Goal: Transaction & Acquisition: Purchase product/service

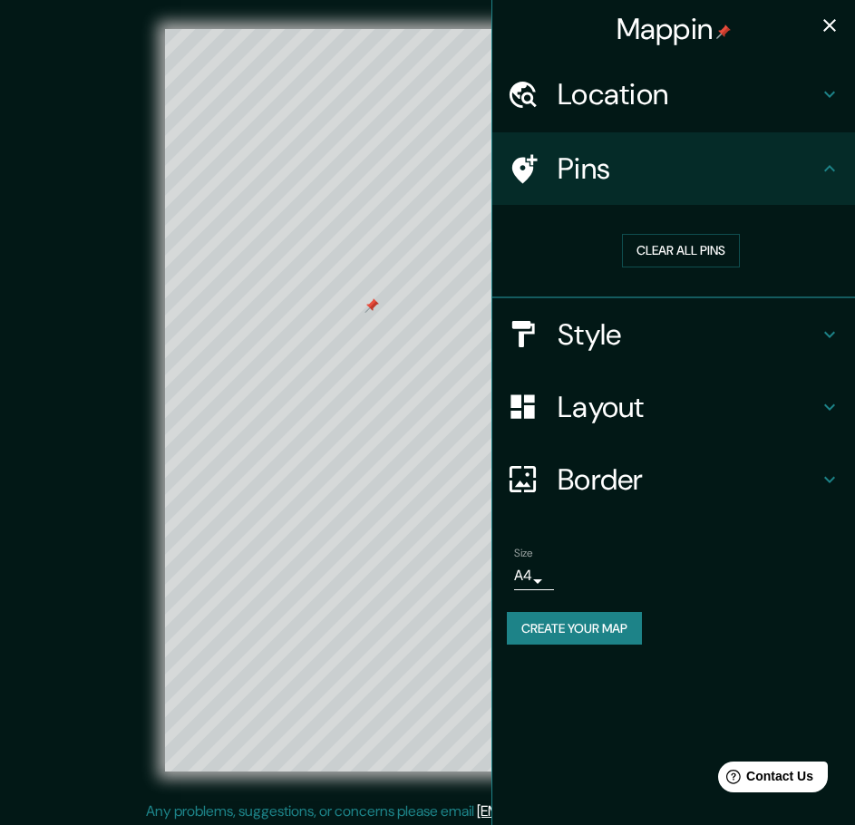
click at [803, 163] on h4 "Pins" at bounding box center [688, 169] width 261 height 36
click at [703, 250] on button "Clear all pins" at bounding box center [681, 251] width 118 height 34
click at [743, 99] on h4 "Location" at bounding box center [688, 94] width 261 height 36
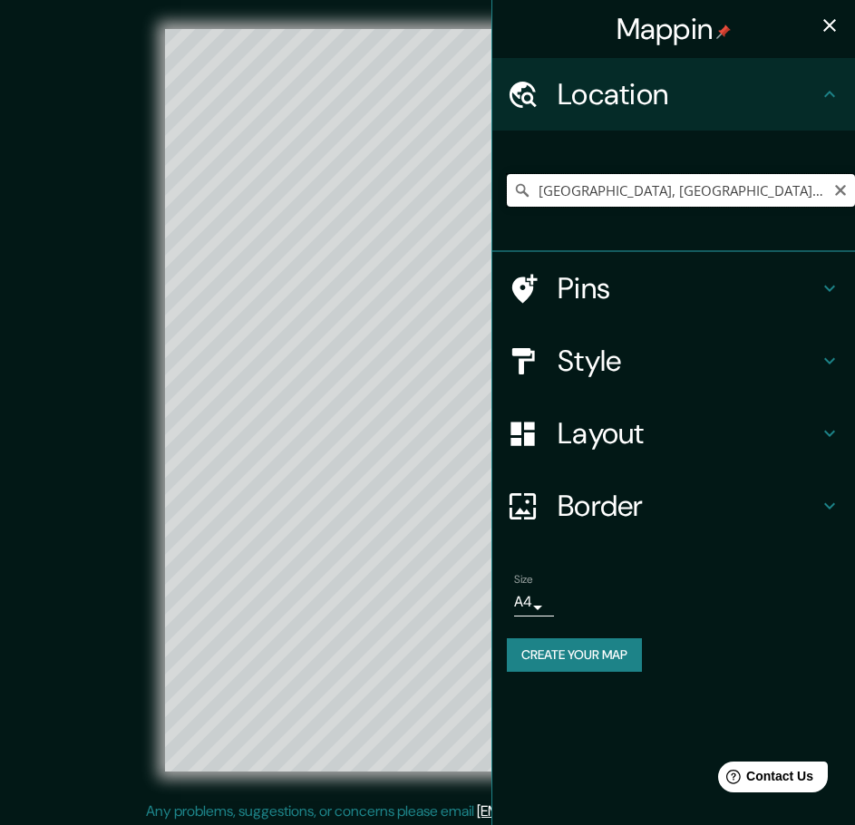
click at [749, 184] on input "[GEOGRAPHIC_DATA], [GEOGRAPHIC_DATA], [GEOGRAPHIC_DATA]" at bounding box center [681, 190] width 348 height 33
click at [839, 25] on icon "button" at bounding box center [830, 26] width 22 height 22
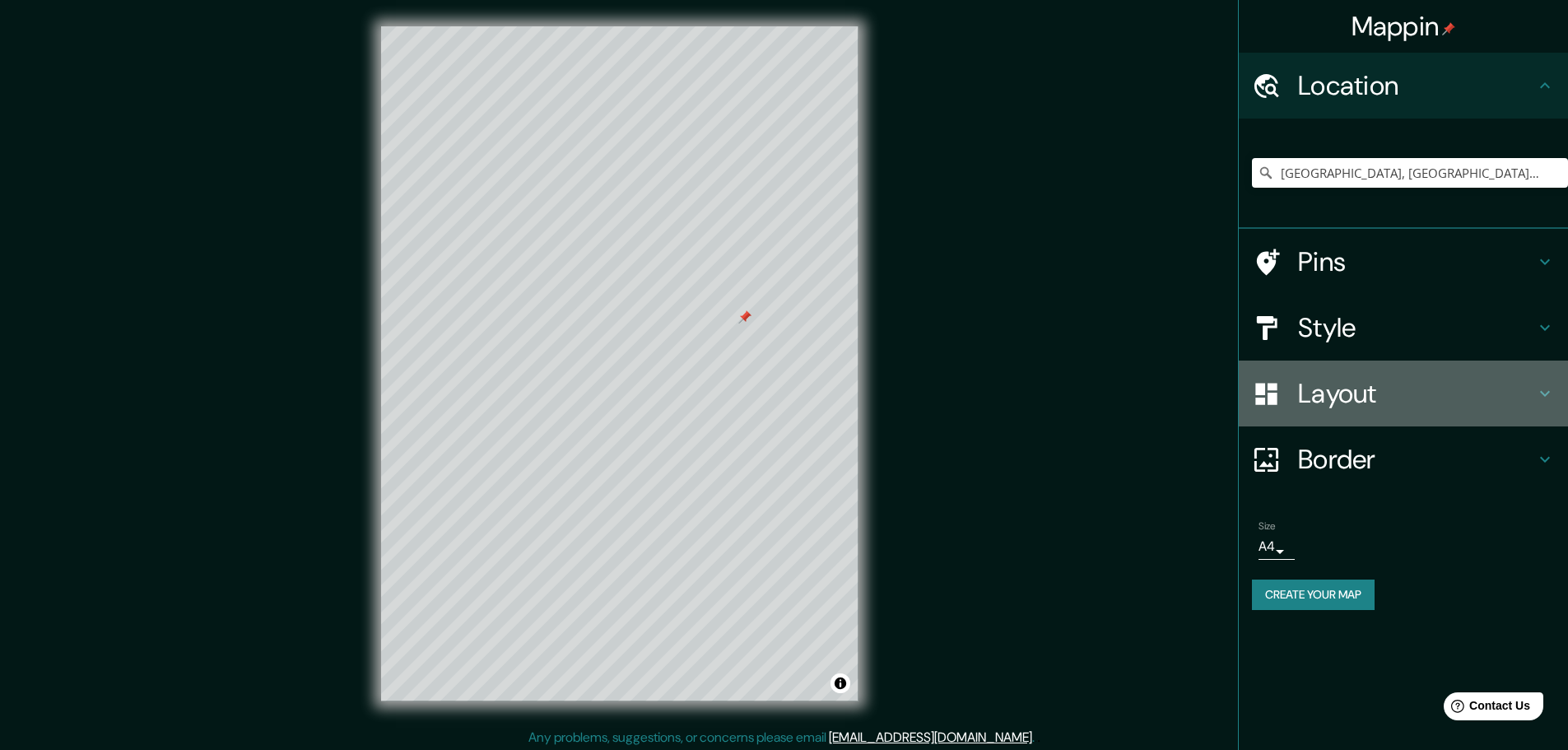
click at [775, 398] on h4 "Layout" at bounding box center [1416, 393] width 237 height 33
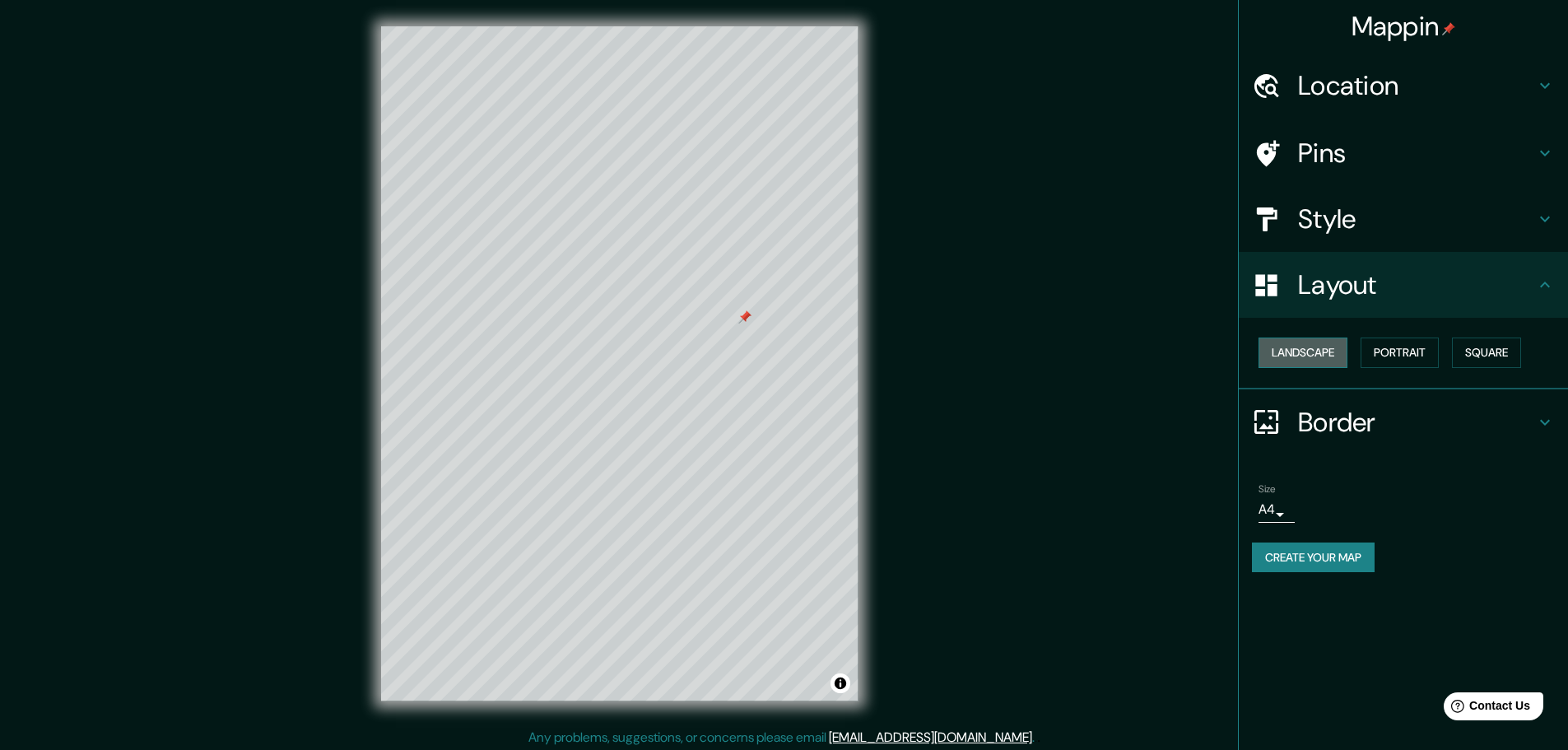
click at [775, 356] on button "Landscape" at bounding box center [1303, 353] width 89 height 31
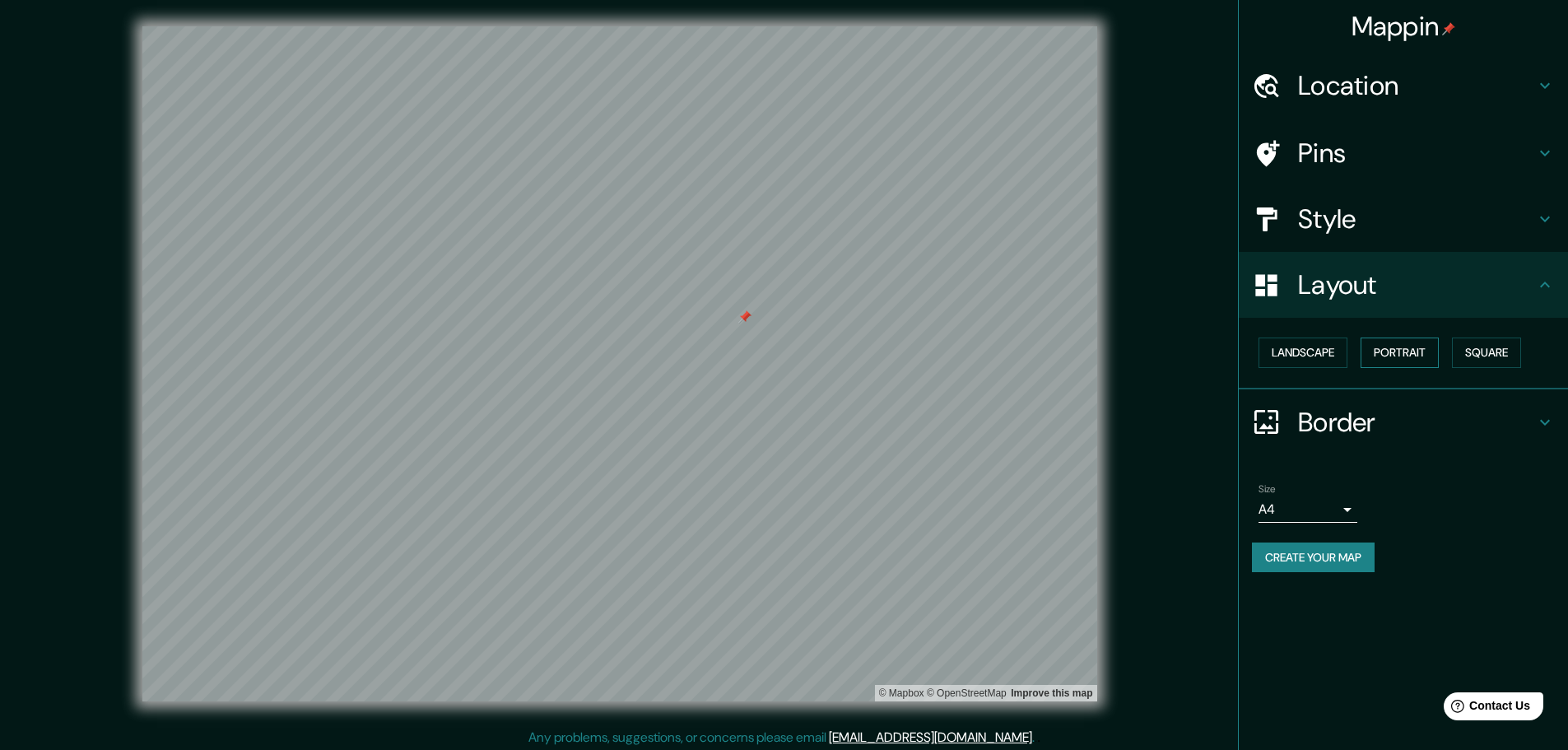
click at [775, 352] on button "Portrait" at bounding box center [1400, 353] width 78 height 31
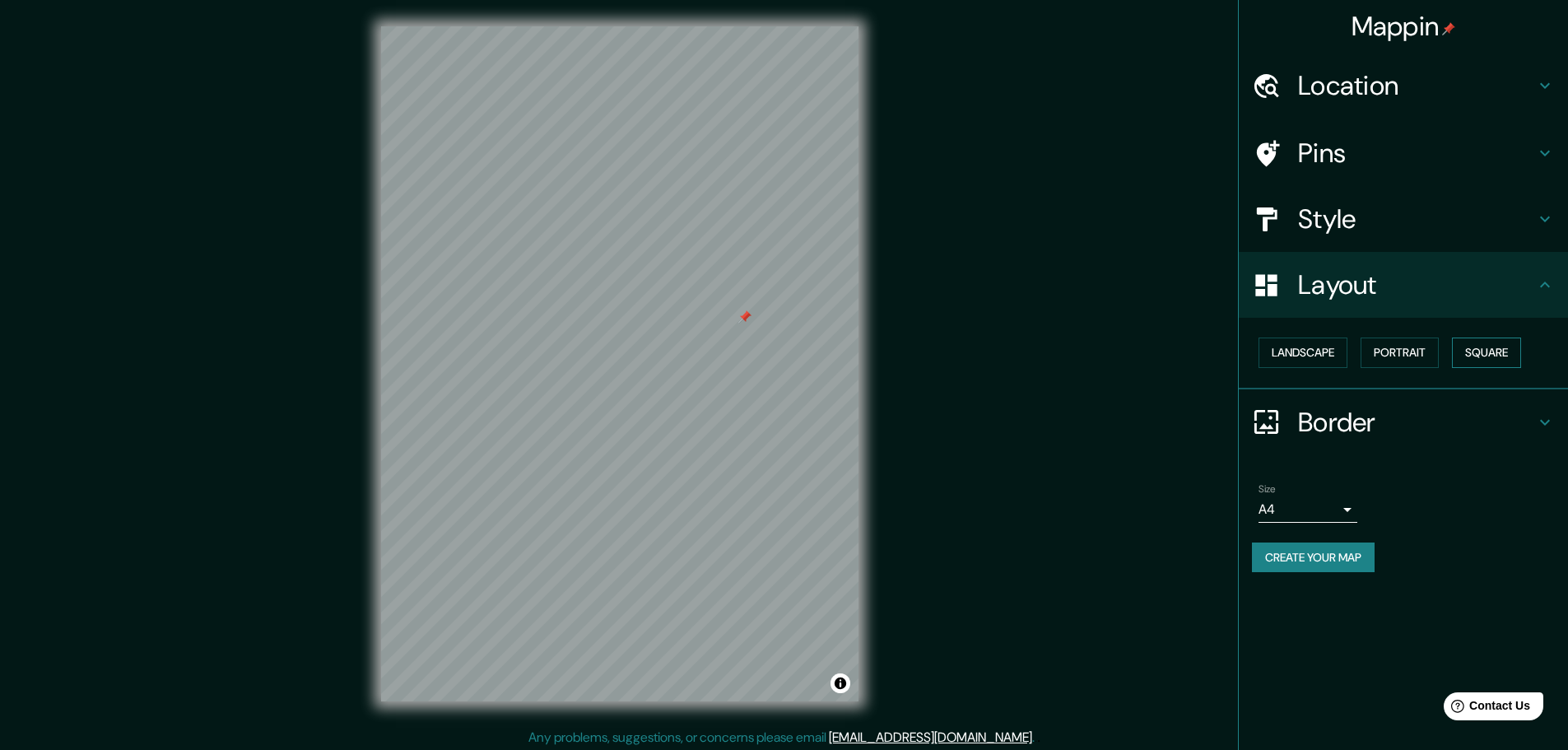
click at [775, 347] on button "Square" at bounding box center [1486, 353] width 69 height 31
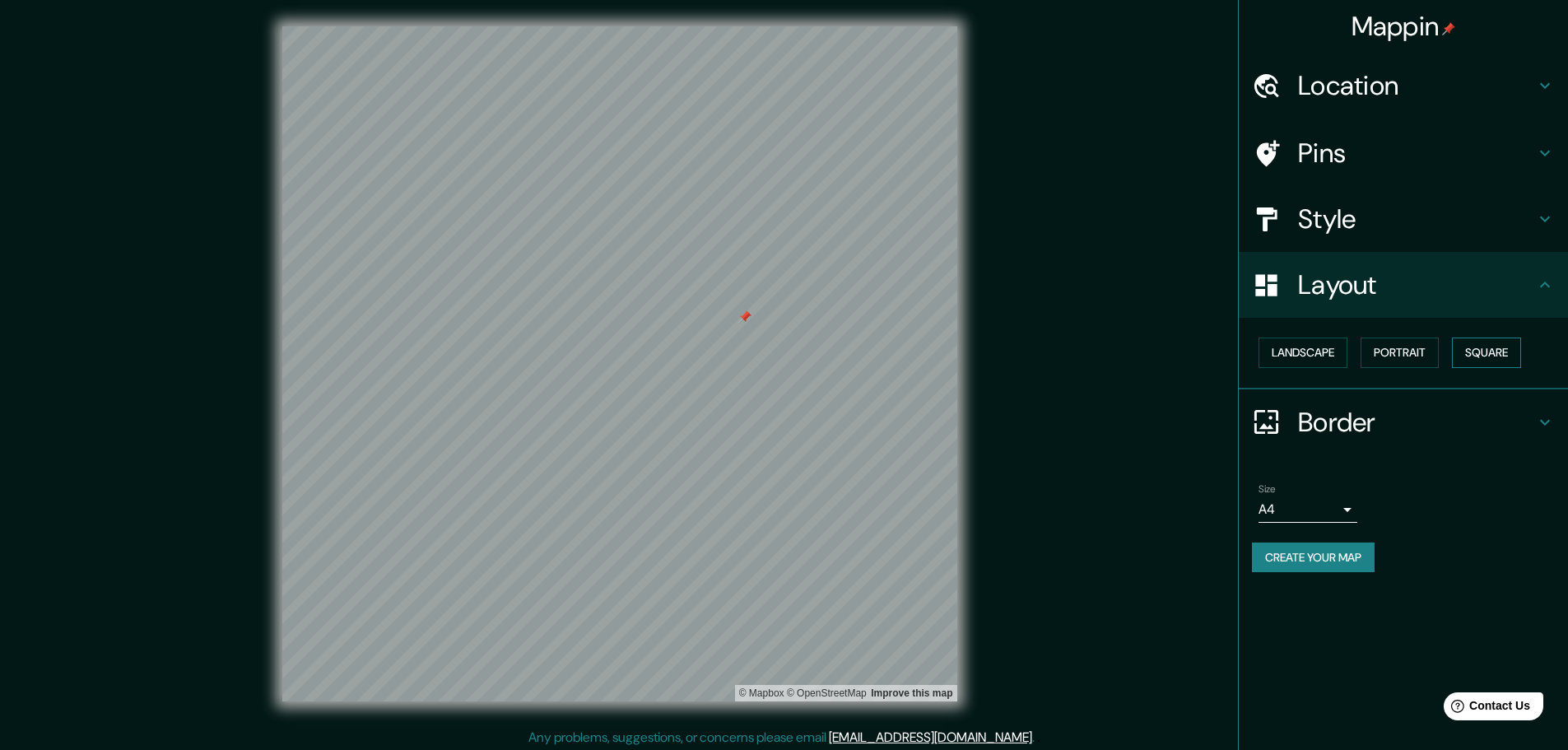
click at [775, 348] on button "Square" at bounding box center [1486, 353] width 69 height 31
click at [775, 353] on button "Landscape" at bounding box center [1303, 353] width 89 height 31
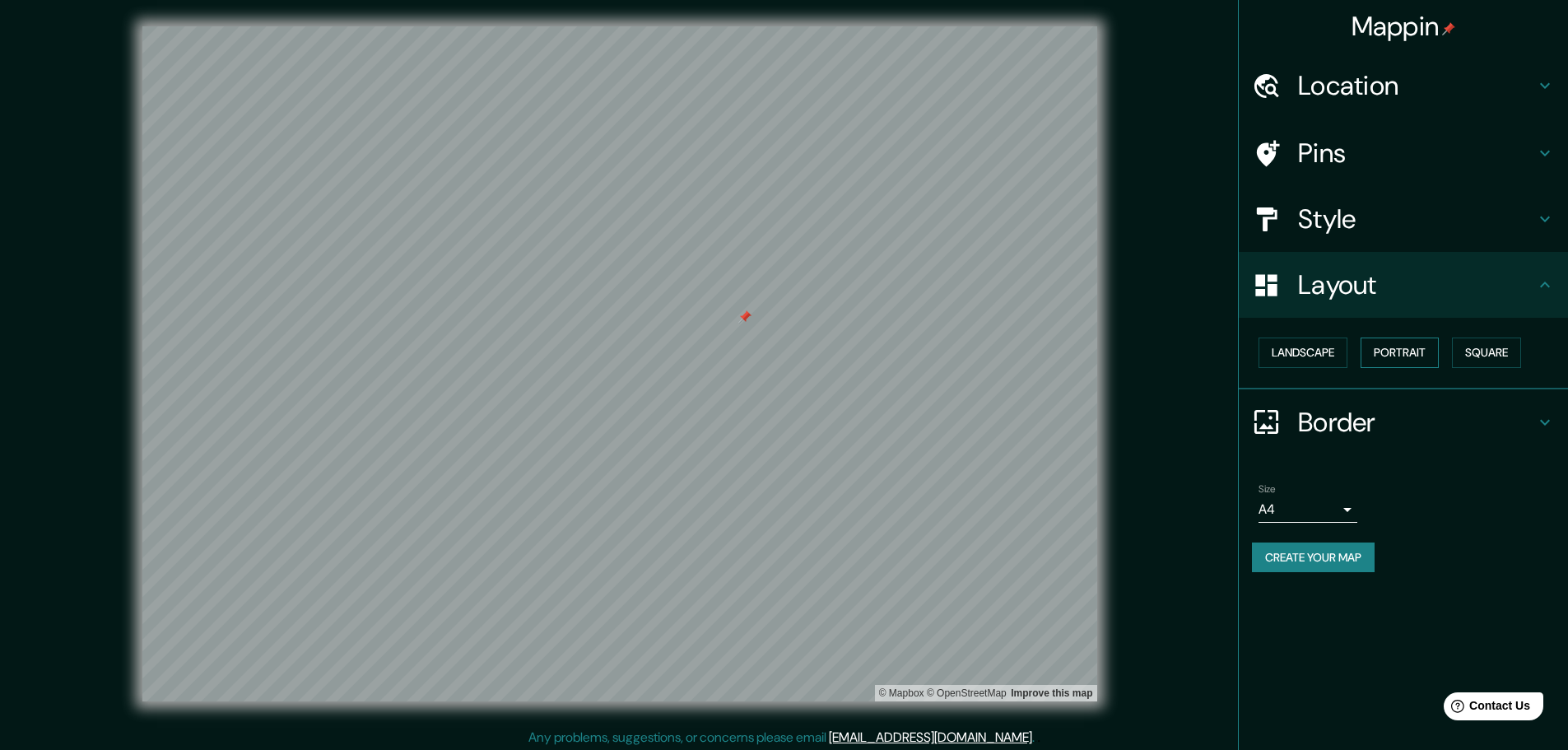
click at [775, 351] on button "Portrait" at bounding box center [1400, 353] width 78 height 31
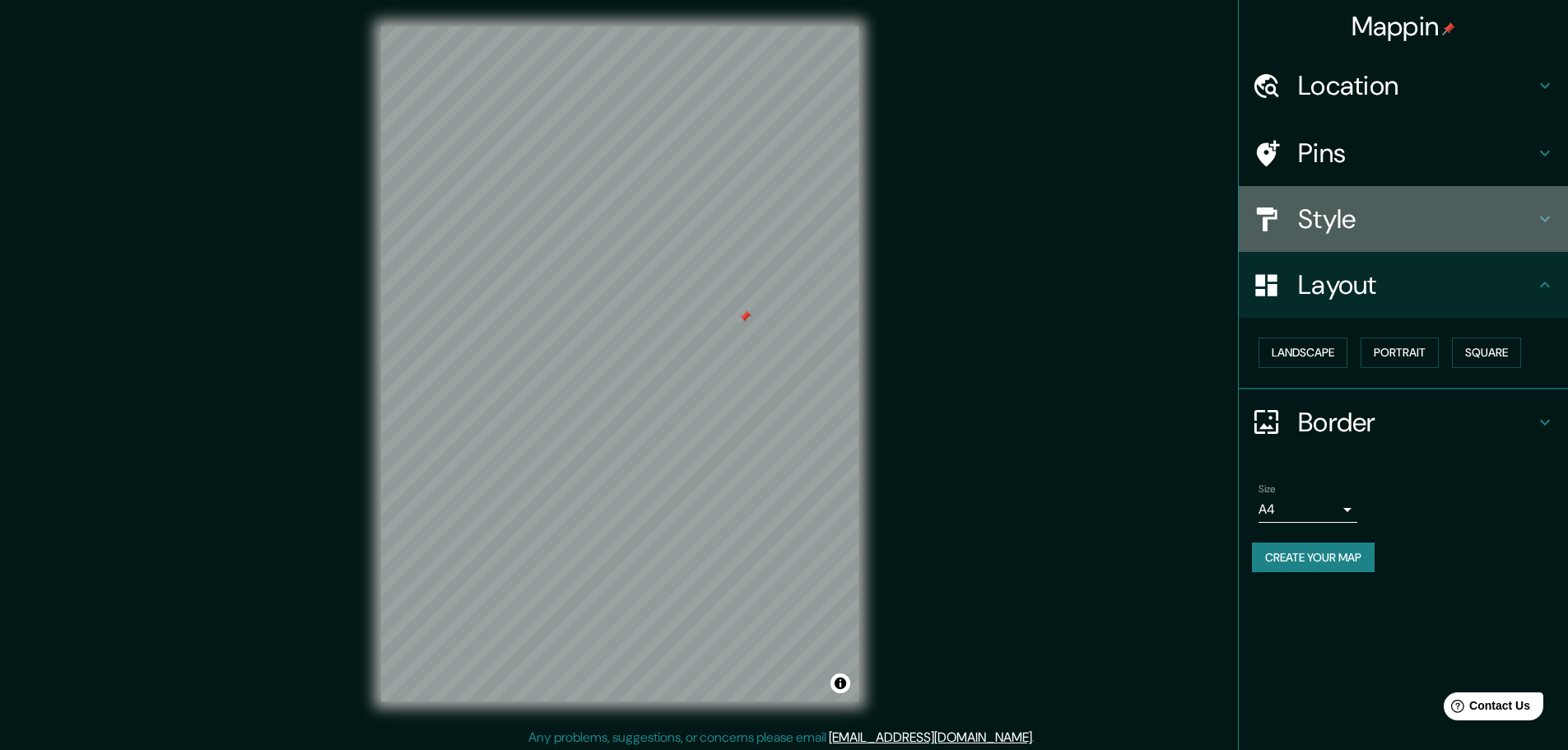
click at [775, 216] on h4 "Style" at bounding box center [1416, 219] width 237 height 33
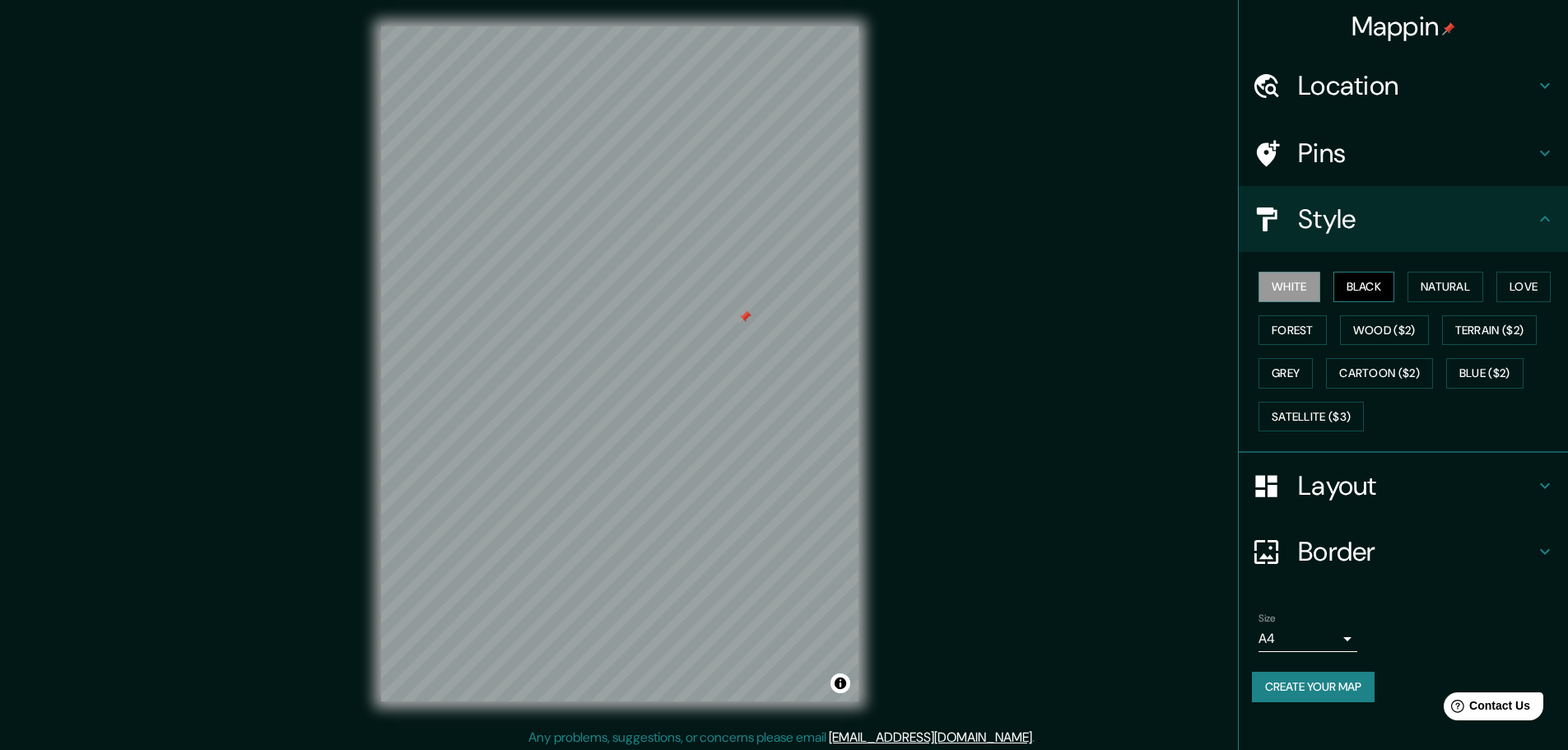
click at [775, 282] on button "Black" at bounding box center [1365, 287] width 62 height 31
click at [775, 283] on button "Natural" at bounding box center [1445, 287] width 75 height 31
click at [775, 291] on button "Love" at bounding box center [1524, 287] width 54 height 31
click at [775, 330] on button "Forest" at bounding box center [1292, 331] width 68 height 31
click at [775, 369] on button "Grey" at bounding box center [1286, 373] width 54 height 31
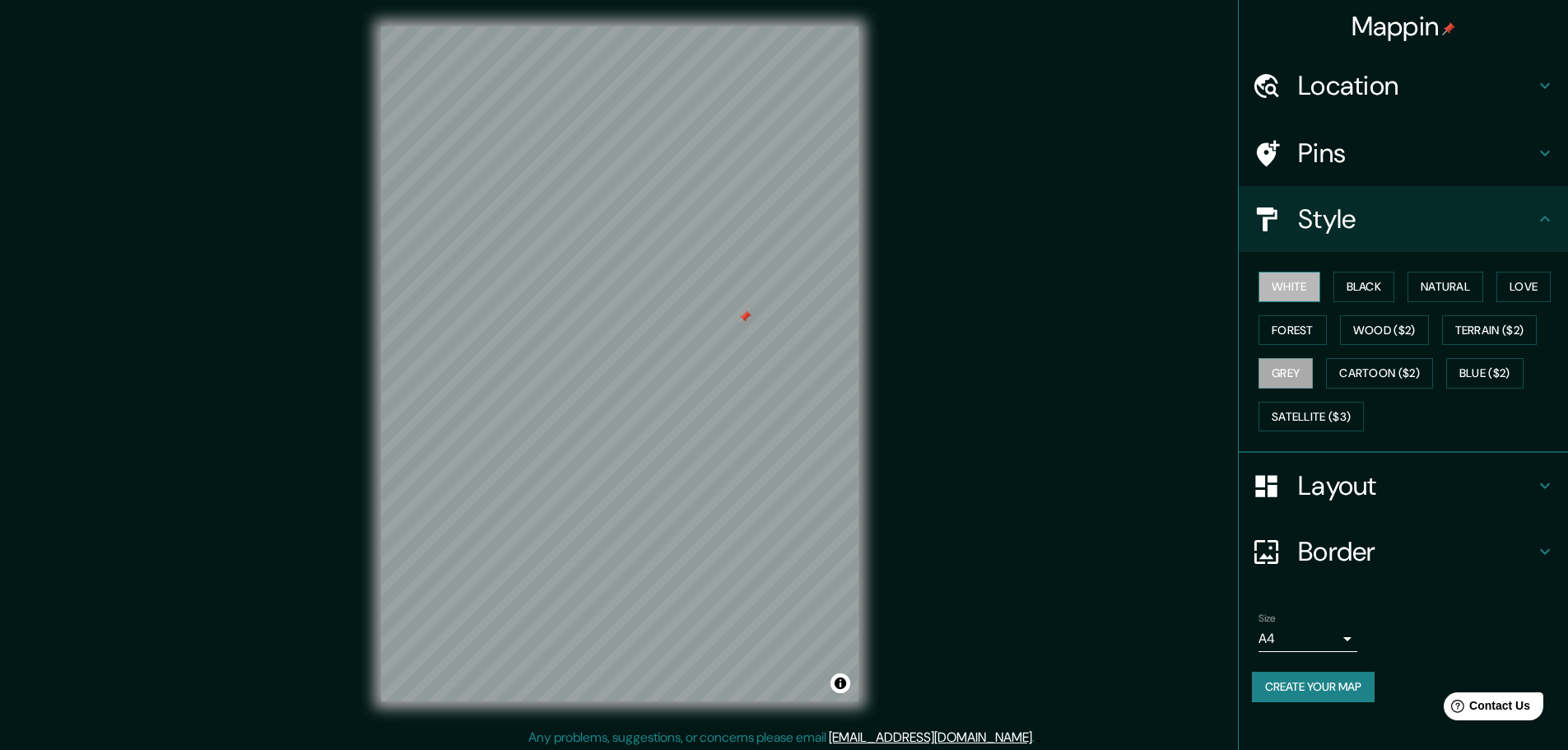
click at [775, 291] on button "White" at bounding box center [1289, 287] width 62 height 31
click at [775, 225] on icon at bounding box center [1545, 219] width 20 height 20
click at [775, 488] on icon at bounding box center [1544, 486] width 10 height 5
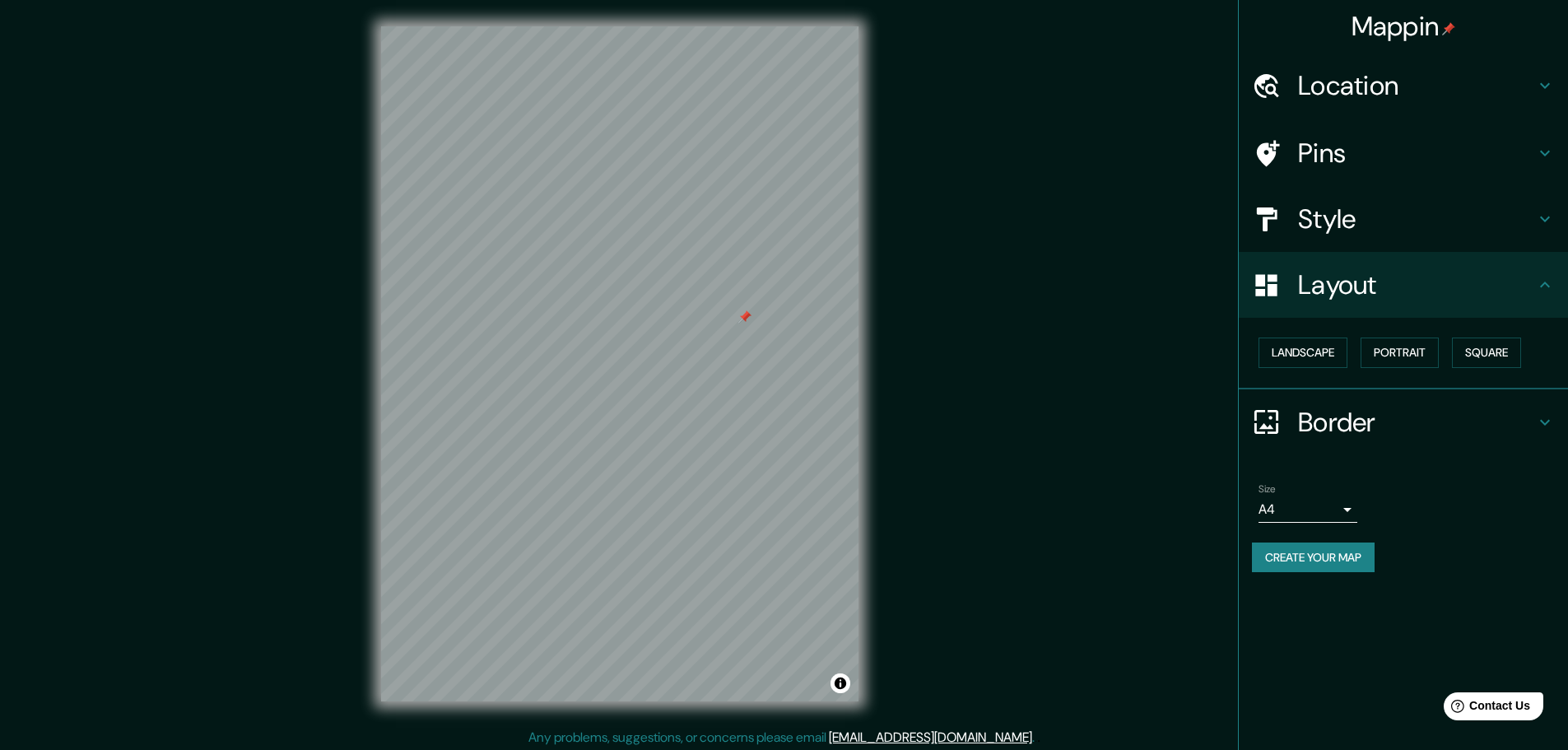
click at [775, 423] on h4 "Border" at bounding box center [1416, 422] width 237 height 33
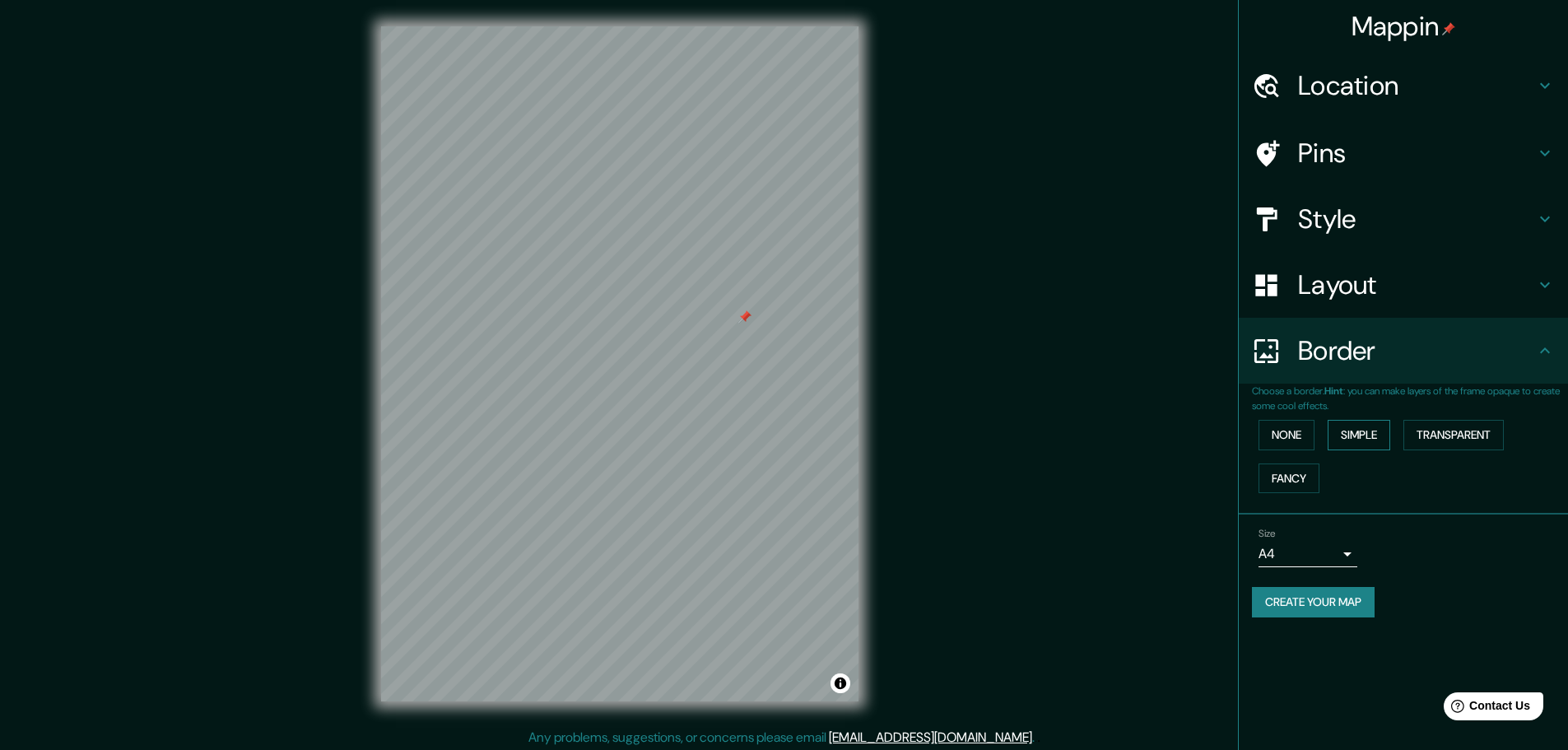
click at [775, 428] on button "Simple" at bounding box center [1358, 435] width 63 height 31
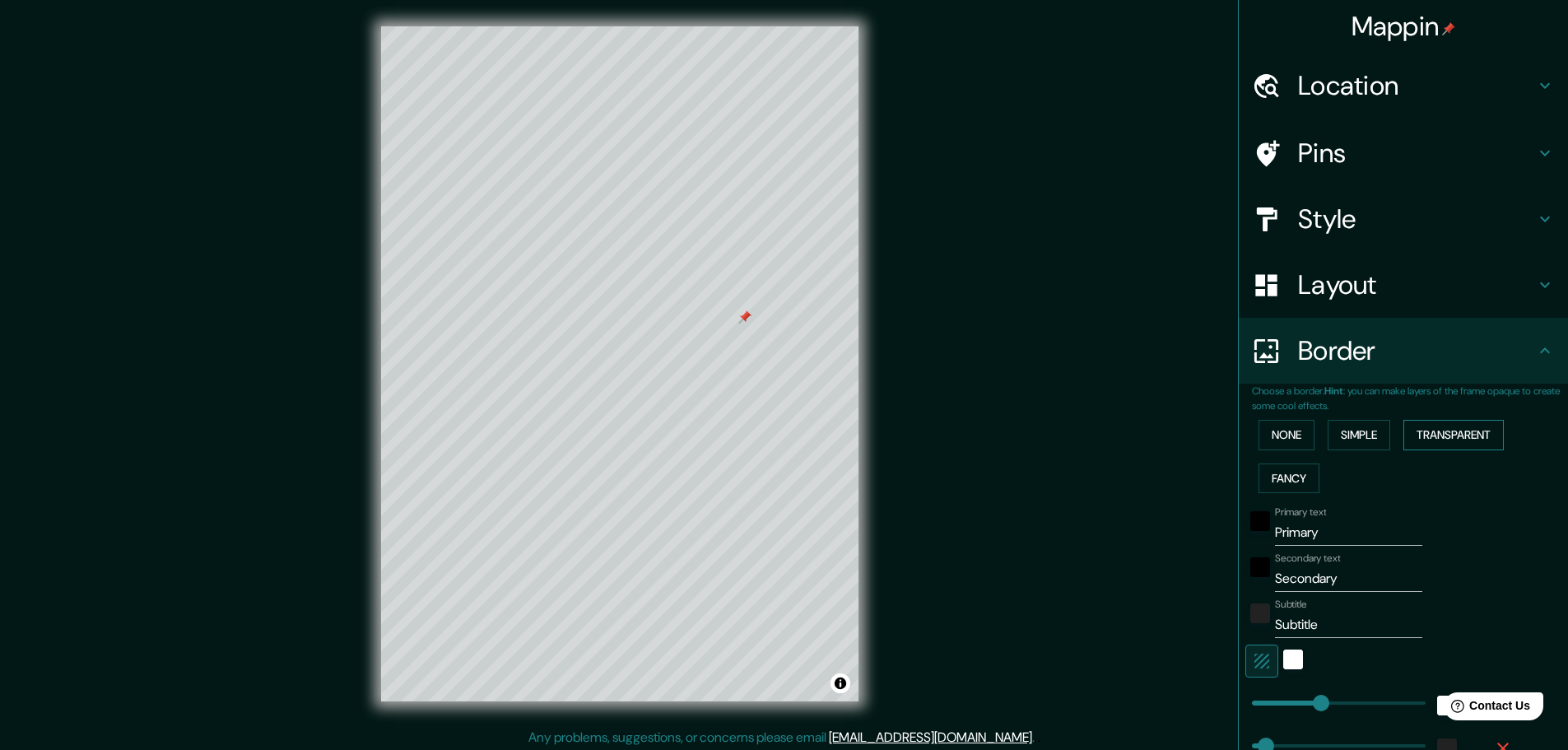
click at [775, 430] on button "Transparent" at bounding box center [1454, 435] width 101 height 31
click at [775, 477] on button "Fancy" at bounding box center [1288, 479] width 61 height 31
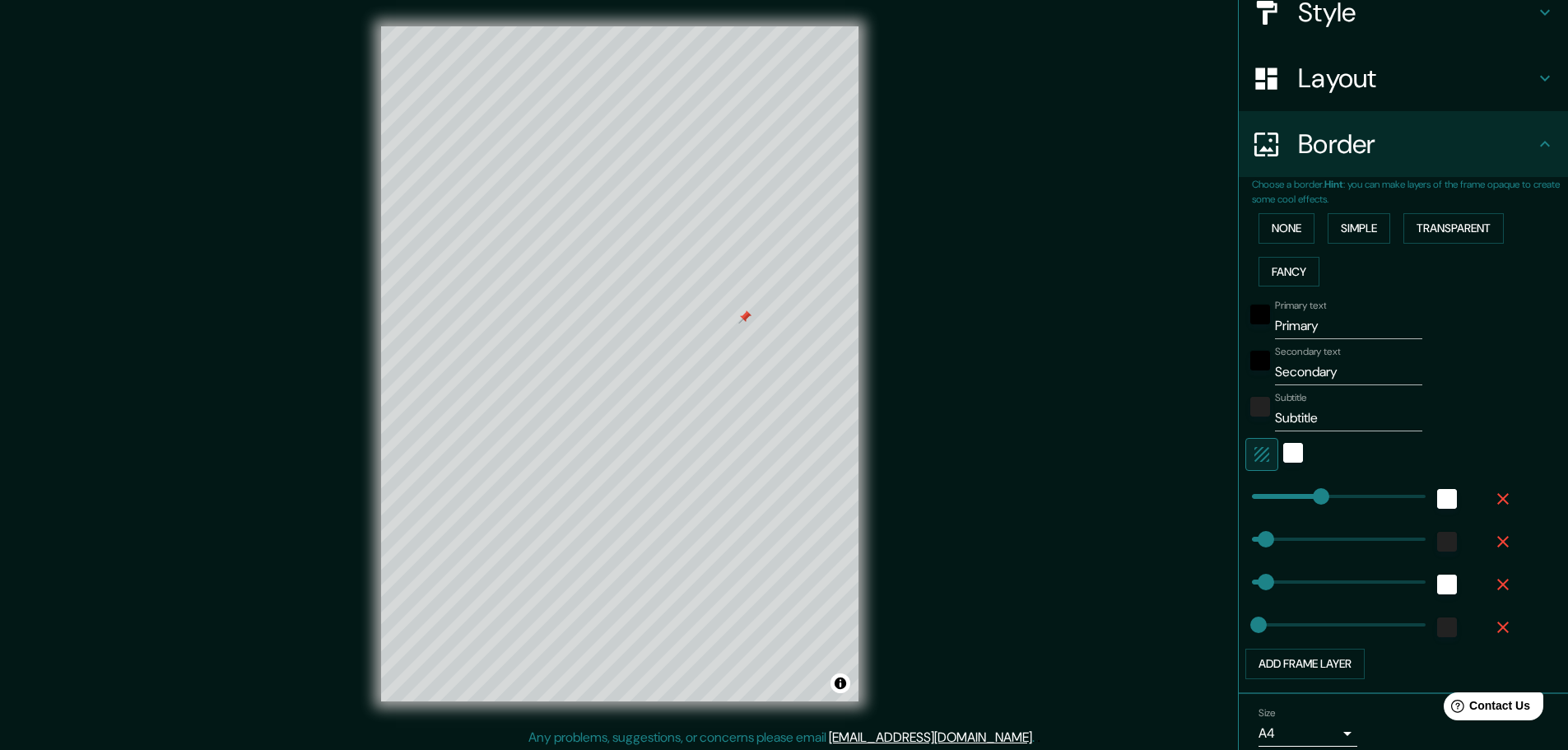
scroll to position [219, 0]
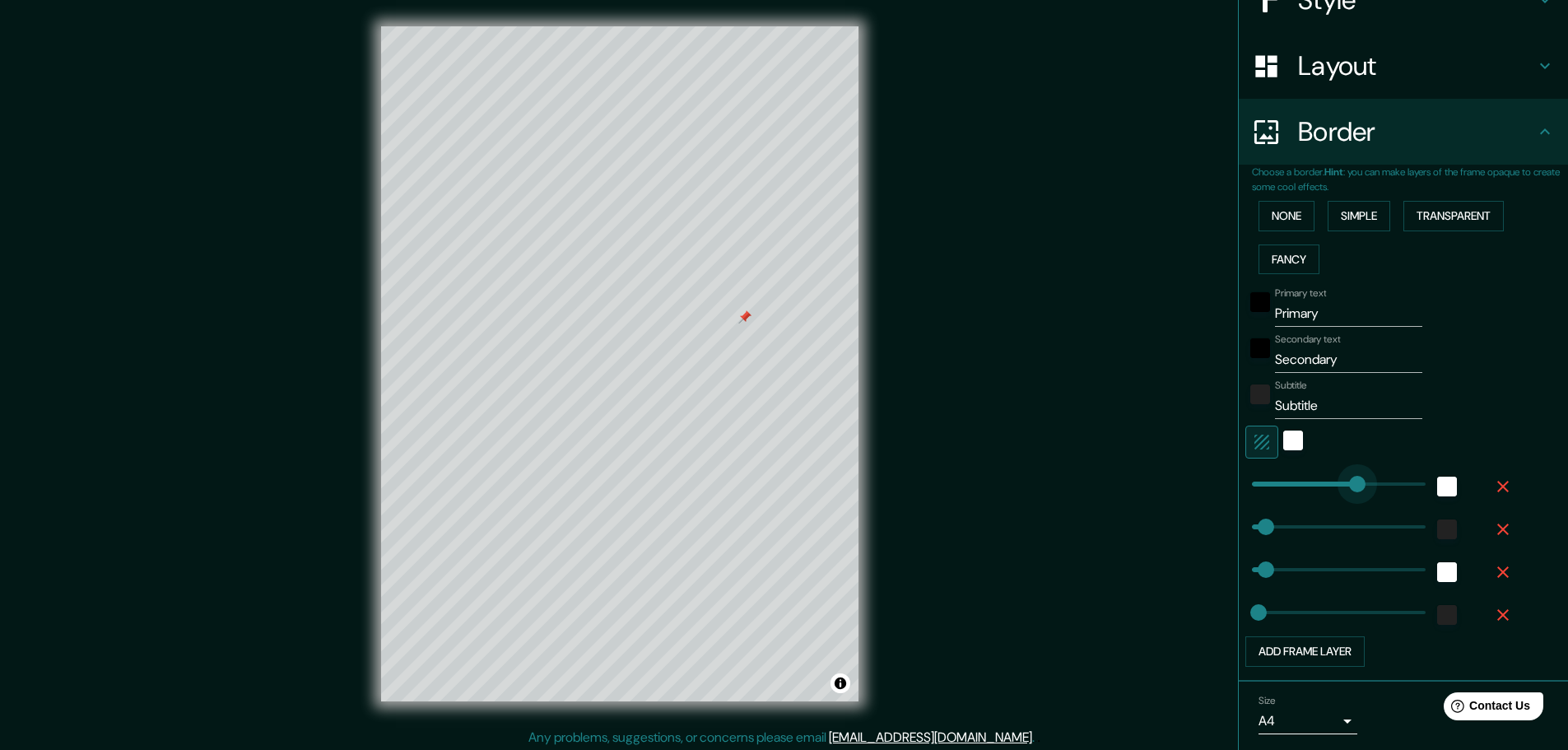
type input "490"
drag, startPoint x: 1316, startPoint y: 482, endPoint x: 1386, endPoint y: 477, distance: 70.2
type input "46"
type input "23"
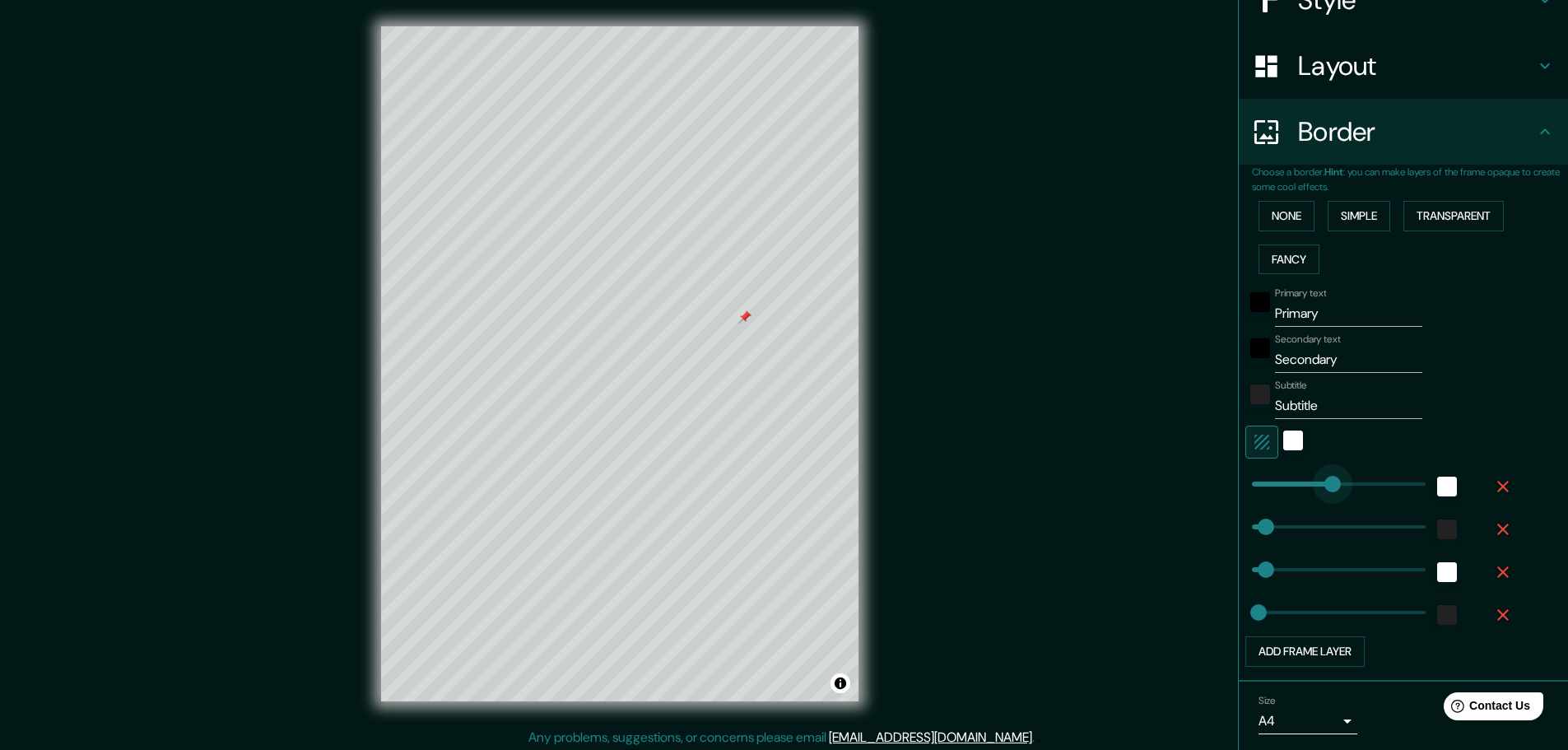
type input "231"
drag, startPoint x: 1386, startPoint y: 477, endPoint x: 1309, endPoint y: 480, distance: 77.1
type input "46"
type input "23"
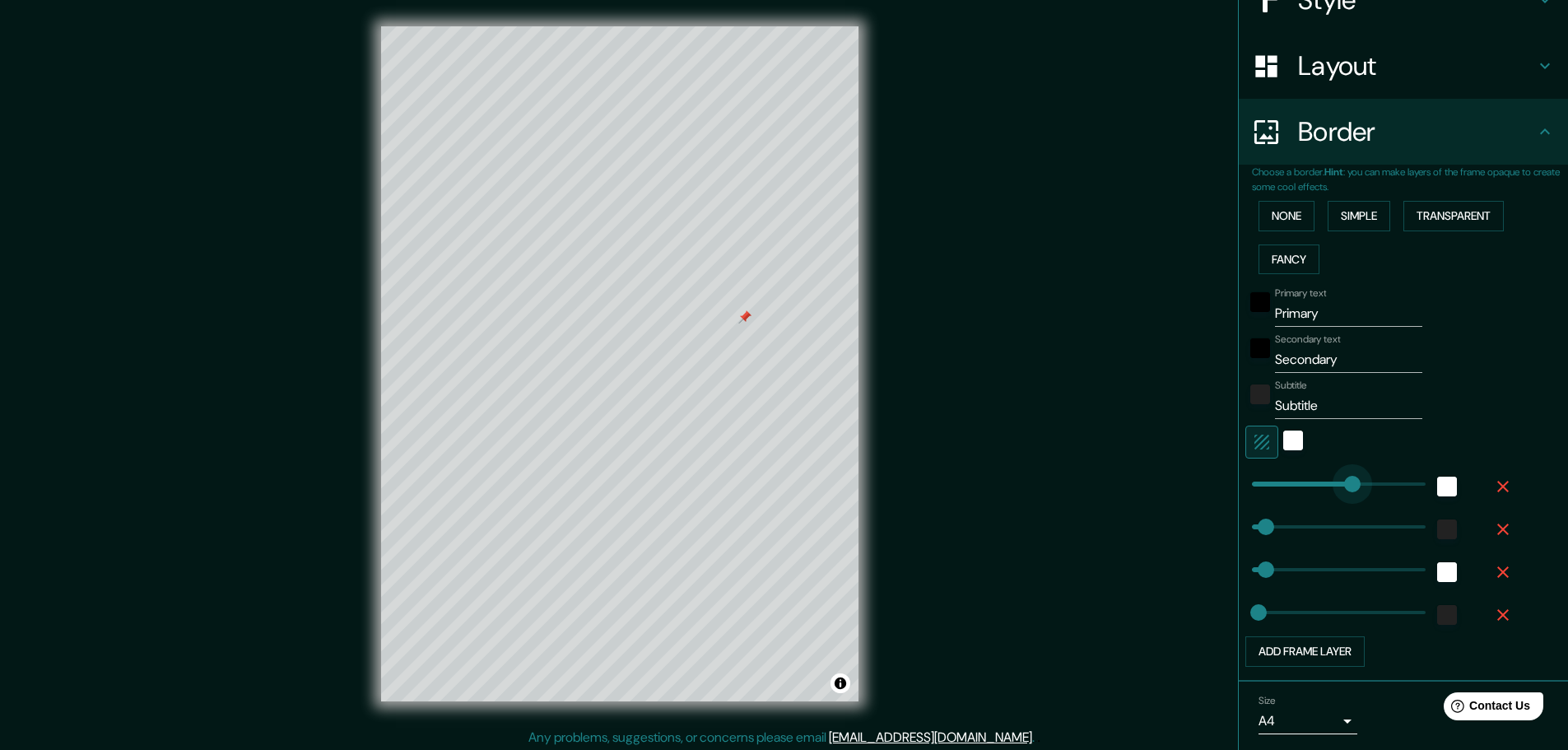
type input "388"
drag, startPoint x: 1309, startPoint y: 480, endPoint x: 1356, endPoint y: 480, distance: 47.0
type input "46"
type input "23"
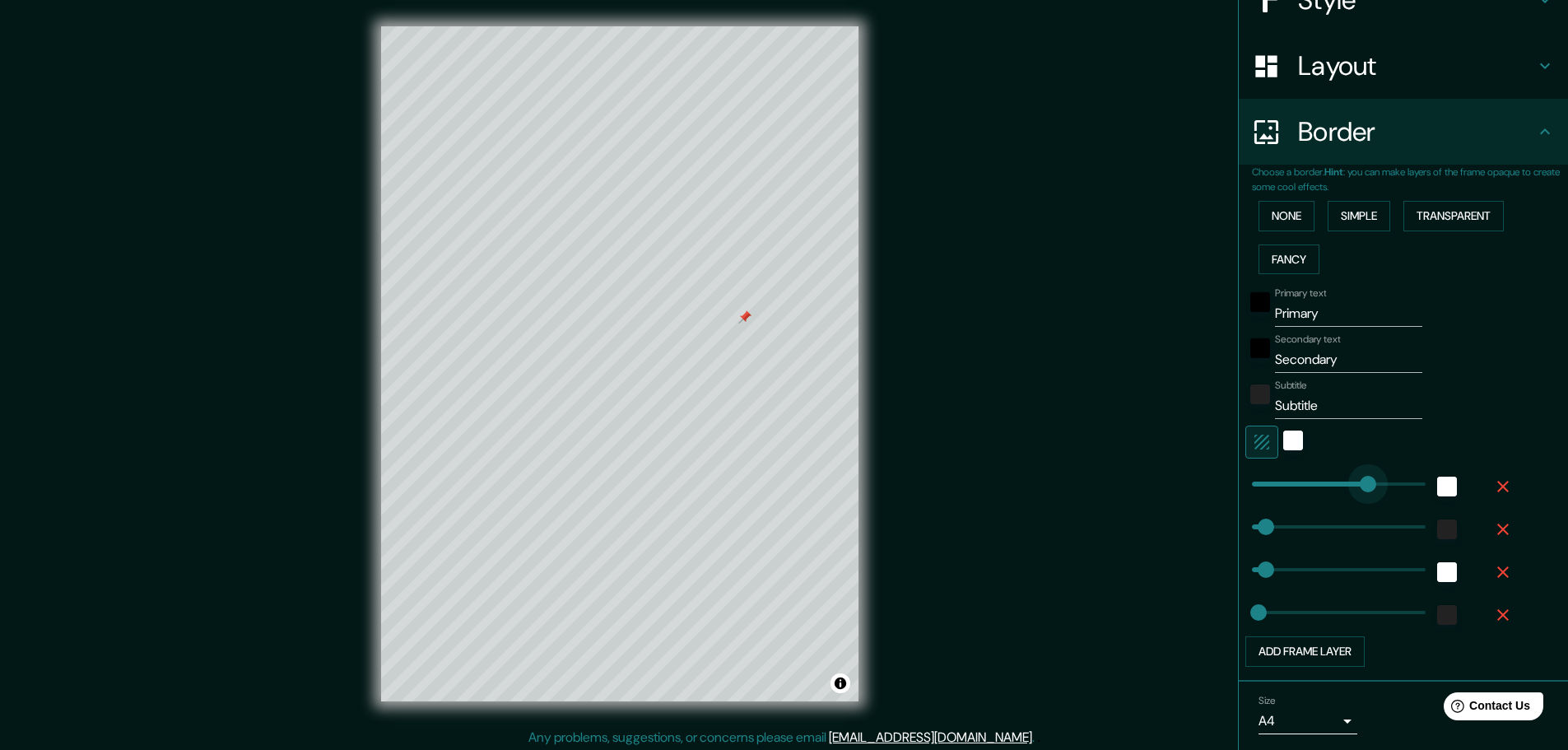
click at [775, 480] on span at bounding box center [1368, 484] width 16 height 16
type input "46"
type input "23"
type input "344"
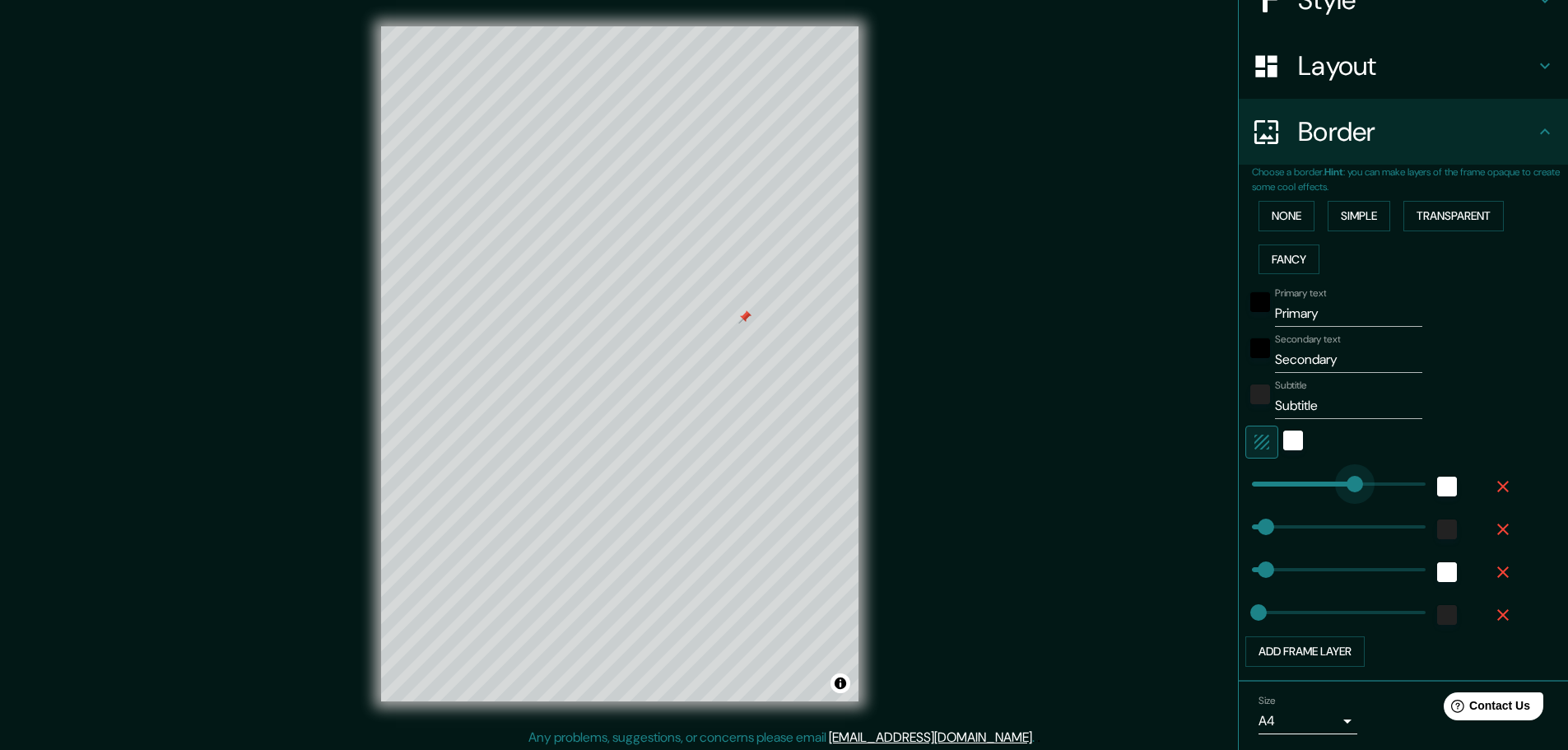
drag, startPoint x: 1356, startPoint y: 480, endPoint x: 1343, endPoint y: 480, distance: 13.0
type input "46"
type input "23"
type input "275"
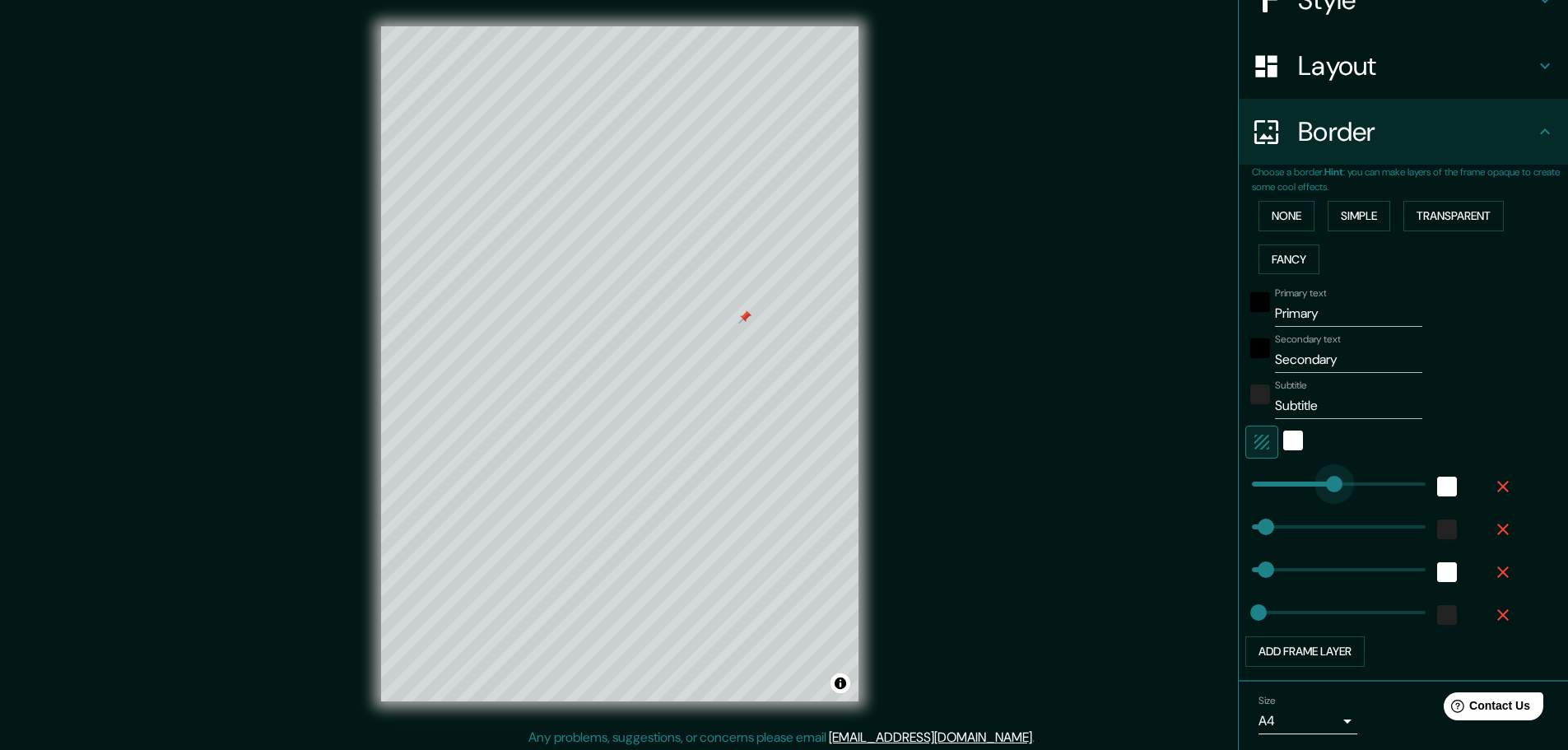
drag, startPoint x: 1343, startPoint y: 480, endPoint x: 1322, endPoint y: 481, distance: 21.0
type input "46"
type input "23"
click at [775, 308] on input "Primary" at bounding box center [1348, 313] width 147 height 26
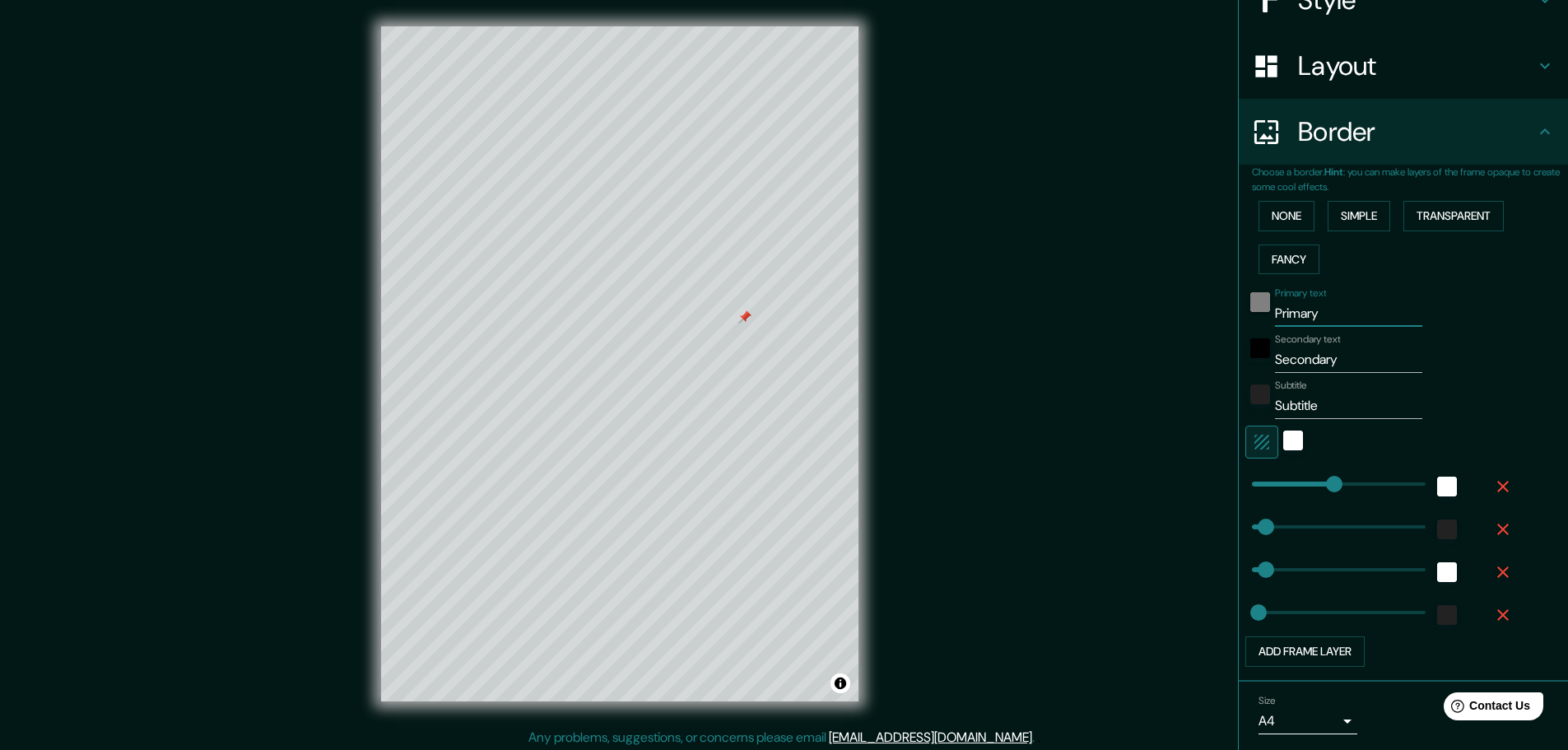
drag, startPoint x: 1326, startPoint y: 308, endPoint x: 1247, endPoint y: 310, distance: 79.0
click at [775, 310] on div "Primary text Primary" at bounding box center [1380, 307] width 270 height 40
type input "I"
type input "46"
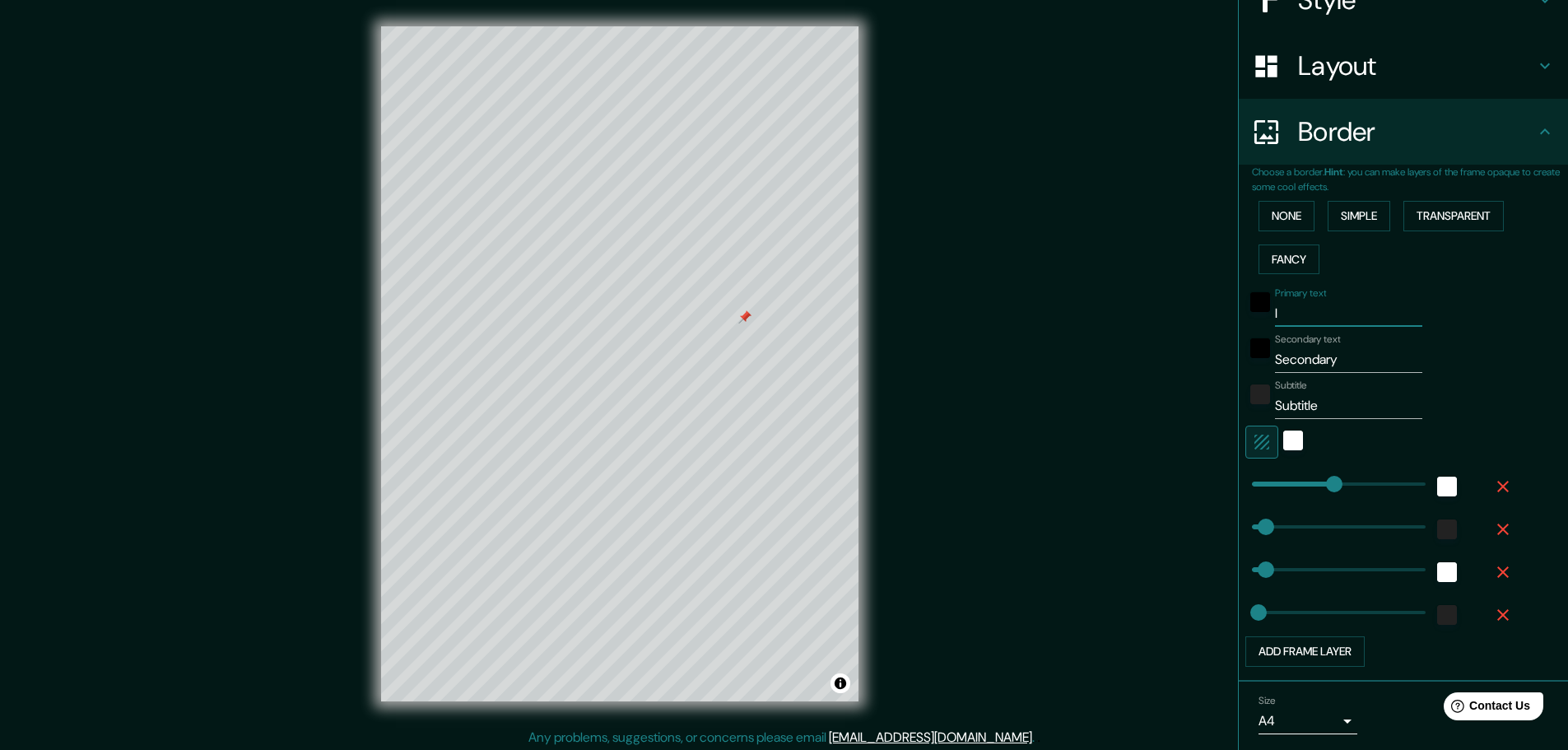
type input "23"
type input "I'"
type input "46"
type input "23"
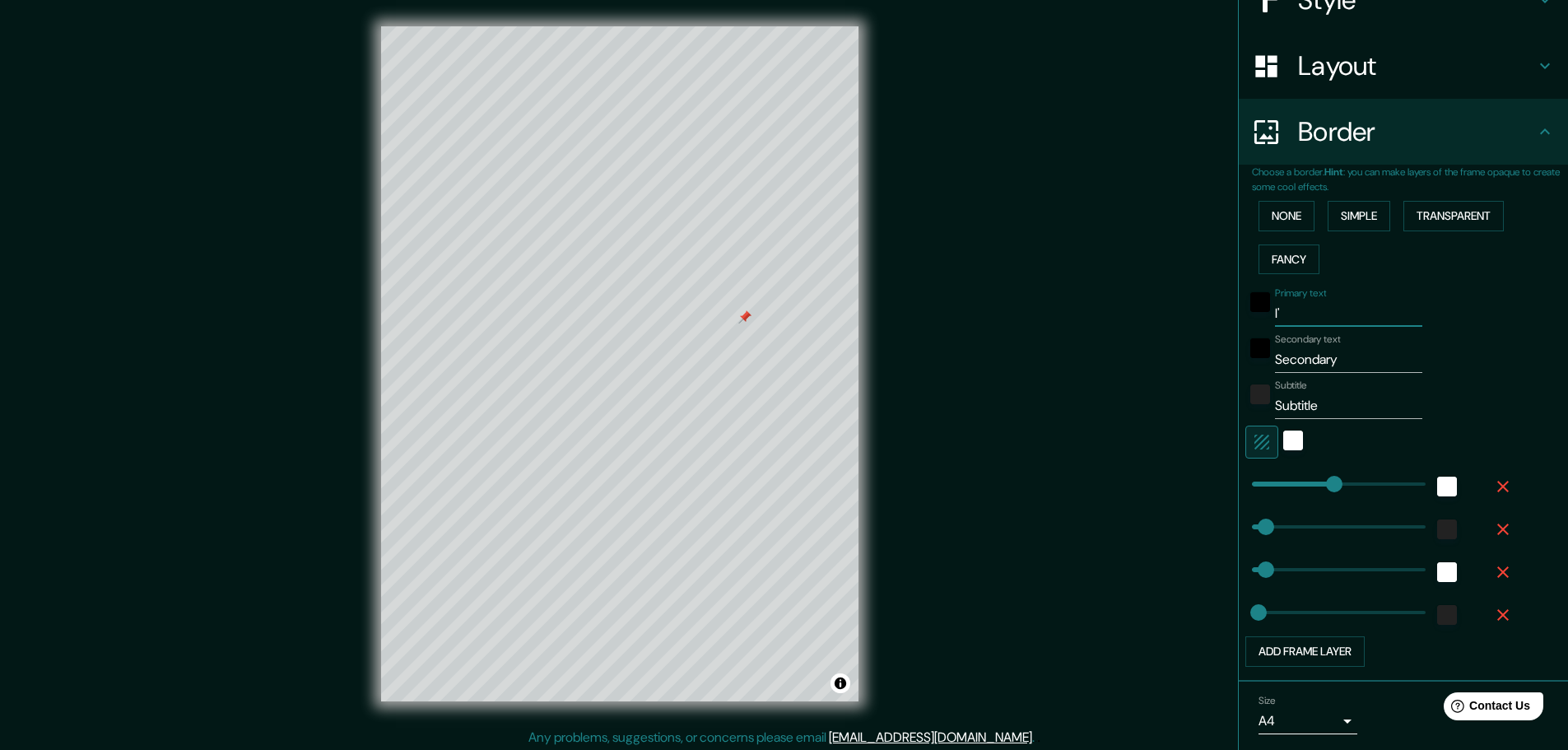
type input "I'v"
type input "46"
type input "23"
type input "I've"
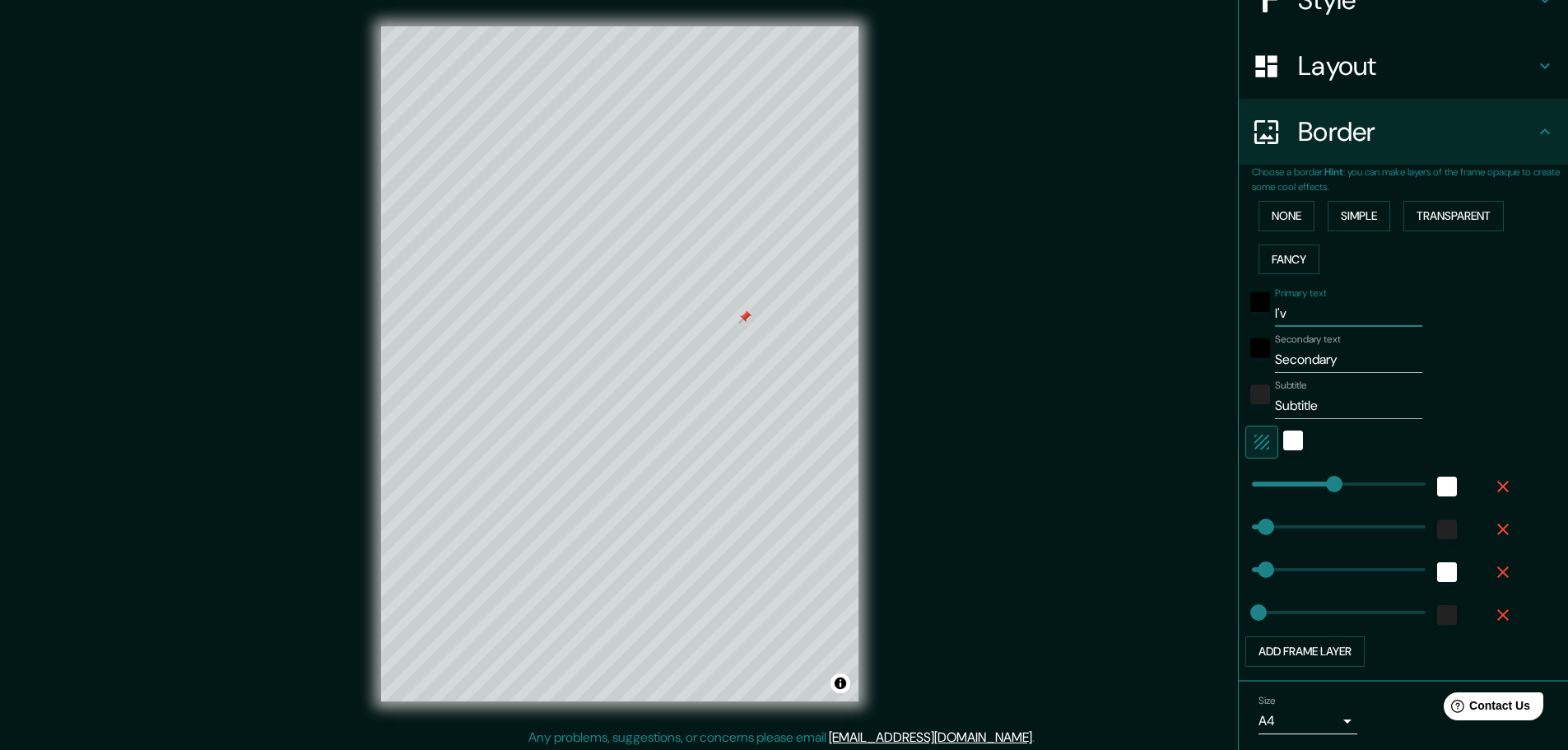
type input "46"
type input "23"
type input "I've"
type input "46"
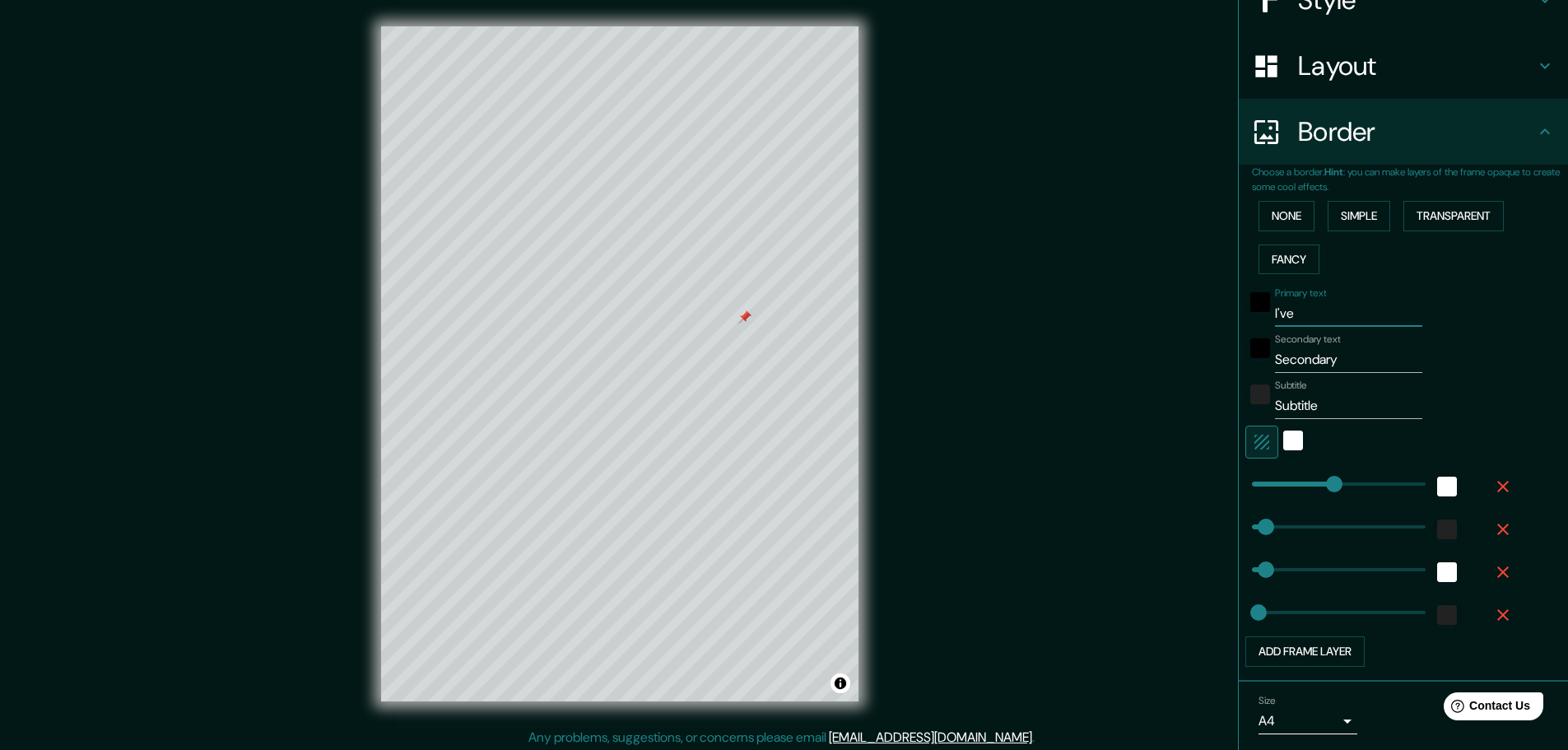
type input "46"
type input "23"
type input "I've H"
type input "46"
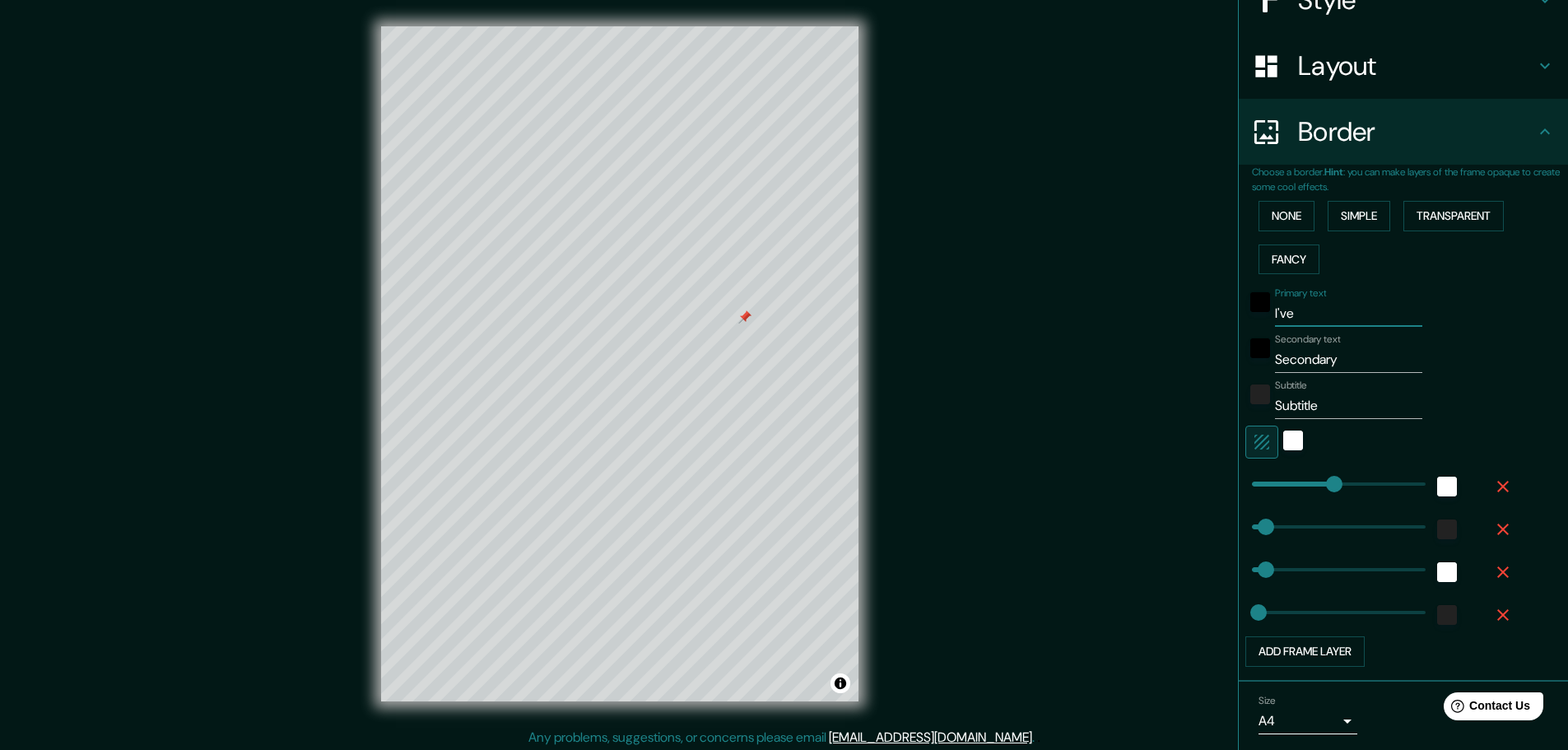
type input "23"
type input "I've Ha"
type input "46"
type input "23"
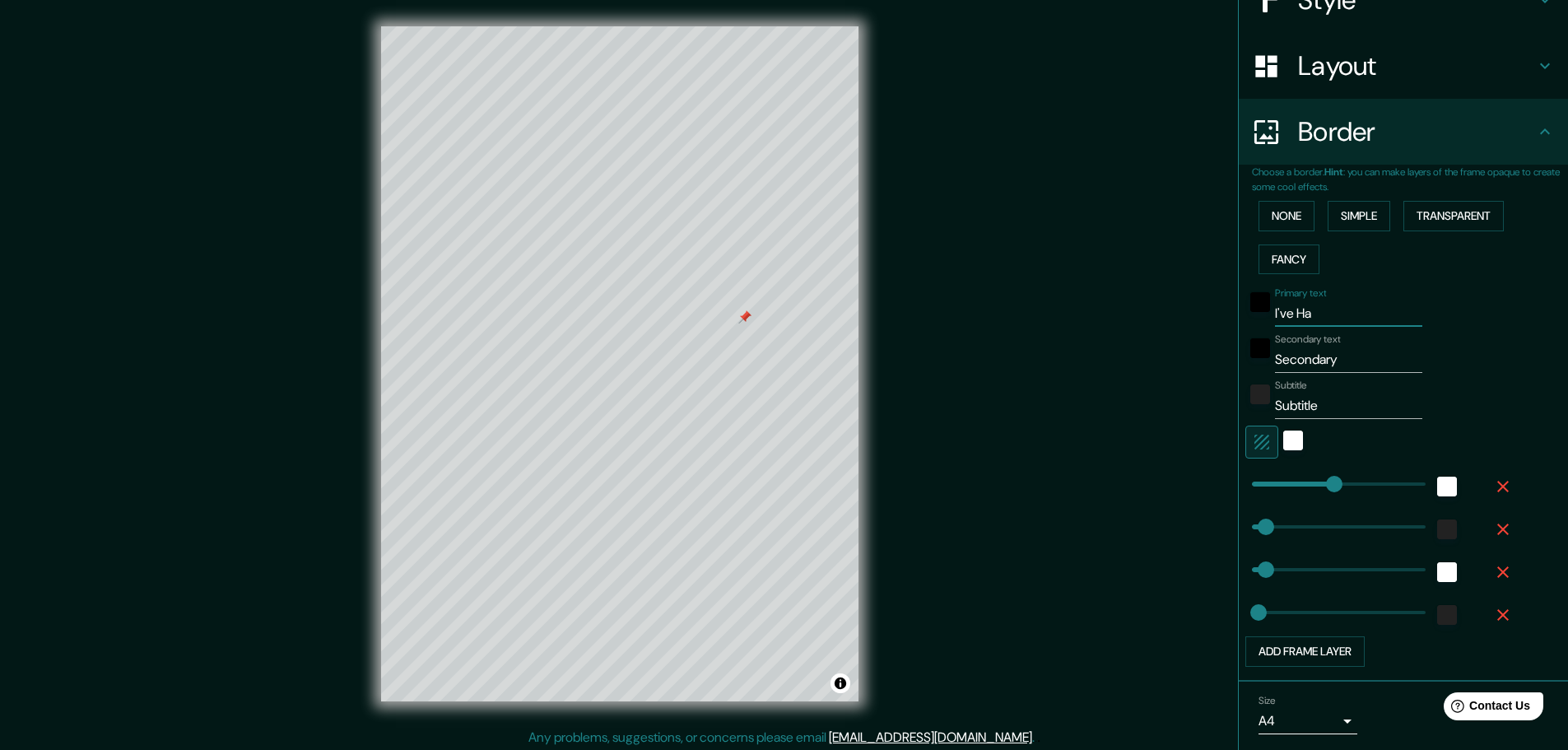
type input "I've Had"
type input "46"
type input "23"
type input "I've Had"
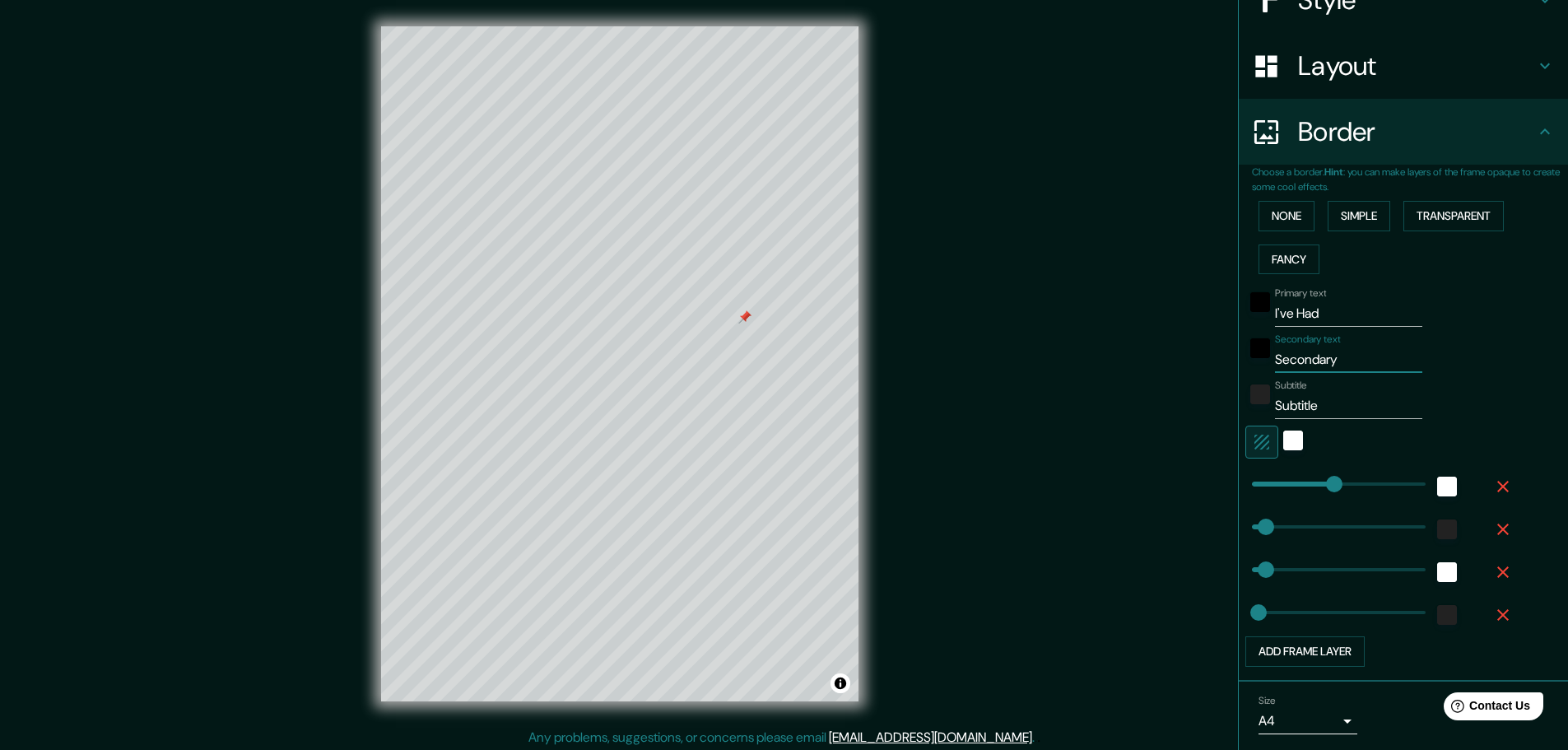
click at [775, 365] on input "Secondary" at bounding box center [1348, 360] width 147 height 26
type input "Secondar"
type input "46"
type input "23"
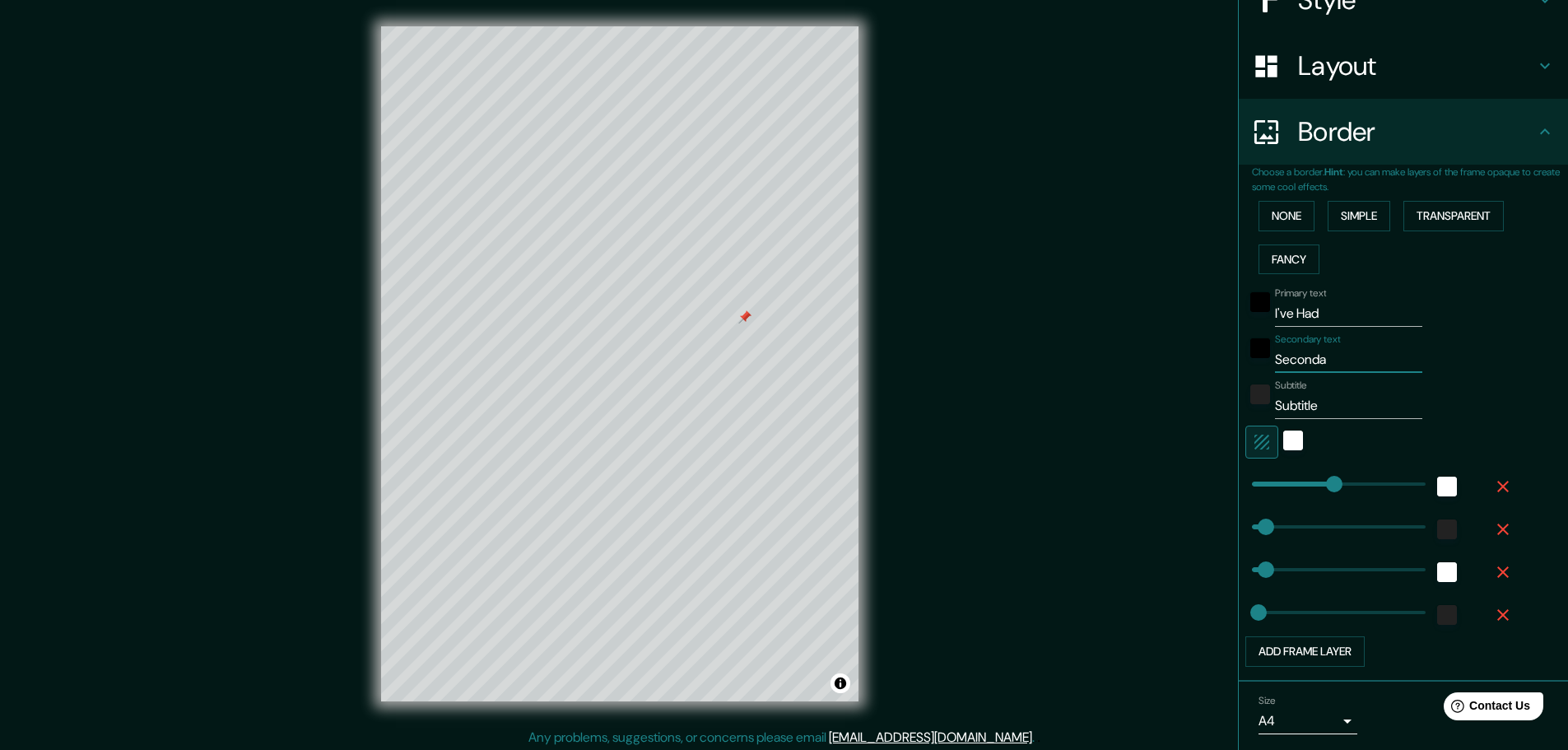
type input "Second"
type input "46"
type input "23"
type input "S"
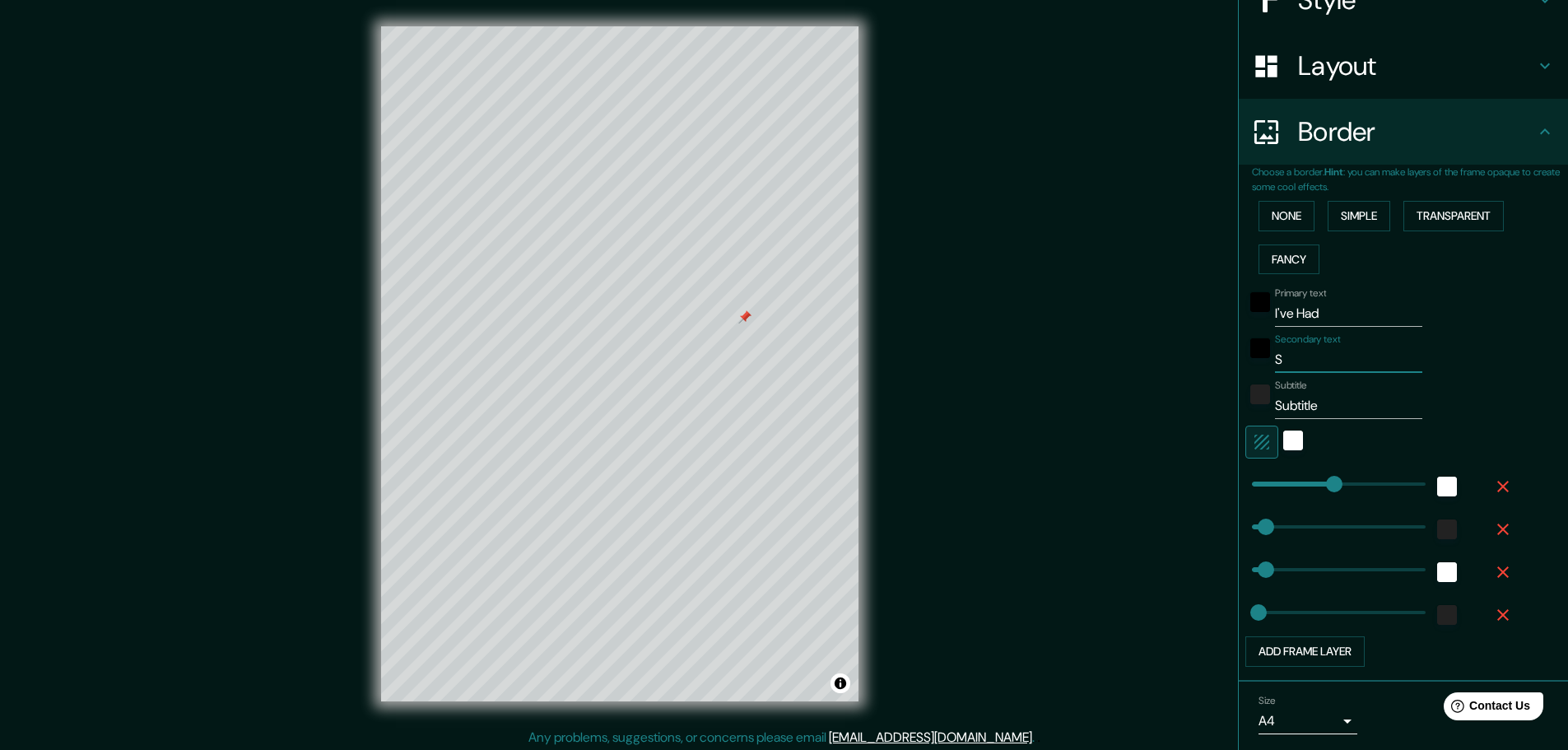
type input "46"
type input "23"
type input "T"
type input "46"
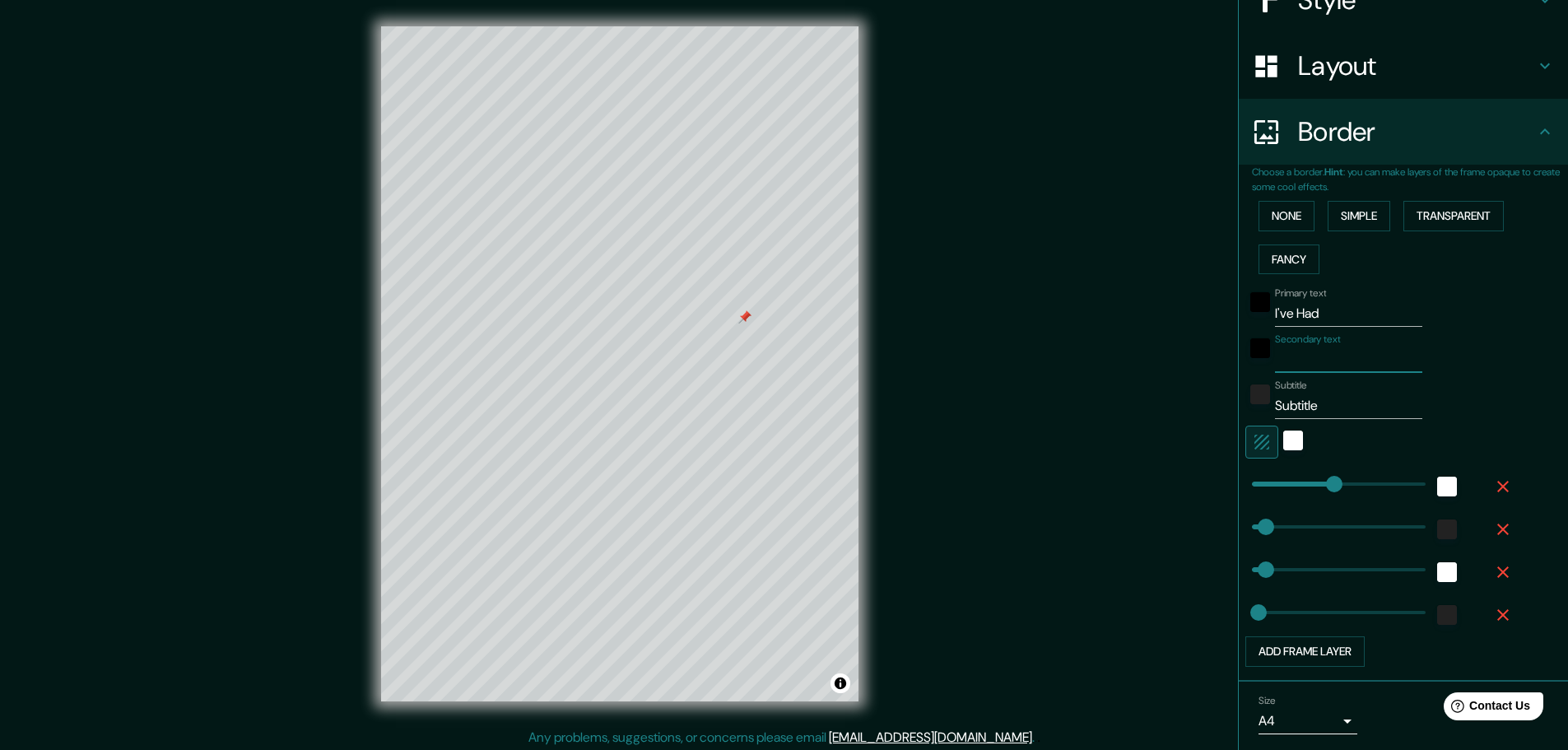
type input "46"
type input "23"
type input "Th"
type input "46"
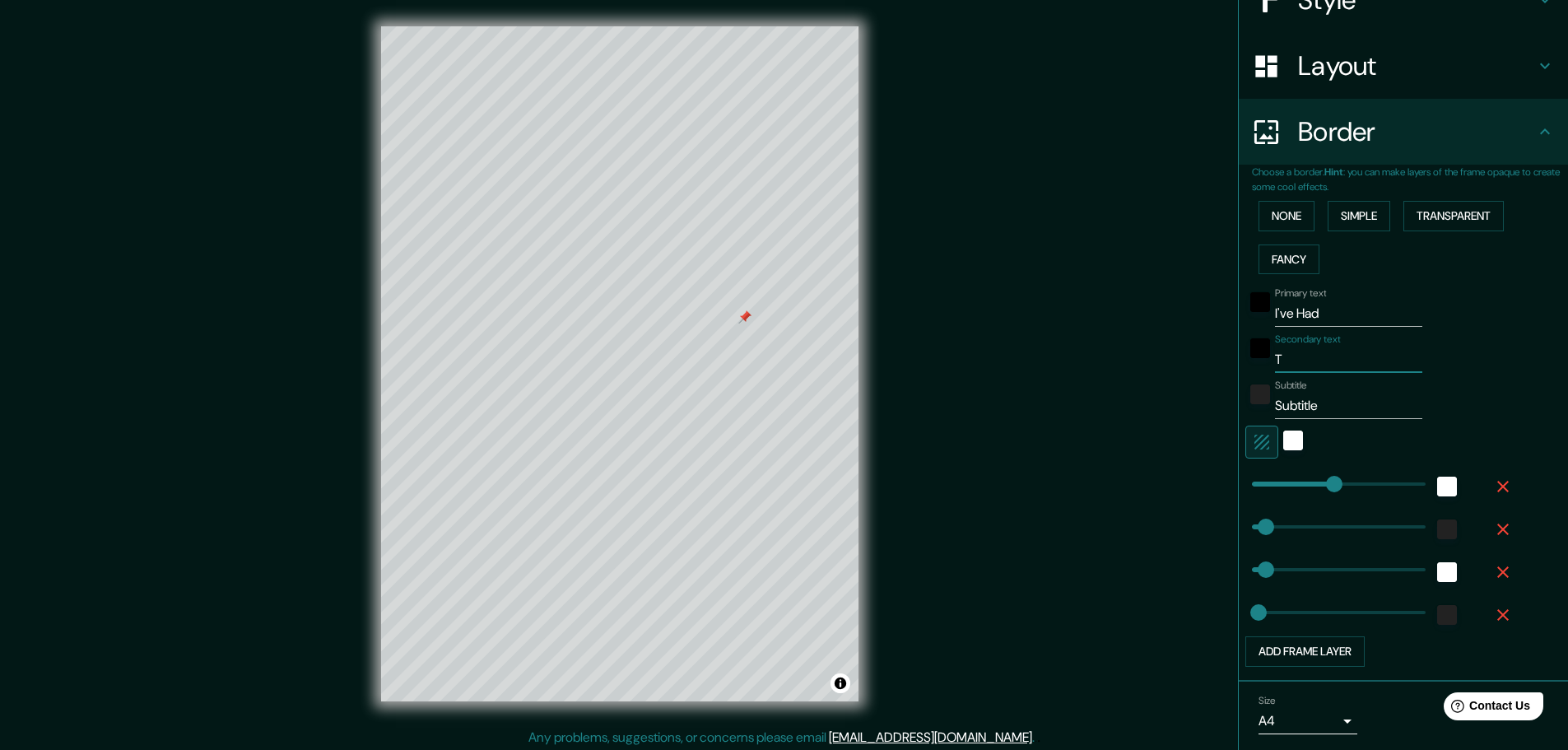
type input "23"
type input "The"
type input "46"
type input "23"
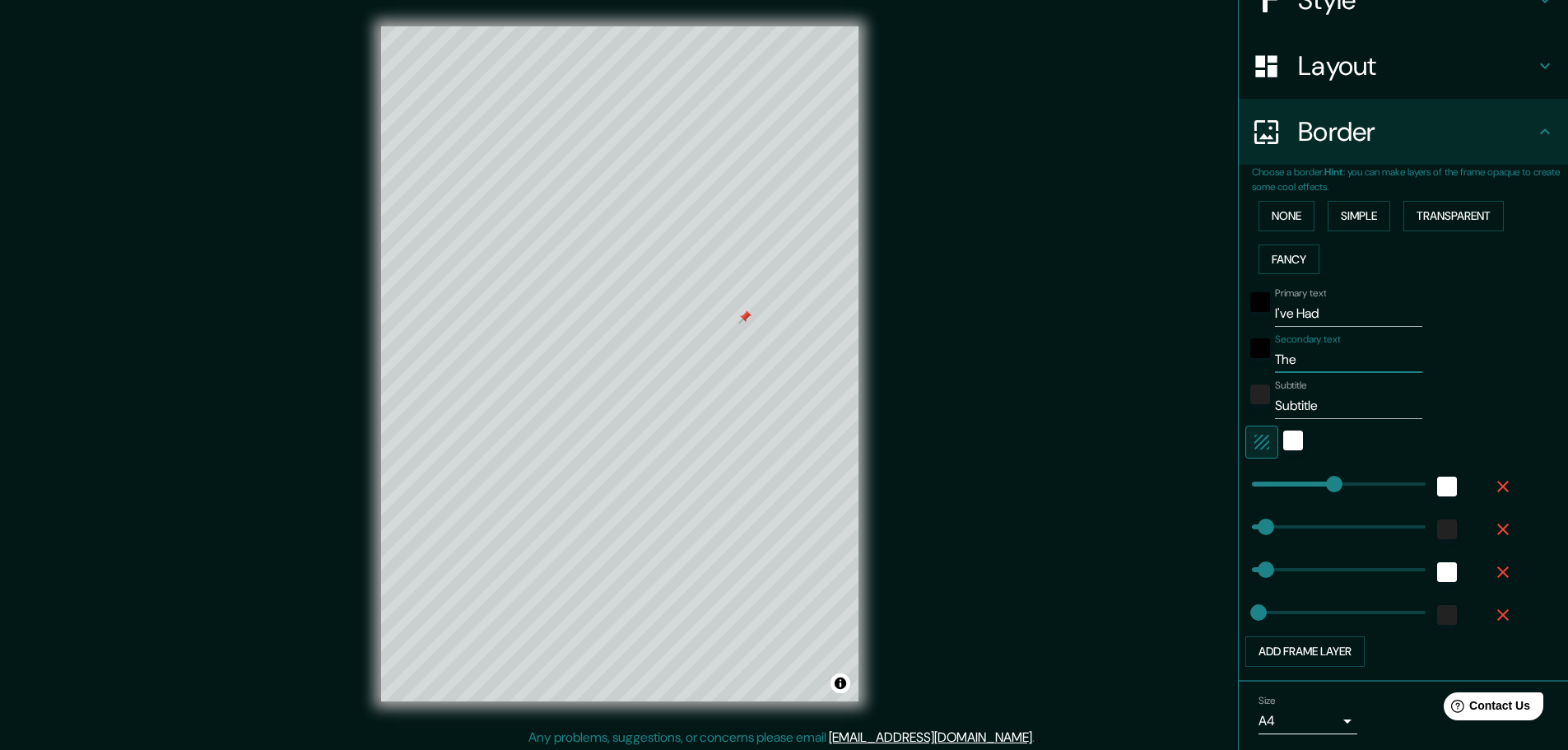
type input "The"
type input "46"
type input "23"
type input "The t"
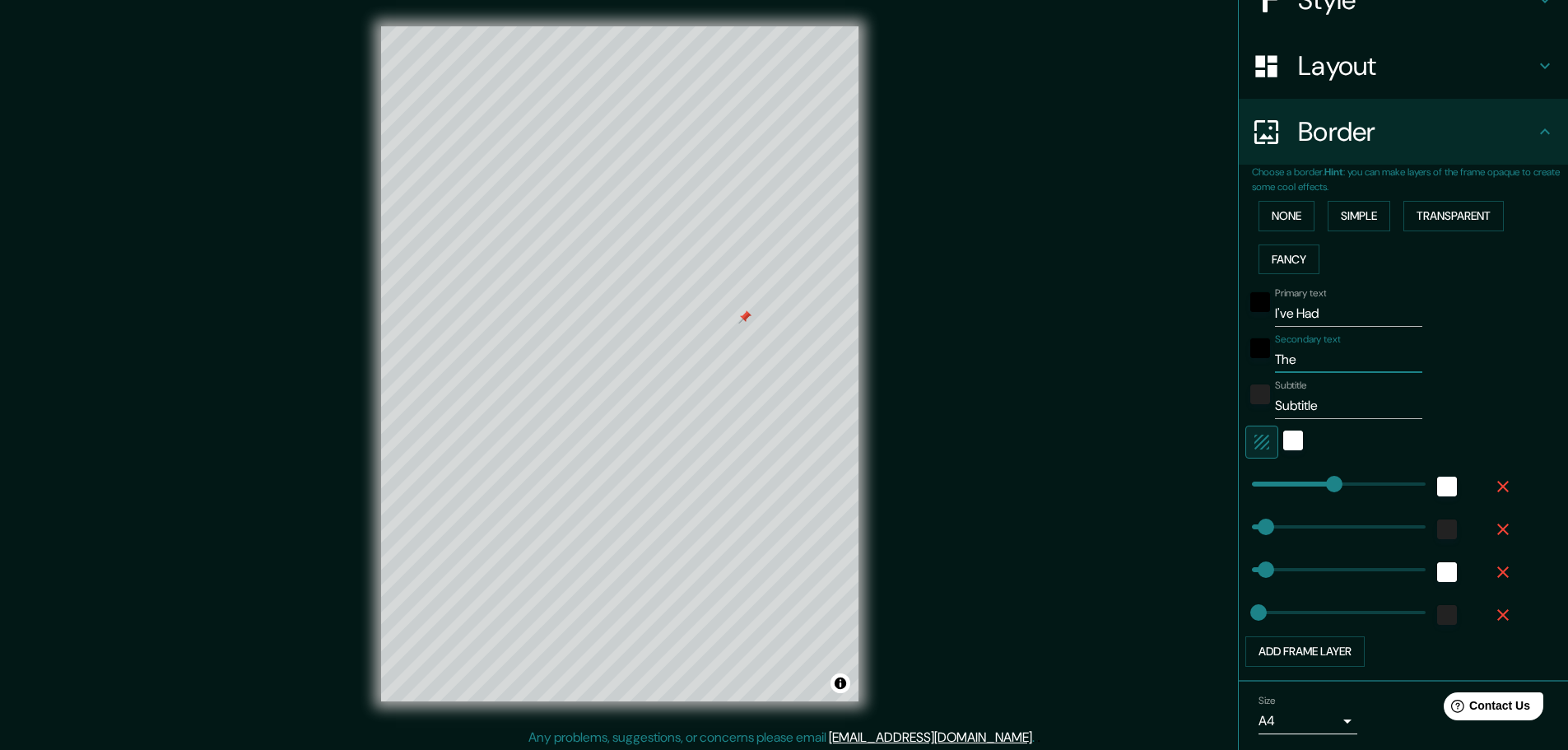
type input "46"
type input "23"
type input "The ti"
type input "46"
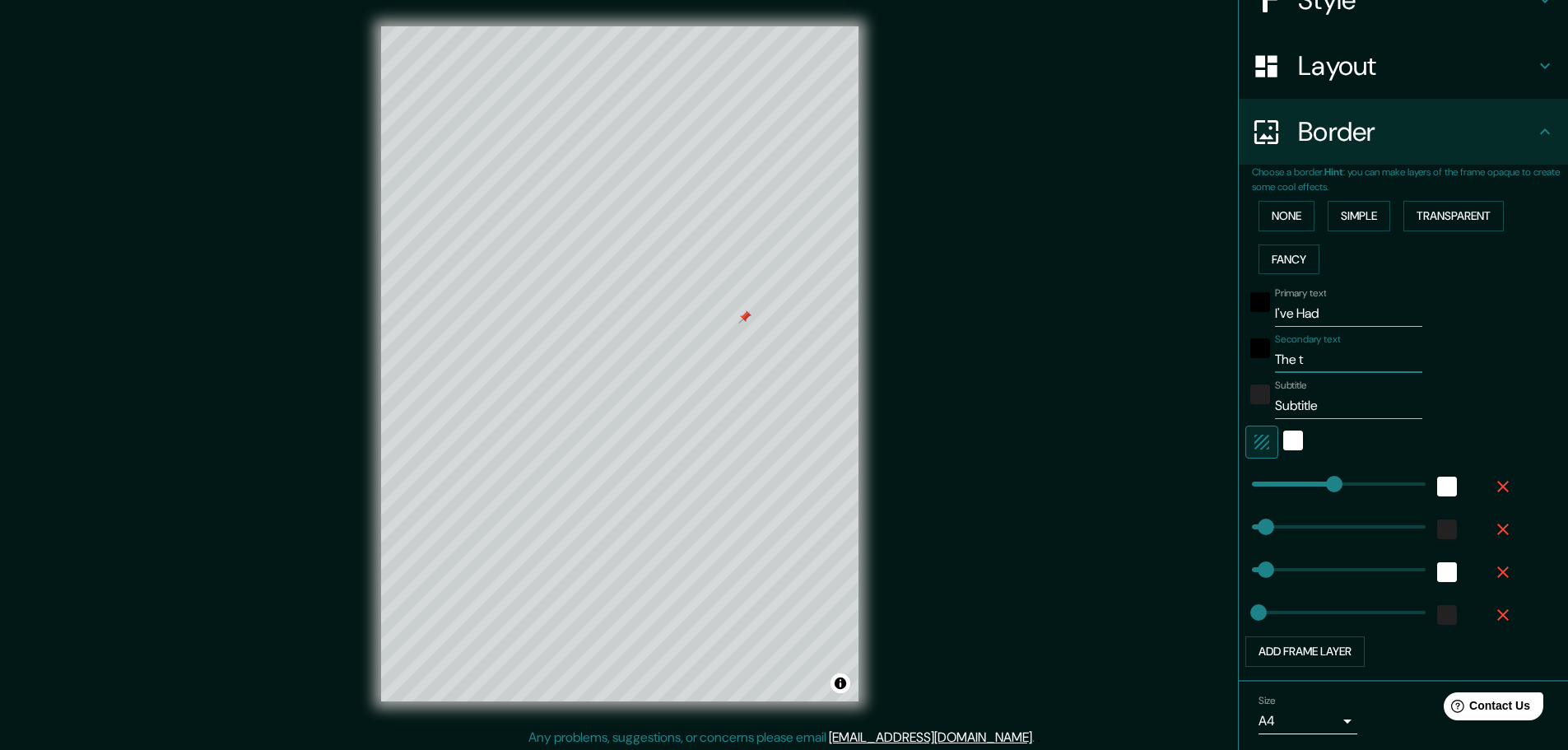
type input "46"
type input "23"
type input "The tim"
type input "46"
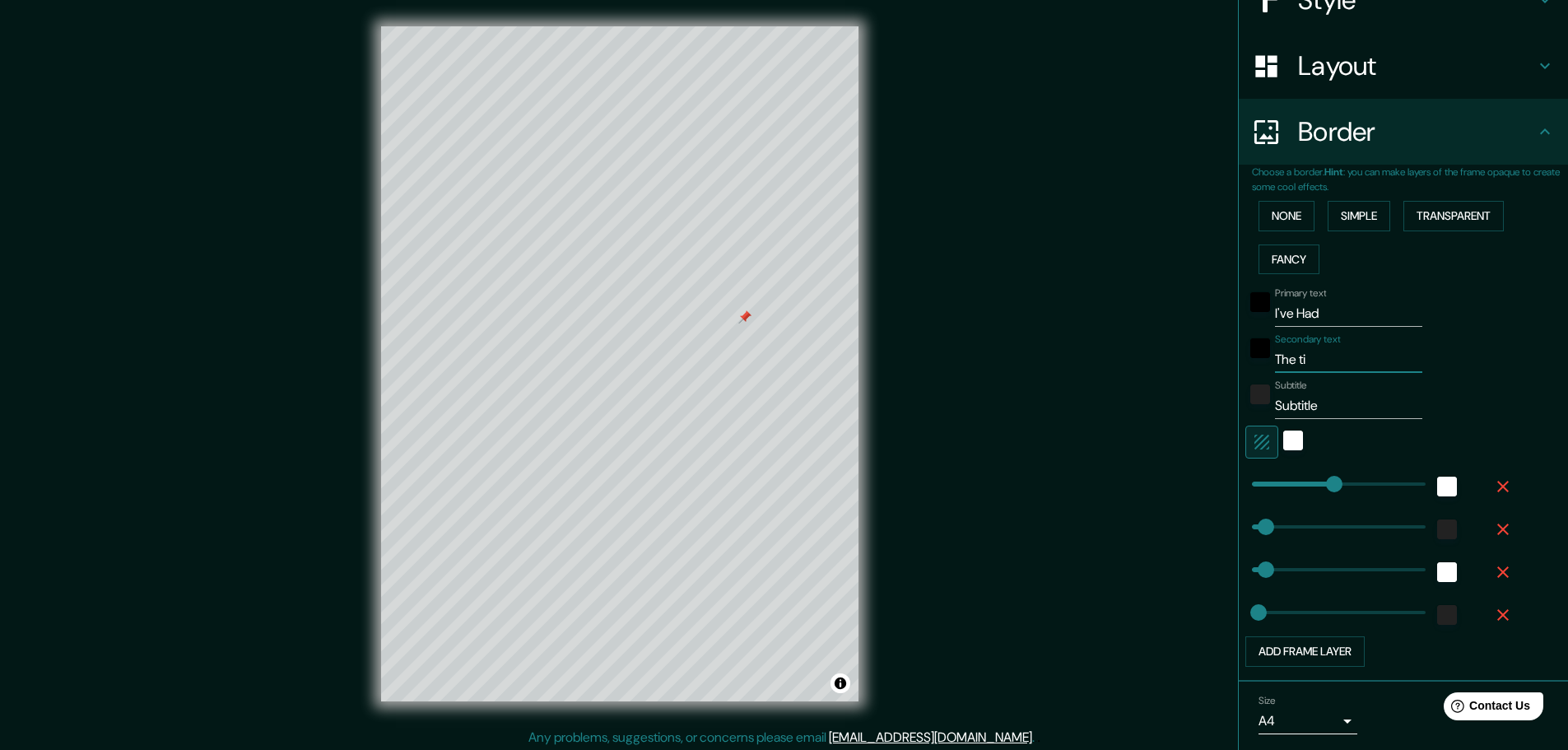
type input "23"
type input "The time"
type input "46"
type input "23"
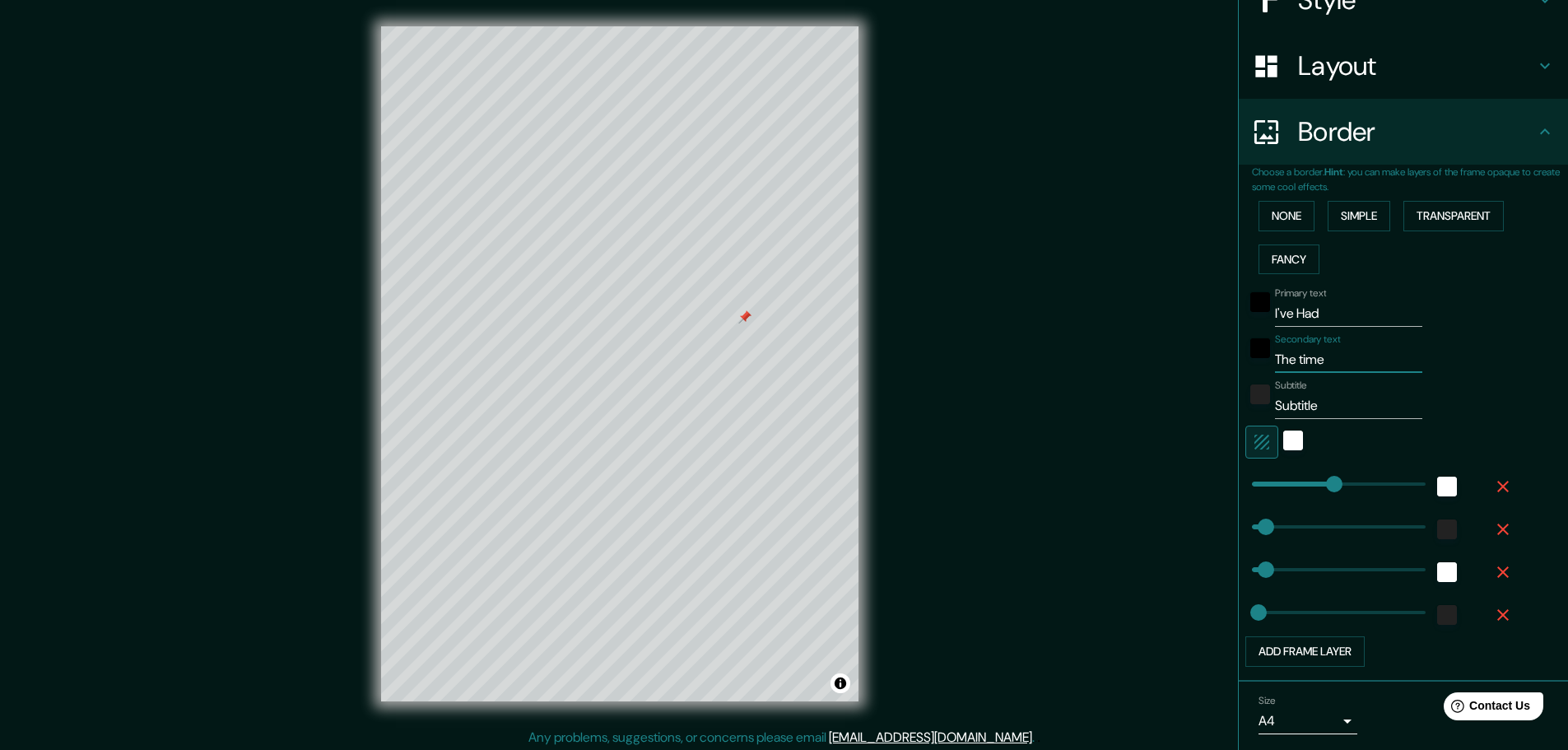
type input "The time"
type input "46"
type input "23"
type input "The time"
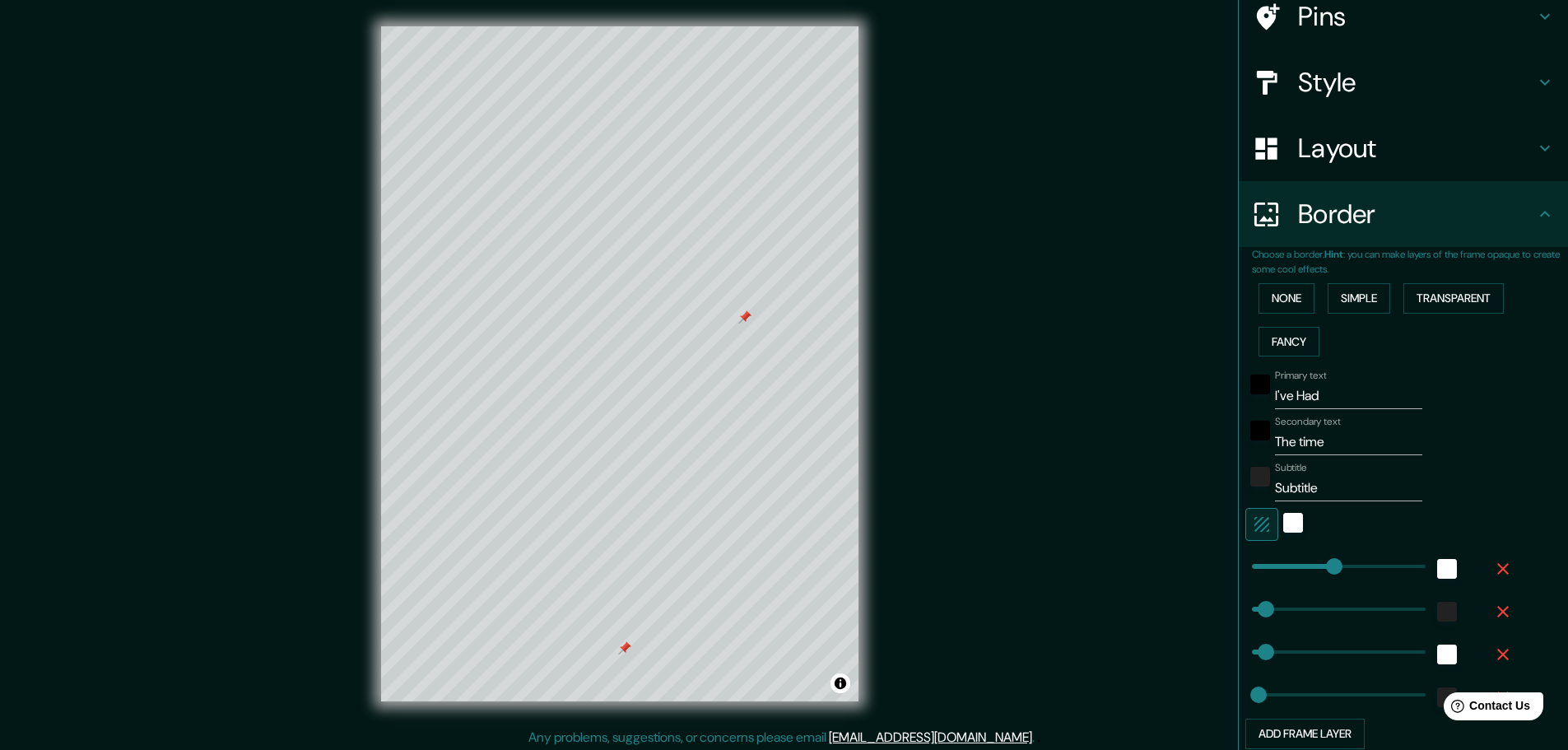
scroll to position [0, 0]
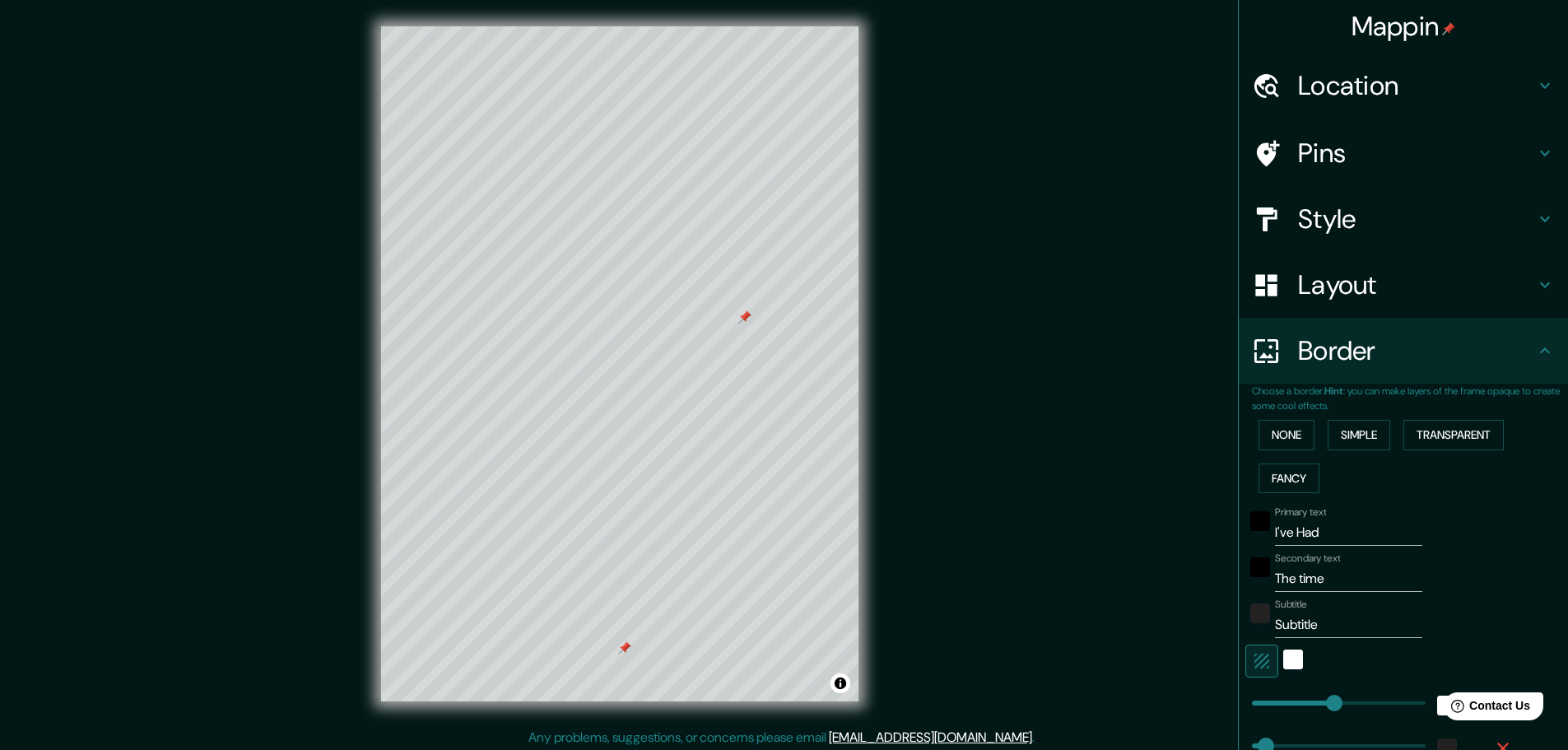
click at [775, 145] on h4 "Pins" at bounding box center [1416, 153] width 237 height 33
type input "46"
type input "23"
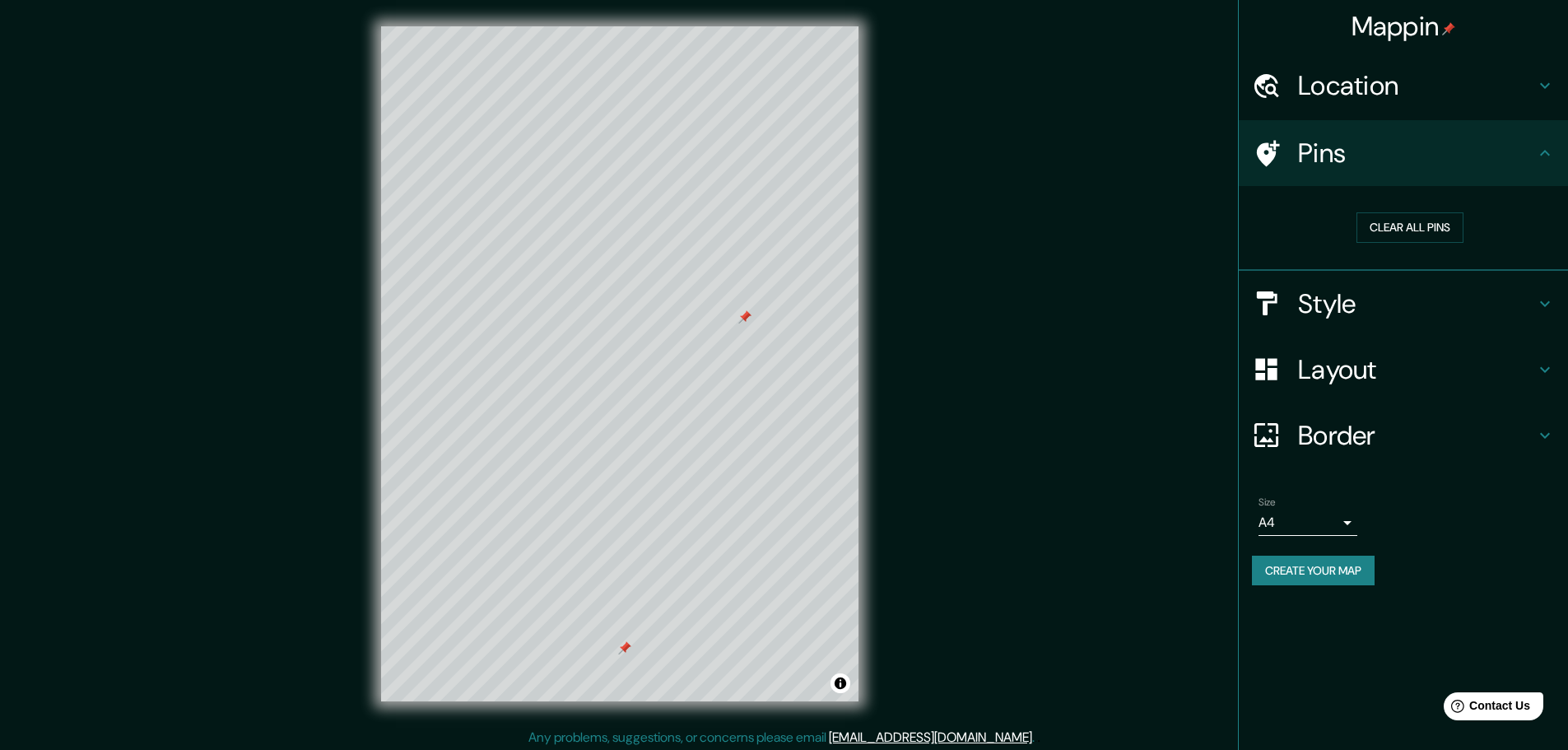
click at [625, 648] on div at bounding box center [625, 647] width 14 height 14
click at [775, 429] on h4 "Border" at bounding box center [1416, 435] width 237 height 33
type input "46"
type input "23"
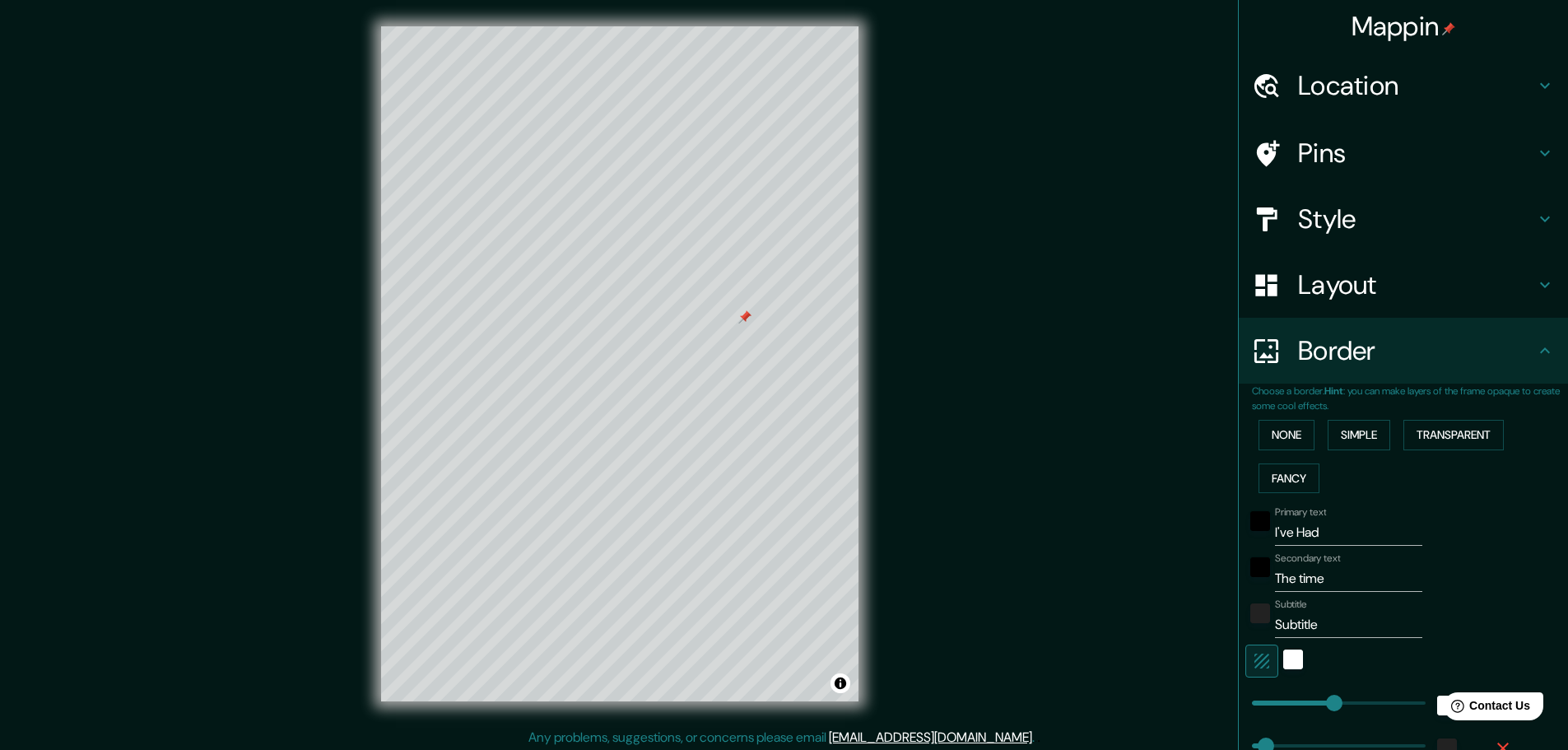
scroll to position [83, 0]
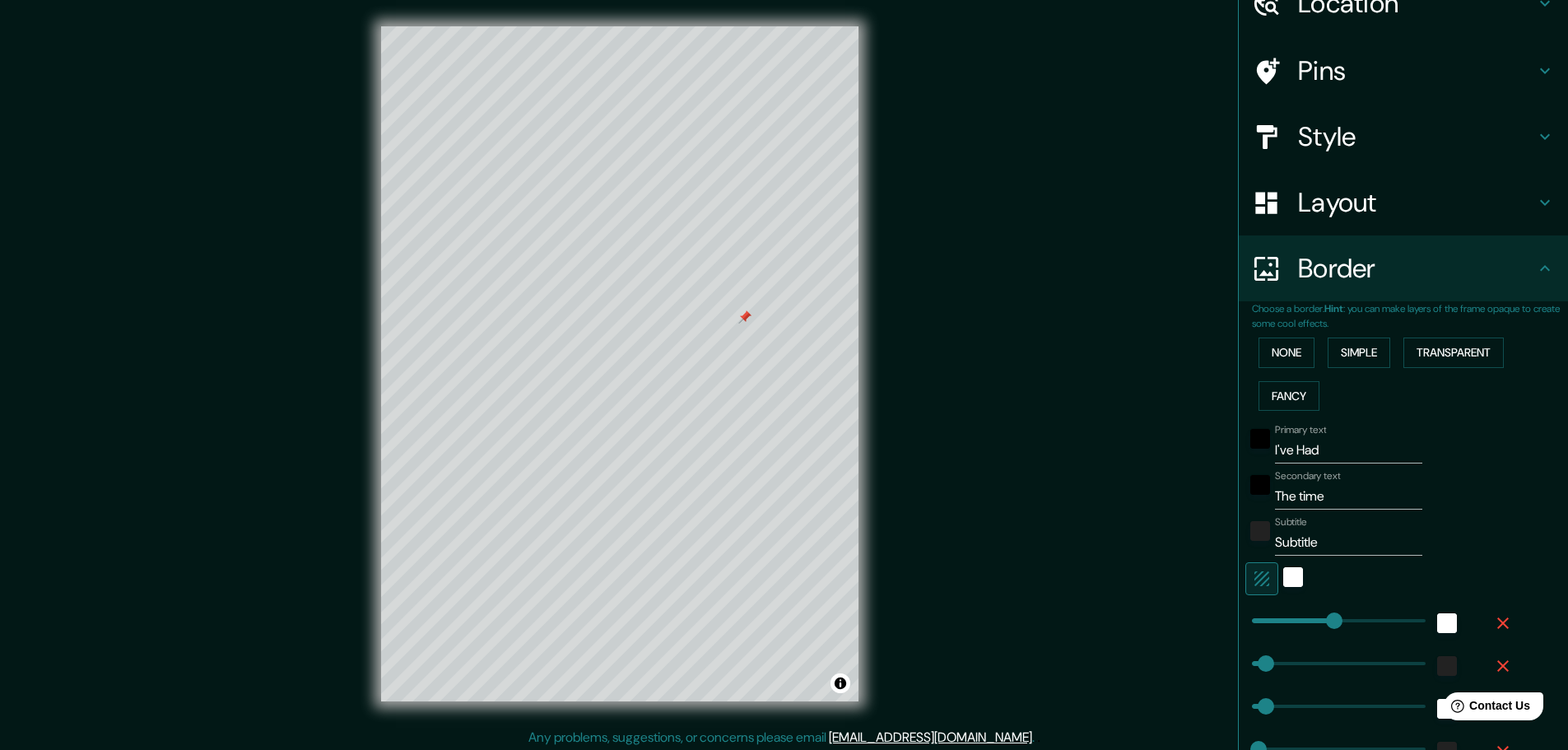
click at [775, 540] on input "Subtitle" at bounding box center [1348, 542] width 147 height 26
type input "Subtitl"
type input "46"
type input "23"
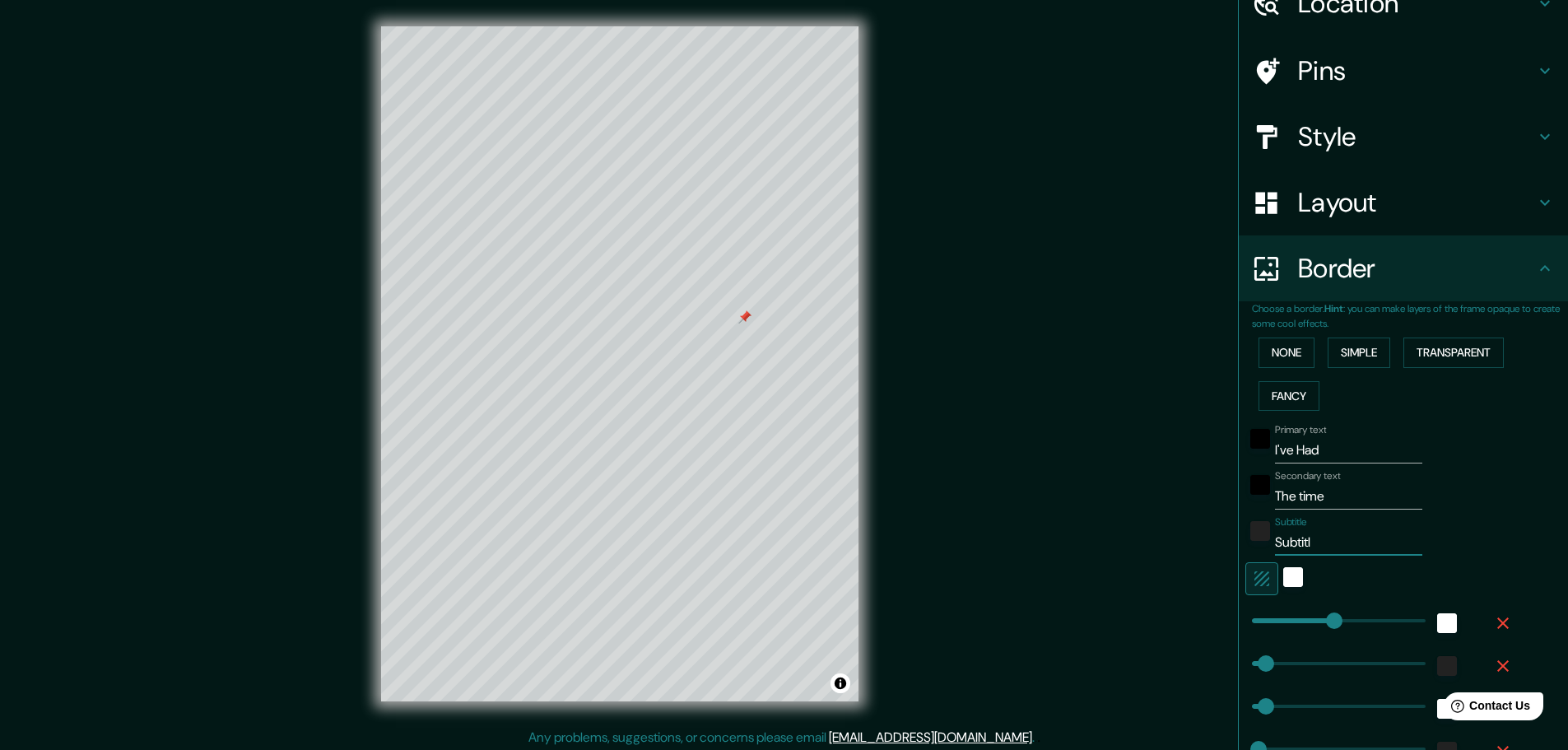
type input "Subtit"
type input "46"
type input "23"
type input "Subti"
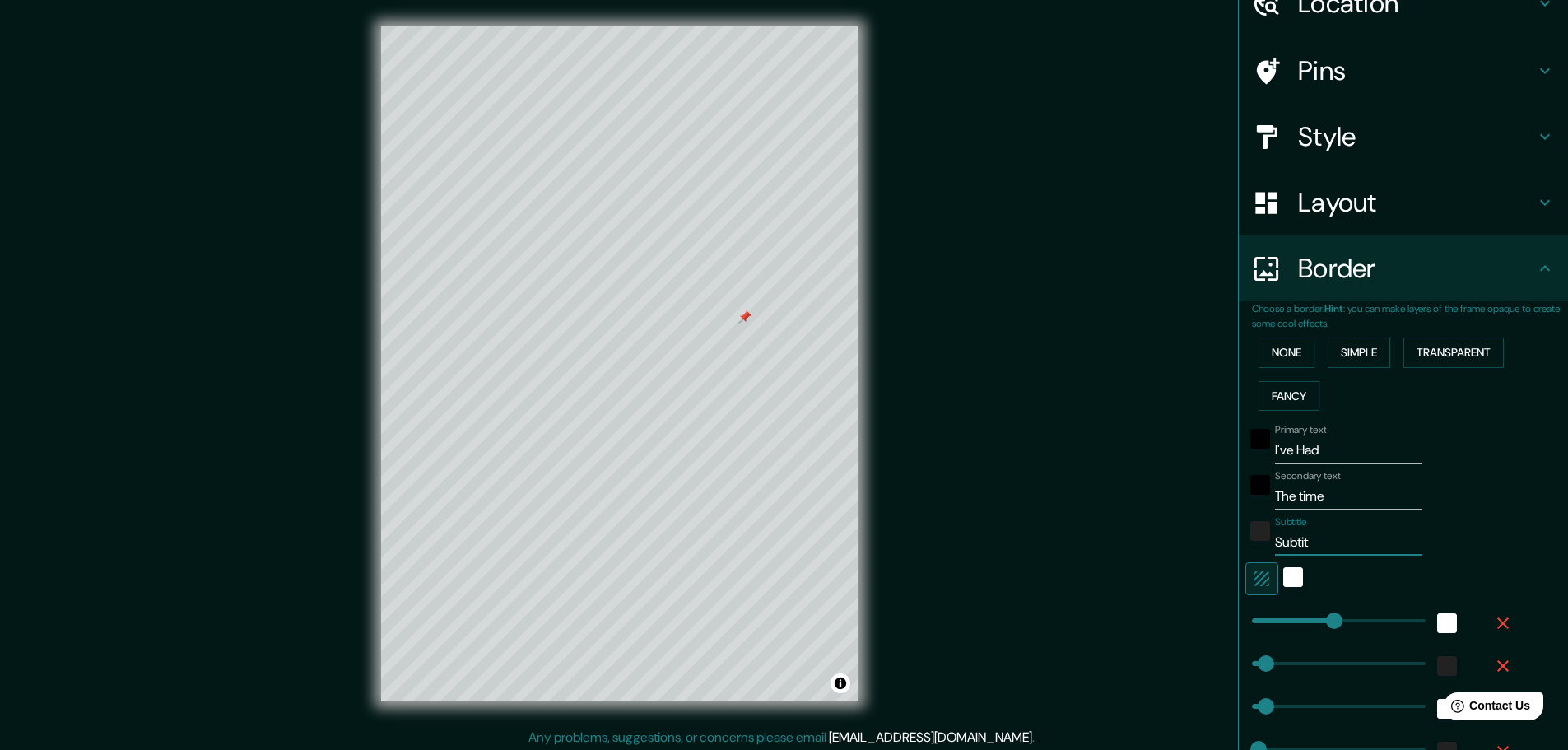
type input "46"
type input "23"
type input "Subt"
type input "46"
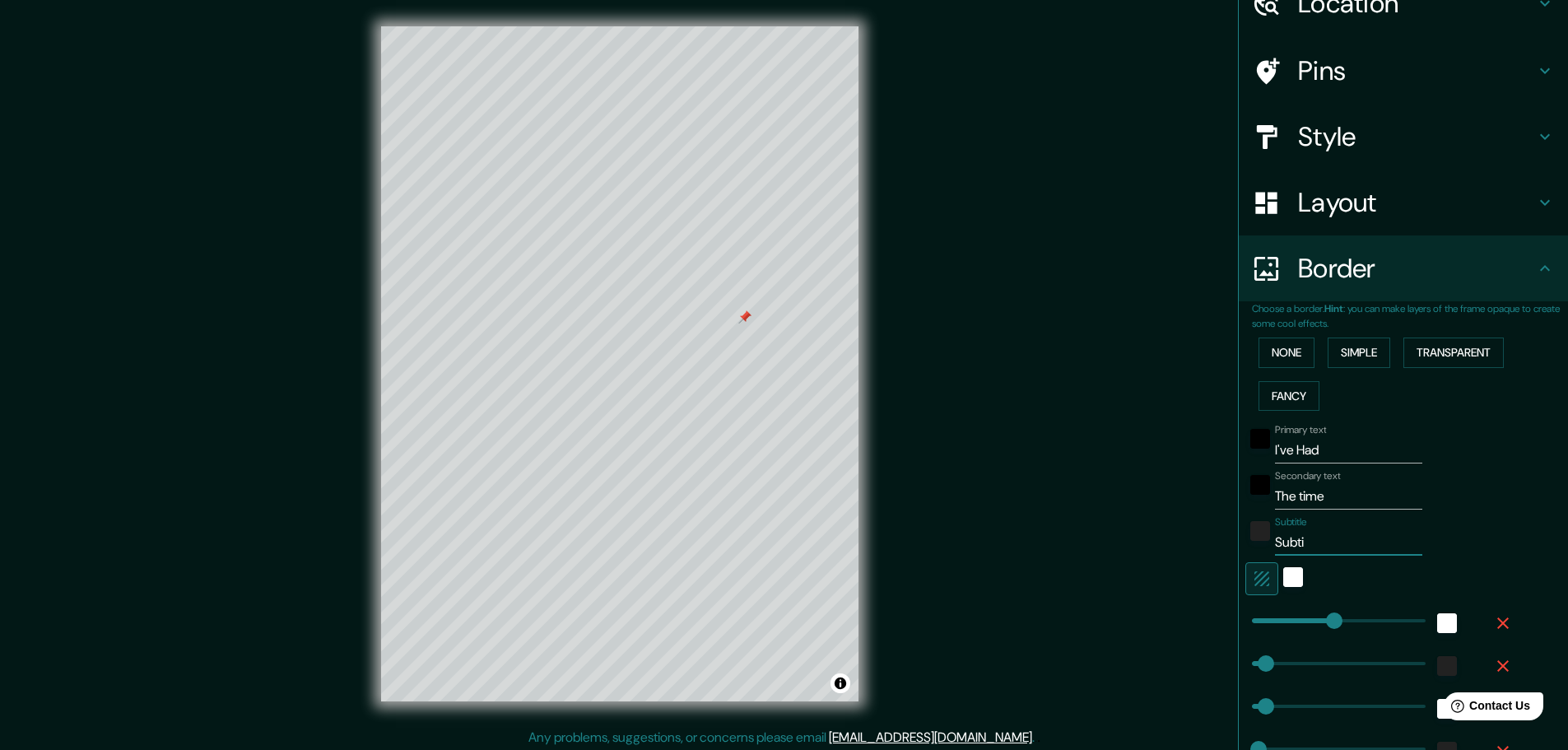
type input "46"
type input "23"
type input "Sub"
type input "46"
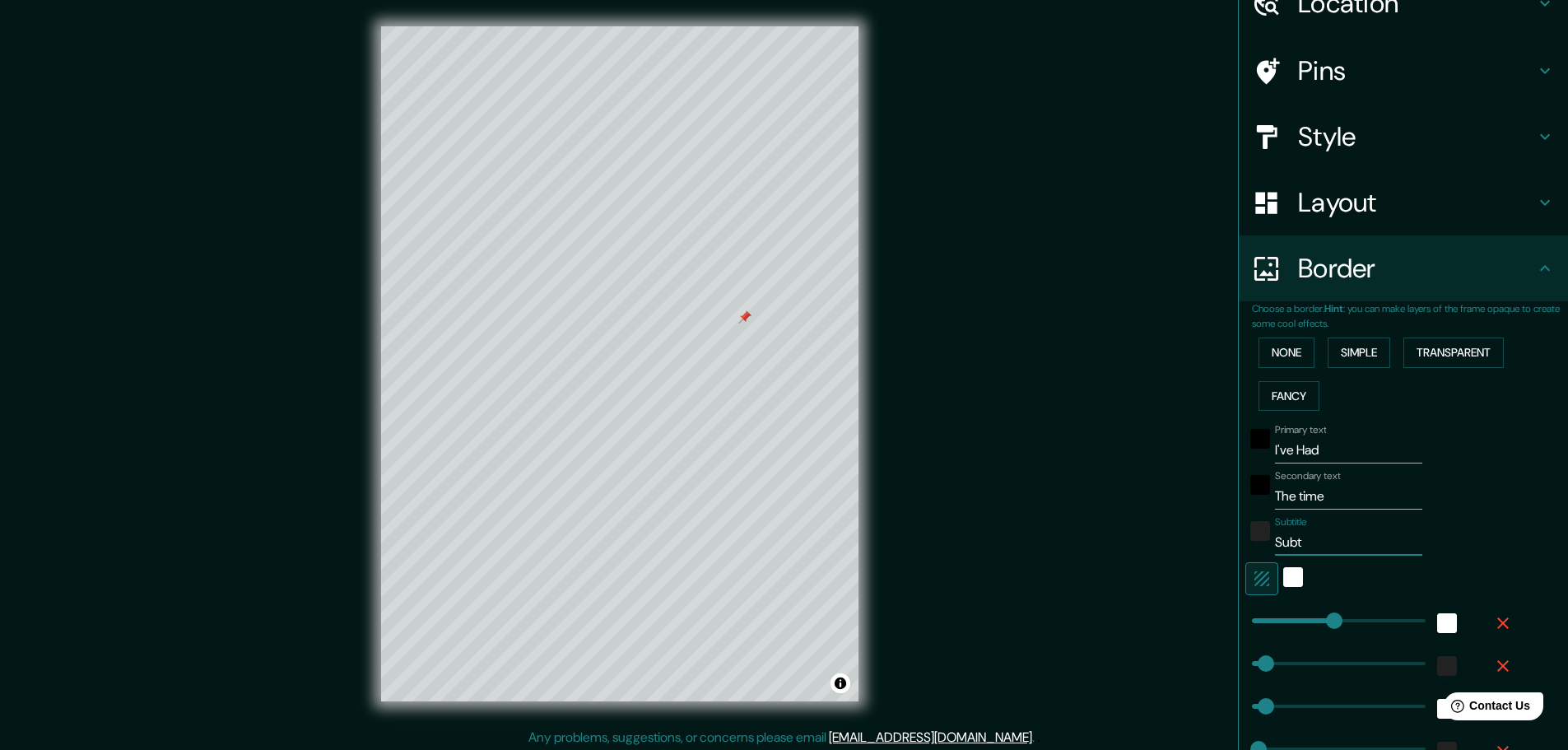
type input "23"
type input "Su"
type input "46"
type input "23"
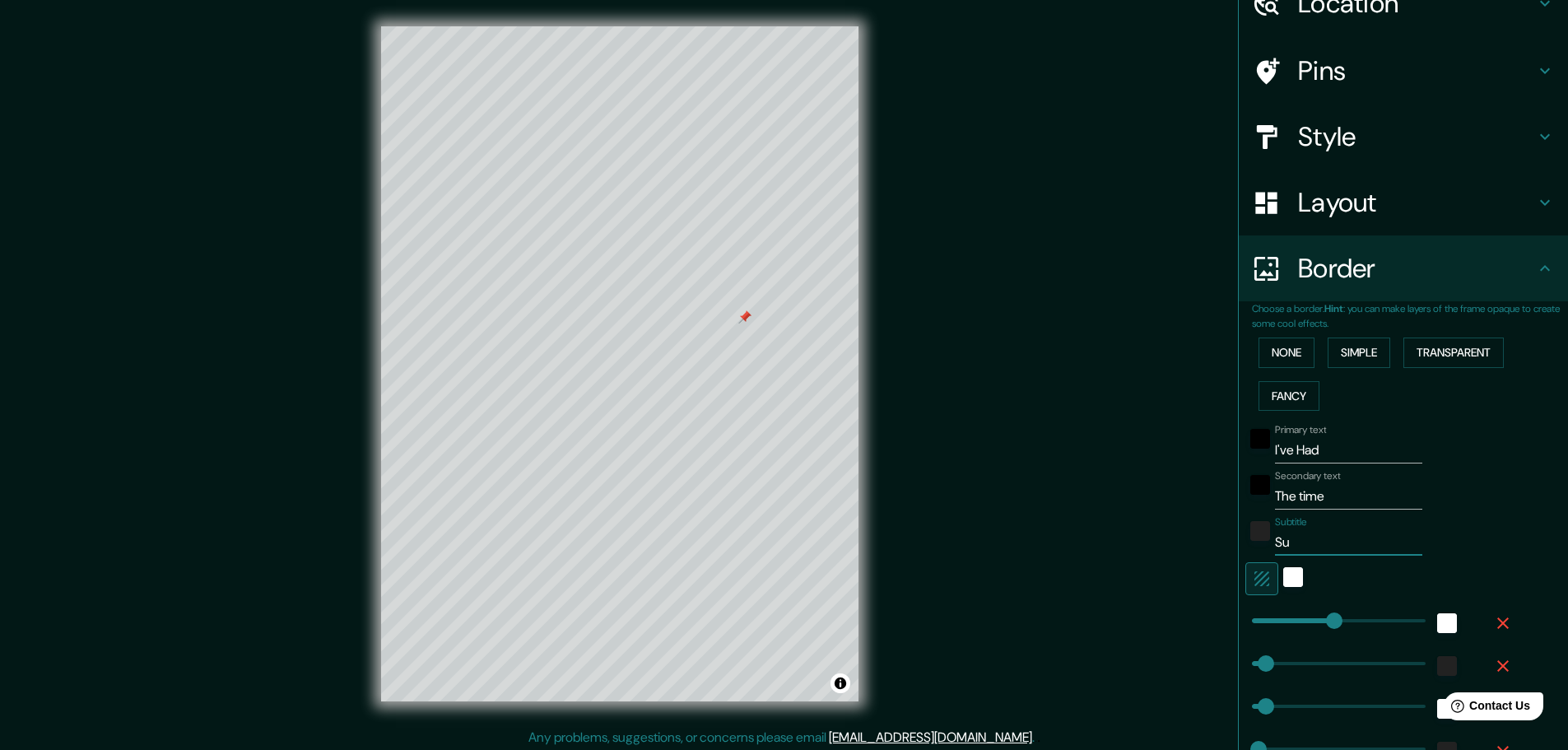
type input "S"
type input "46"
type input "23"
type input "46"
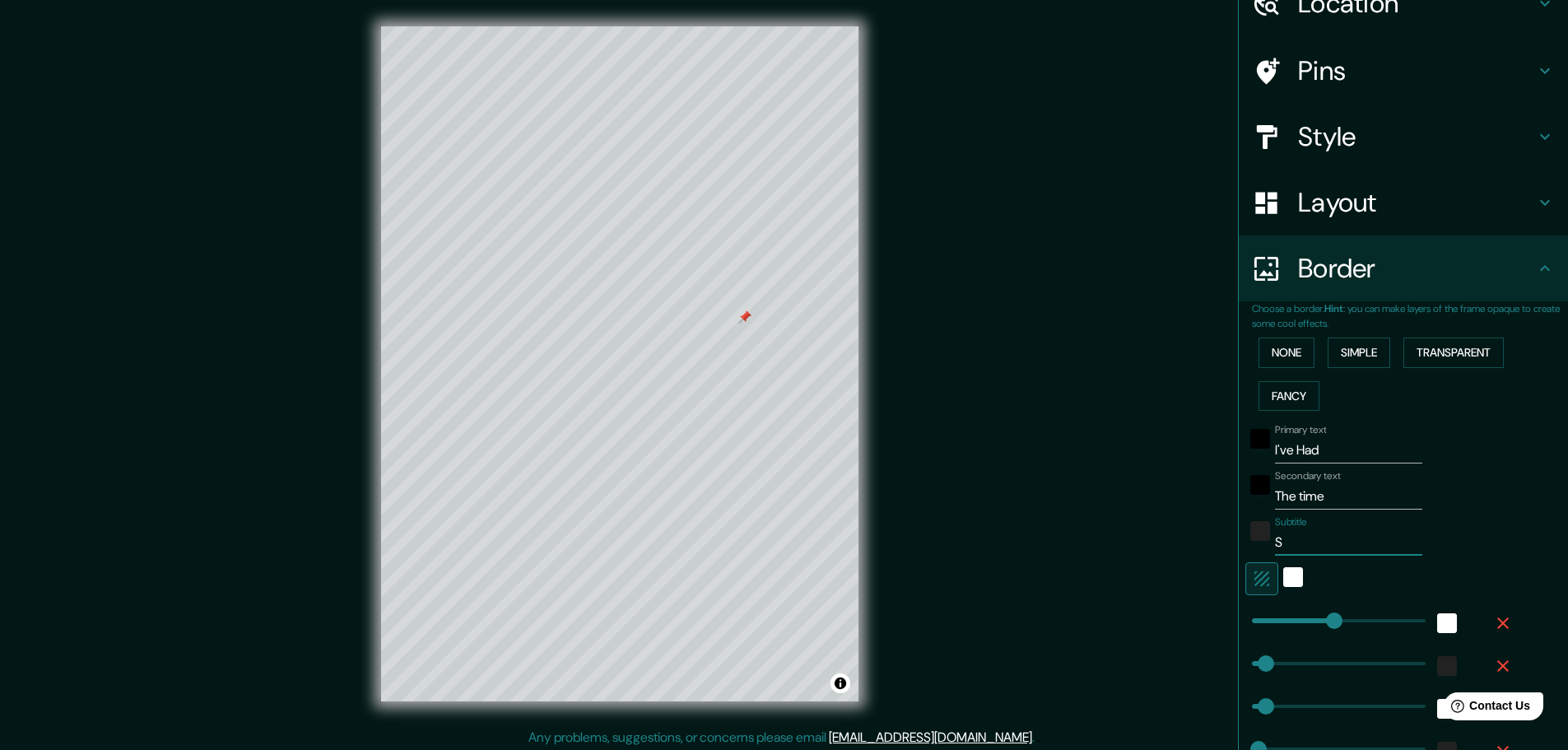
type input "46"
type input "23"
type input "O"
type input "46"
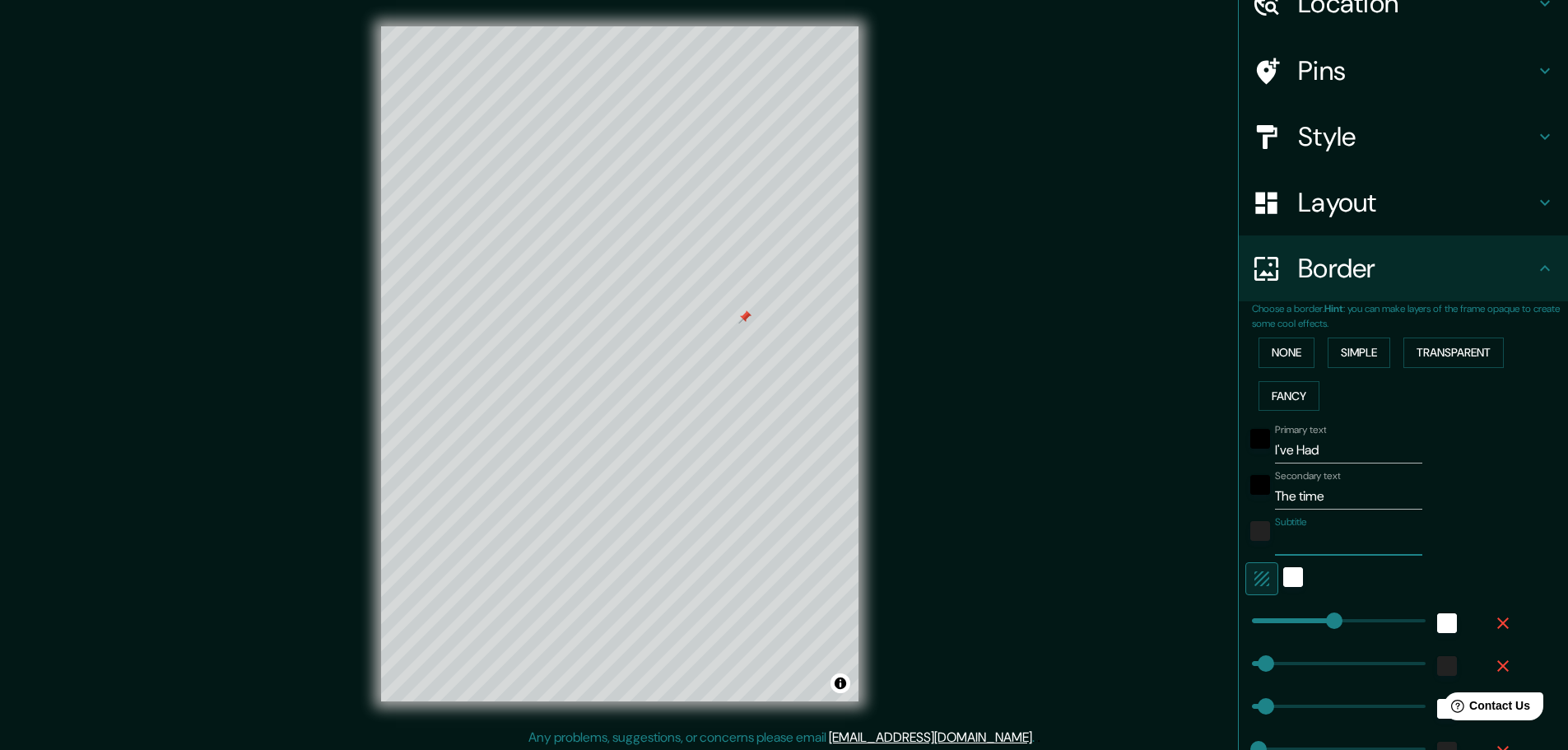
type input "23"
type input "Of"
type input "46"
type input "23"
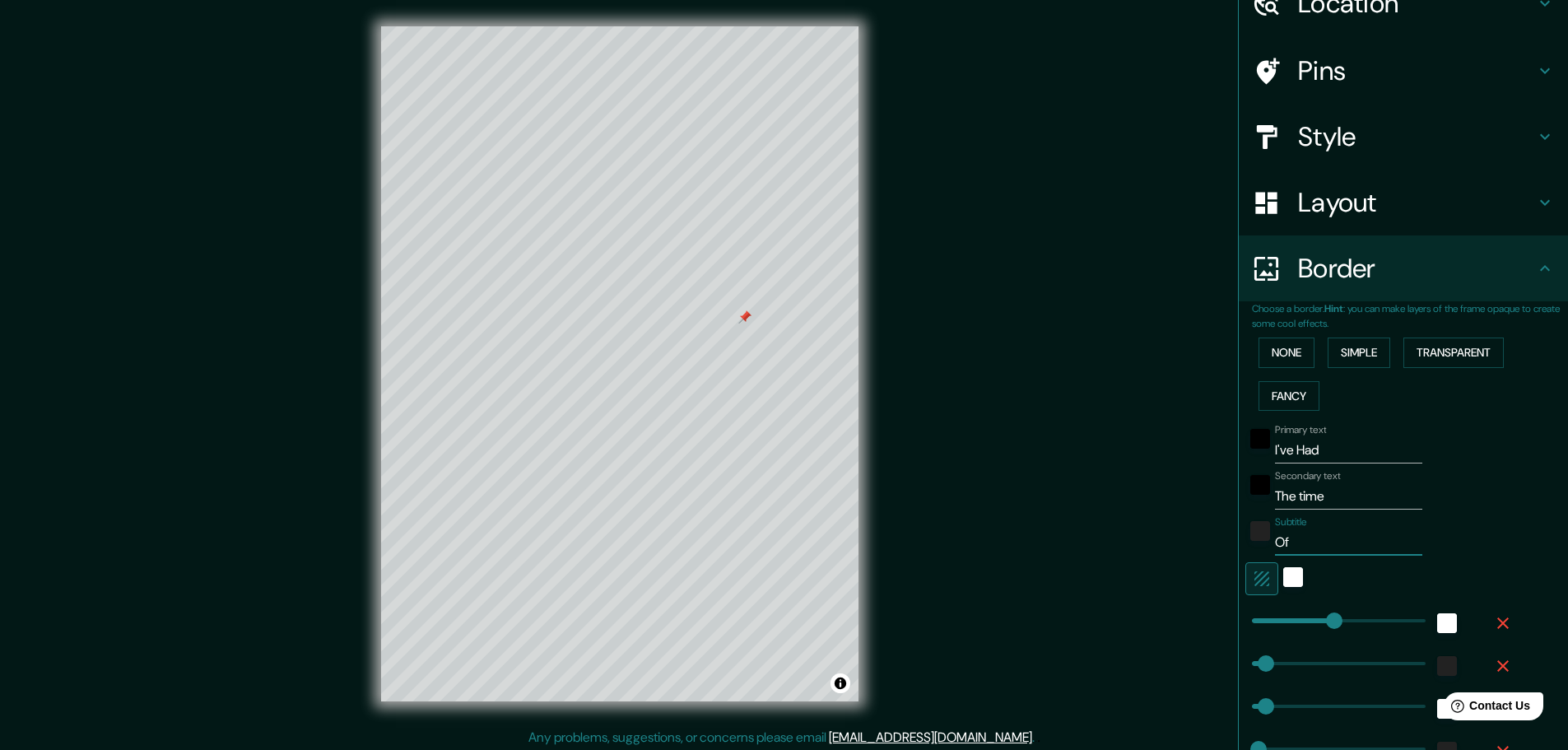
type input "Of"
type input "46"
type input "23"
type input "Of m"
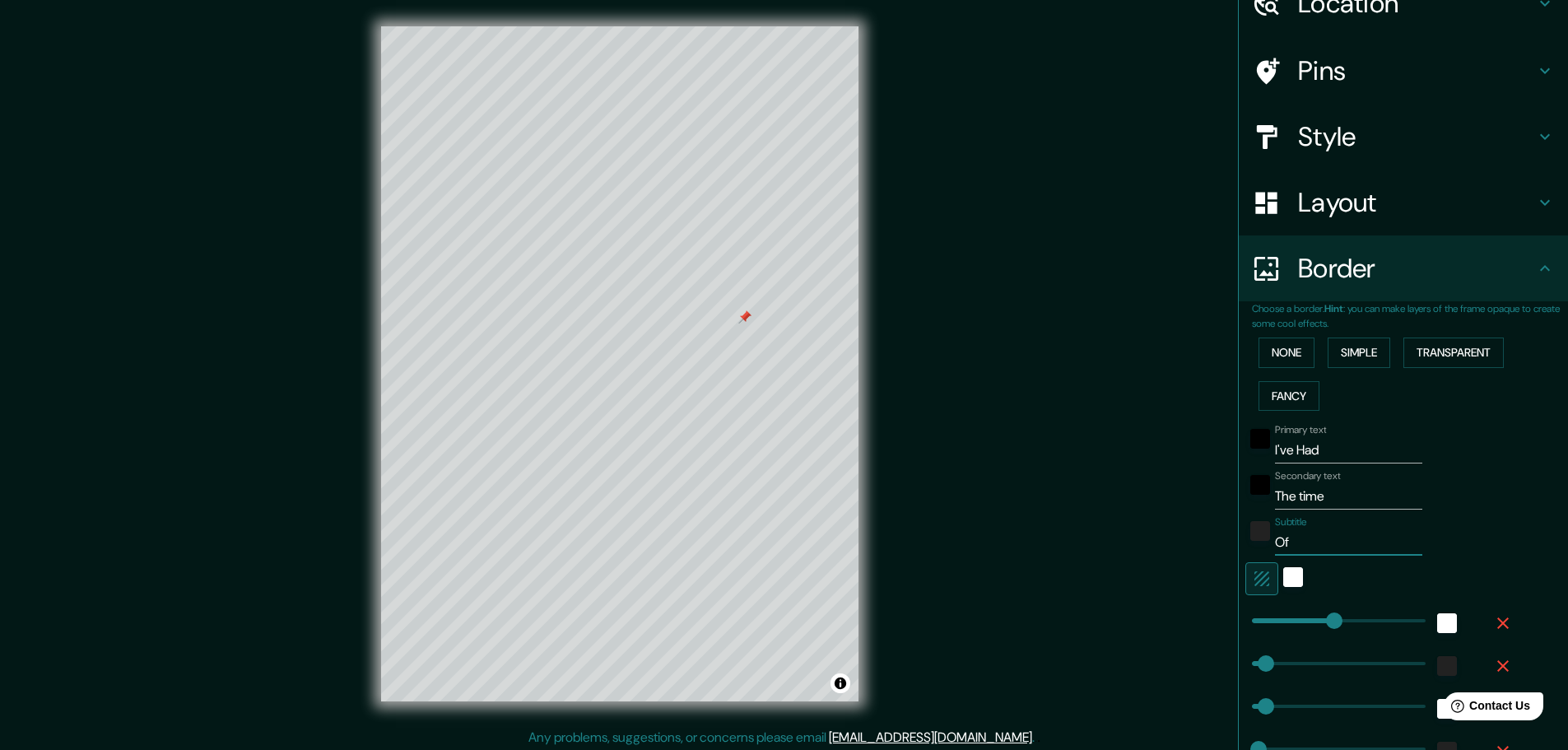
type input "46"
type input "23"
type input "Of my"
type input "46"
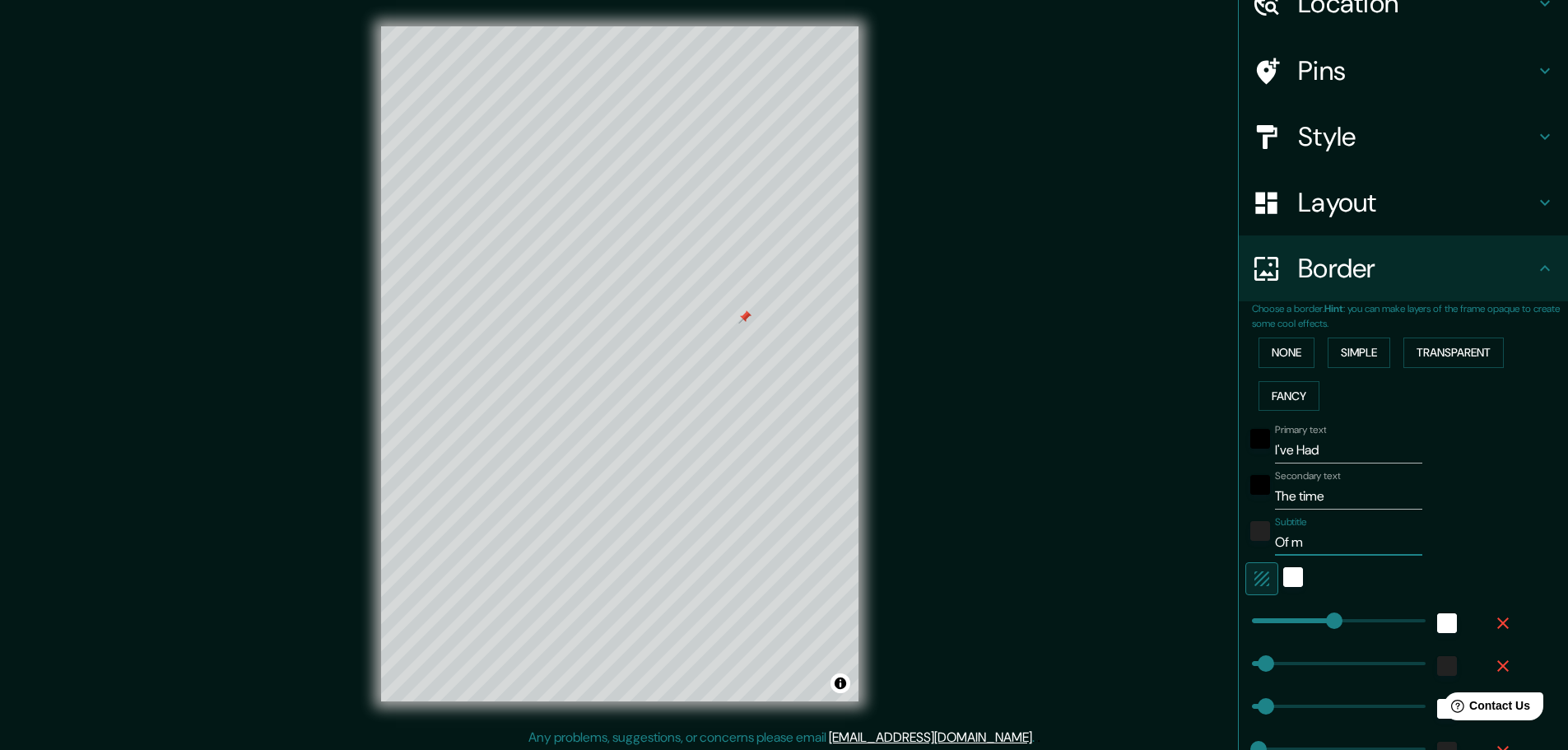
type input "46"
type input "23"
type input "Of my"
type input "46"
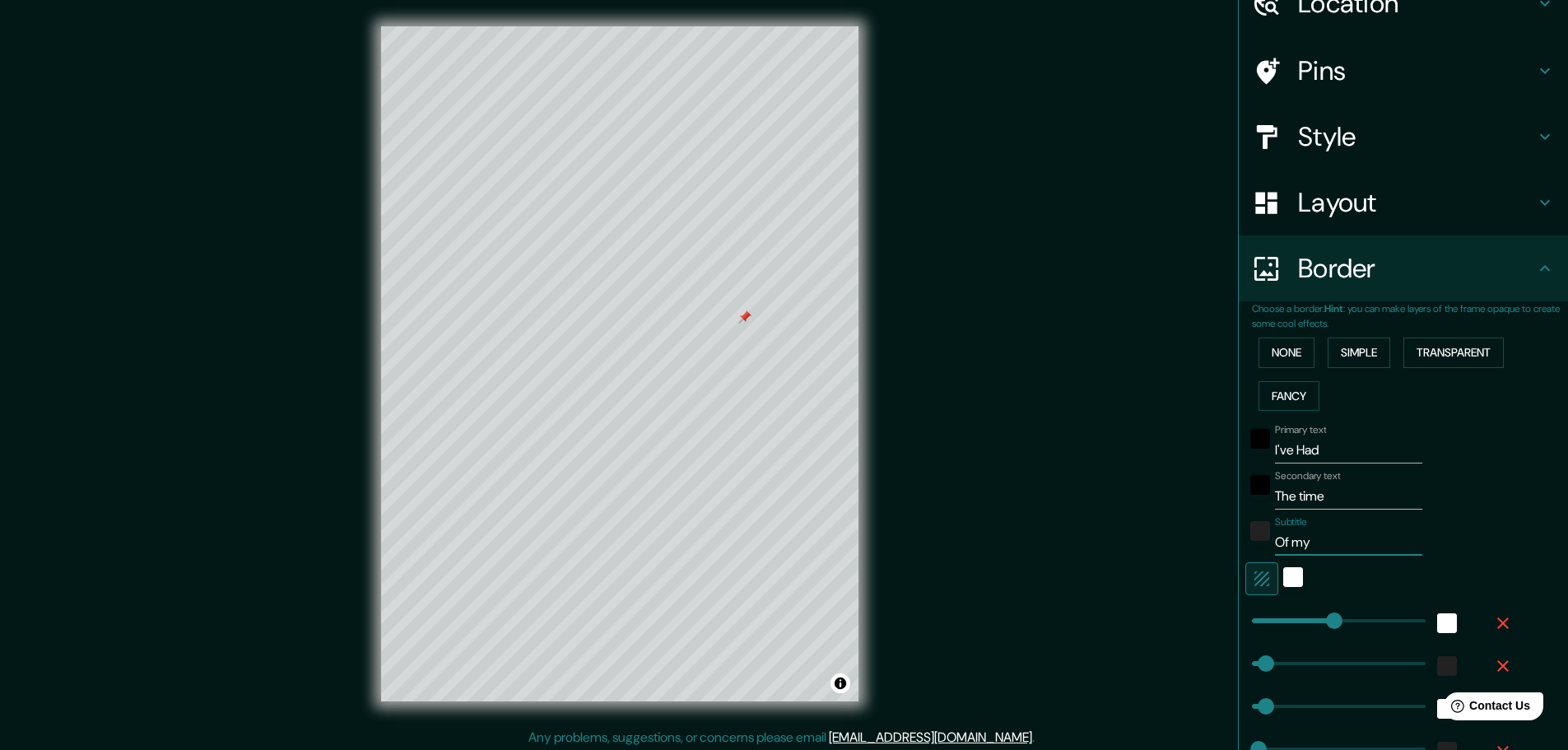
type input "23"
type input "Of my l"
type input "46"
type input "23"
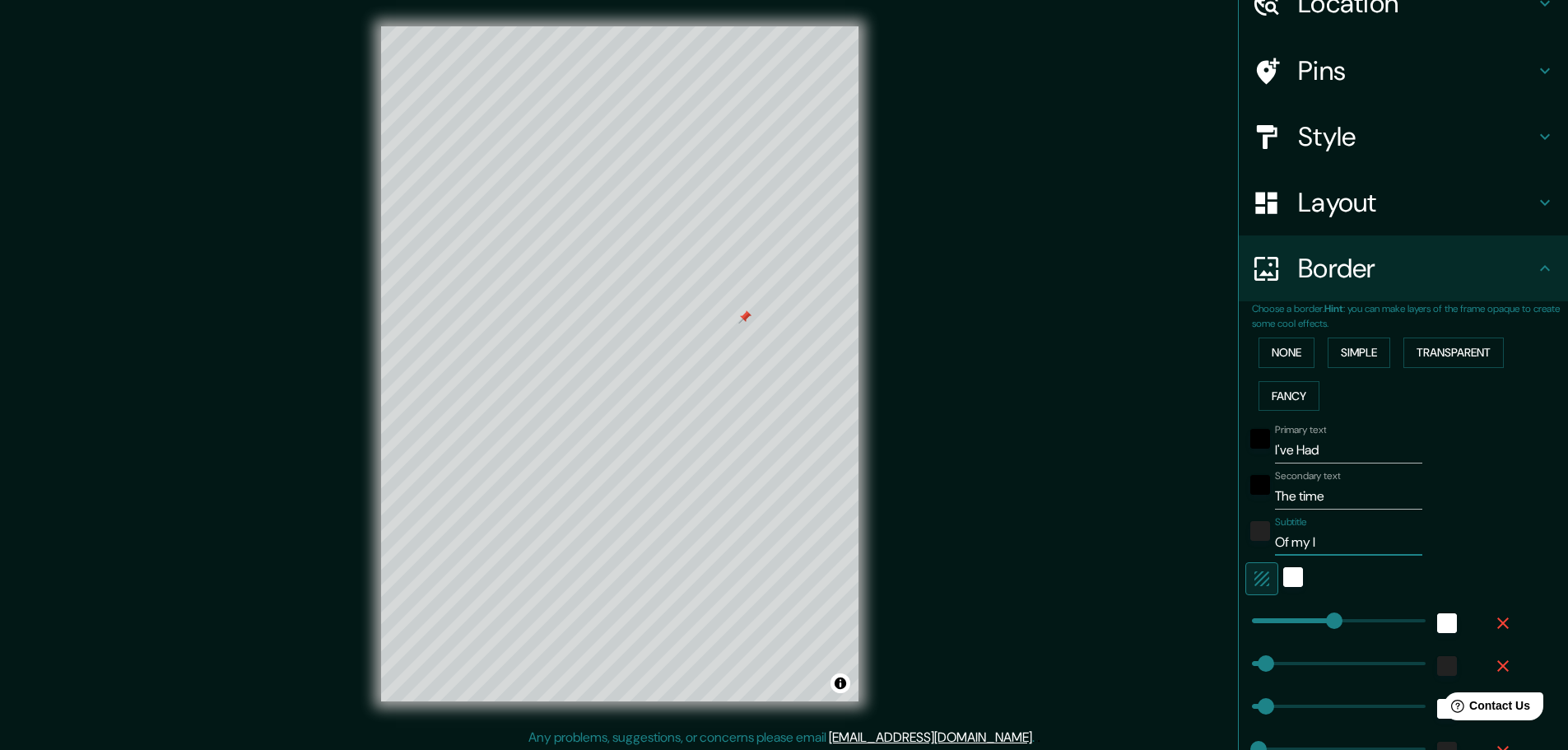
type input "Of my li"
type input "46"
type input "23"
type input "Of my lif"
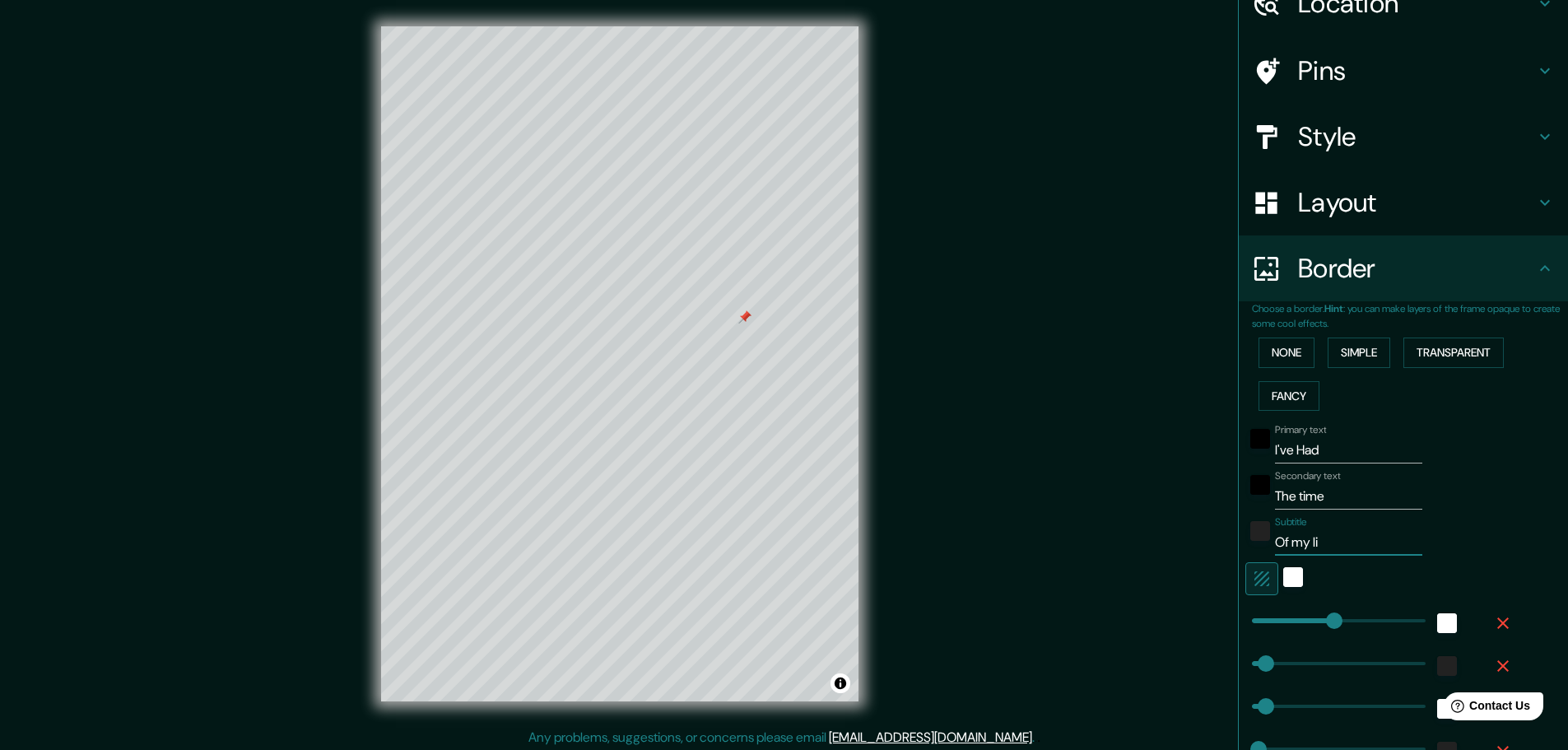
type input "46"
type input "23"
type input "Of my life"
type input "46"
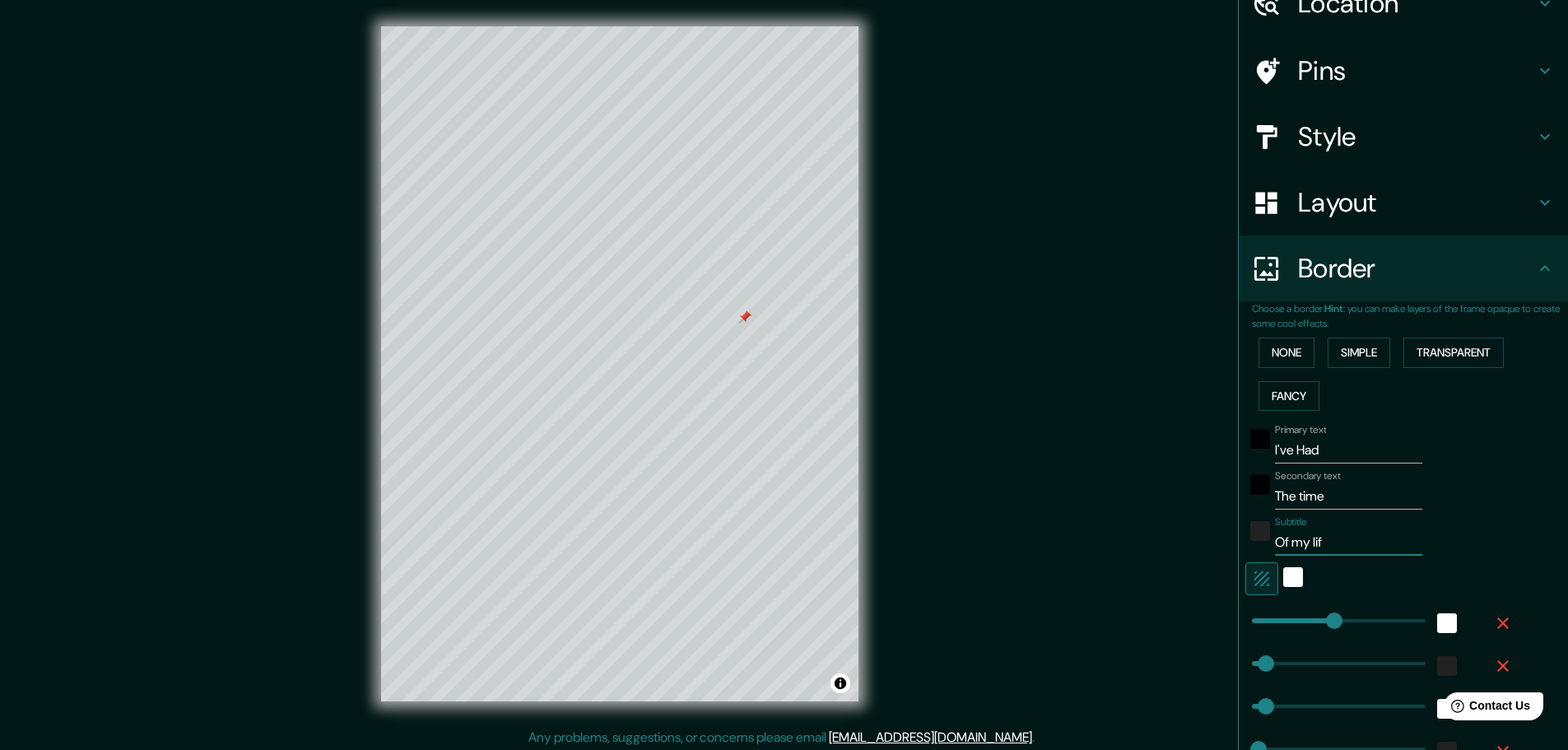
type input "46"
type input "23"
type input "Of my lif"
type input "46"
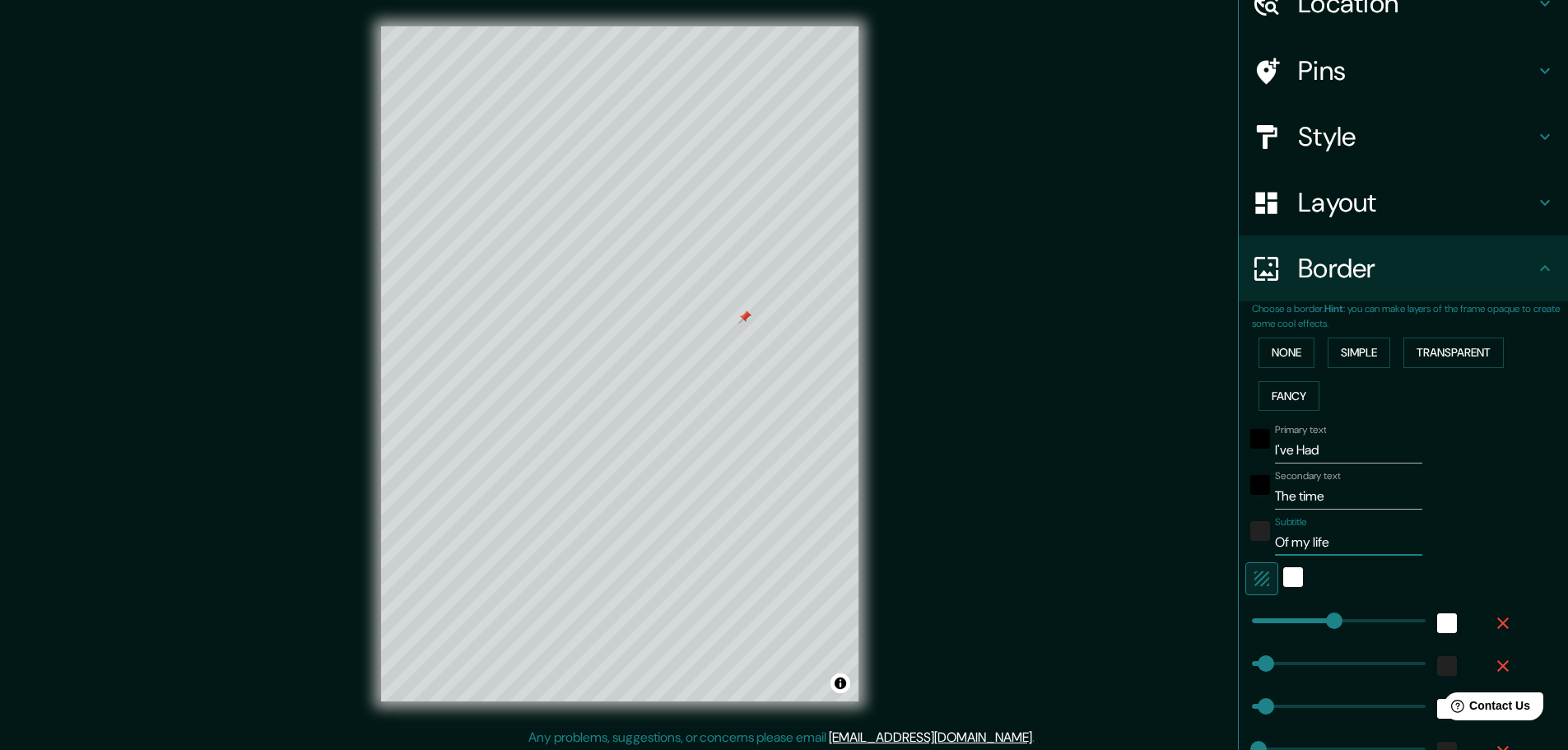
type input "23"
type input "Of my li"
type input "46"
type input "23"
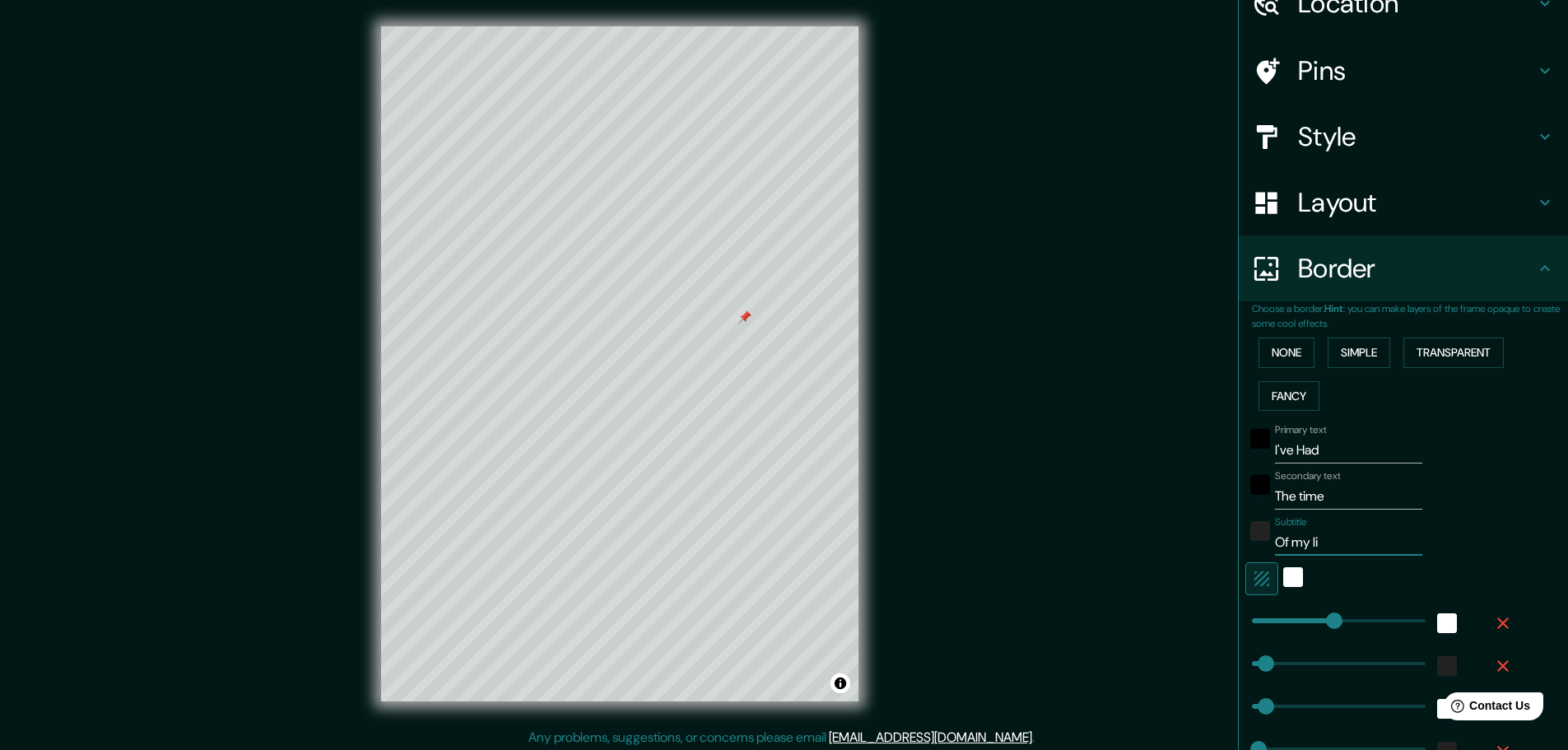
type input "Of my l"
type input "46"
type input "23"
type input "Of my"
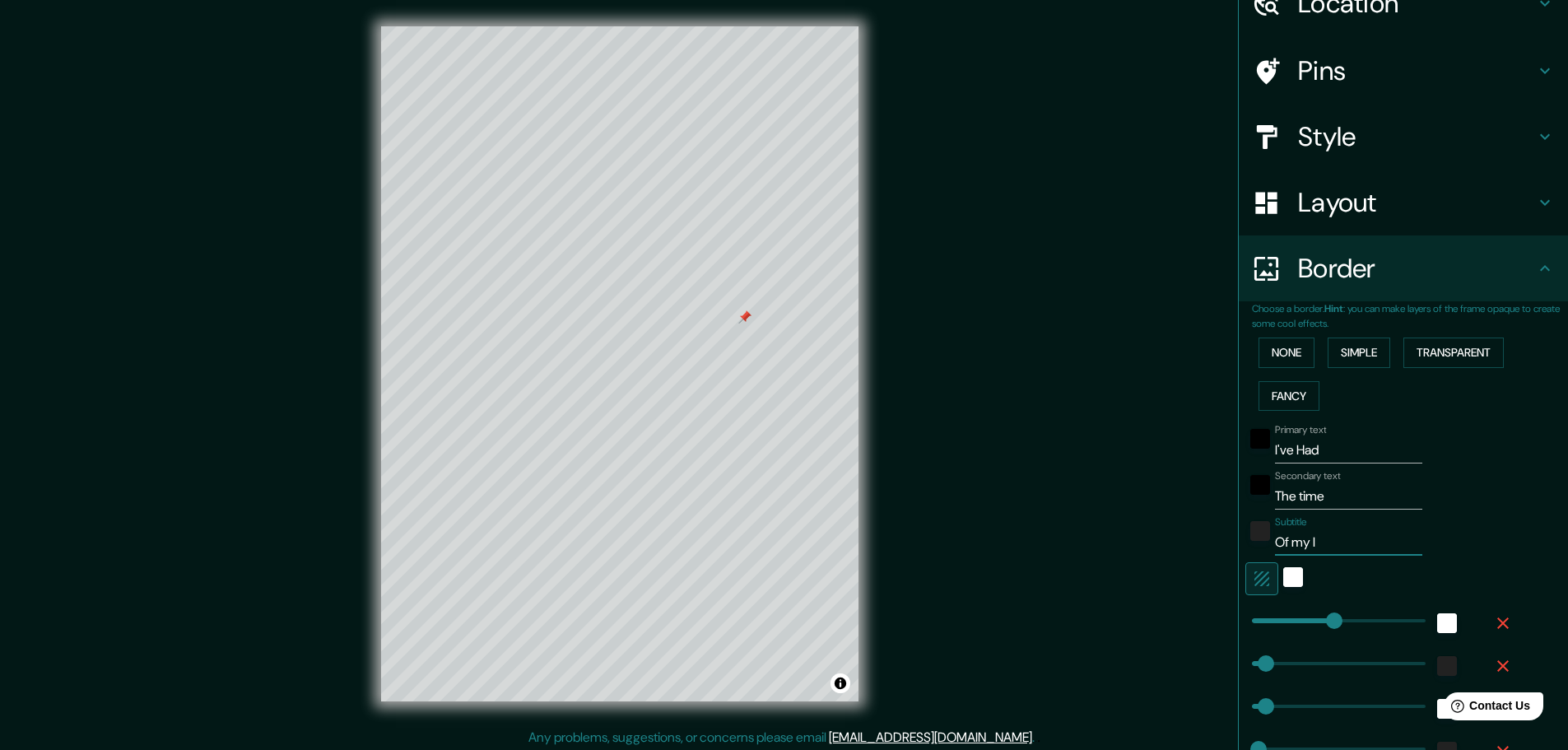
type input "46"
type input "23"
drag, startPoint x: 1258, startPoint y: 664, endPoint x: 1287, endPoint y: 658, distance: 29.6
drag, startPoint x: 1287, startPoint y: 658, endPoint x: 1266, endPoint y: 664, distance: 21.8
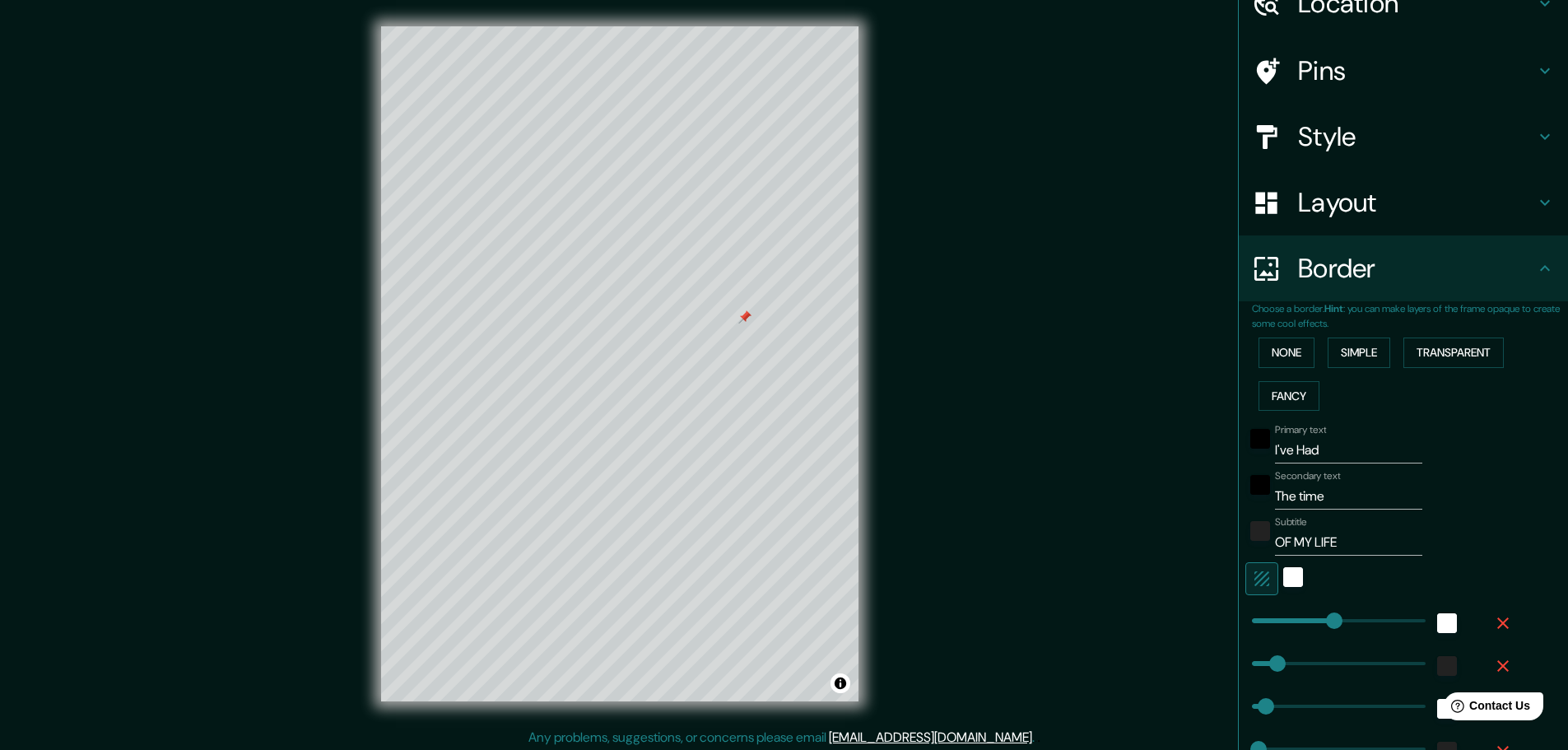
scroll to position [164, 0]
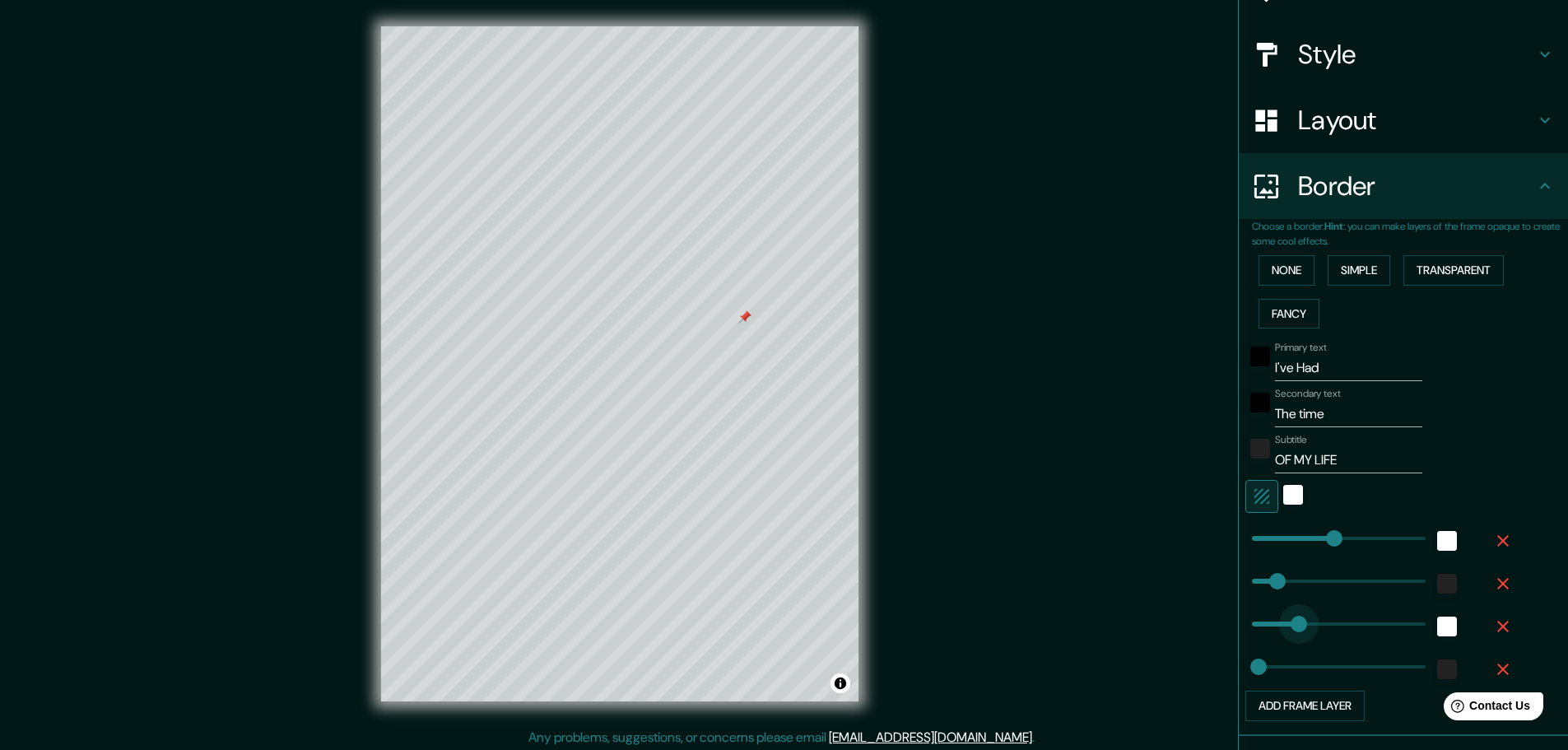
drag, startPoint x: 1253, startPoint y: 629, endPoint x: 1287, endPoint y: 627, distance: 34.1
drag, startPoint x: 1287, startPoint y: 627, endPoint x: 1264, endPoint y: 631, distance: 23.3
drag, startPoint x: 1264, startPoint y: 629, endPoint x: 1256, endPoint y: 630, distance: 8.1
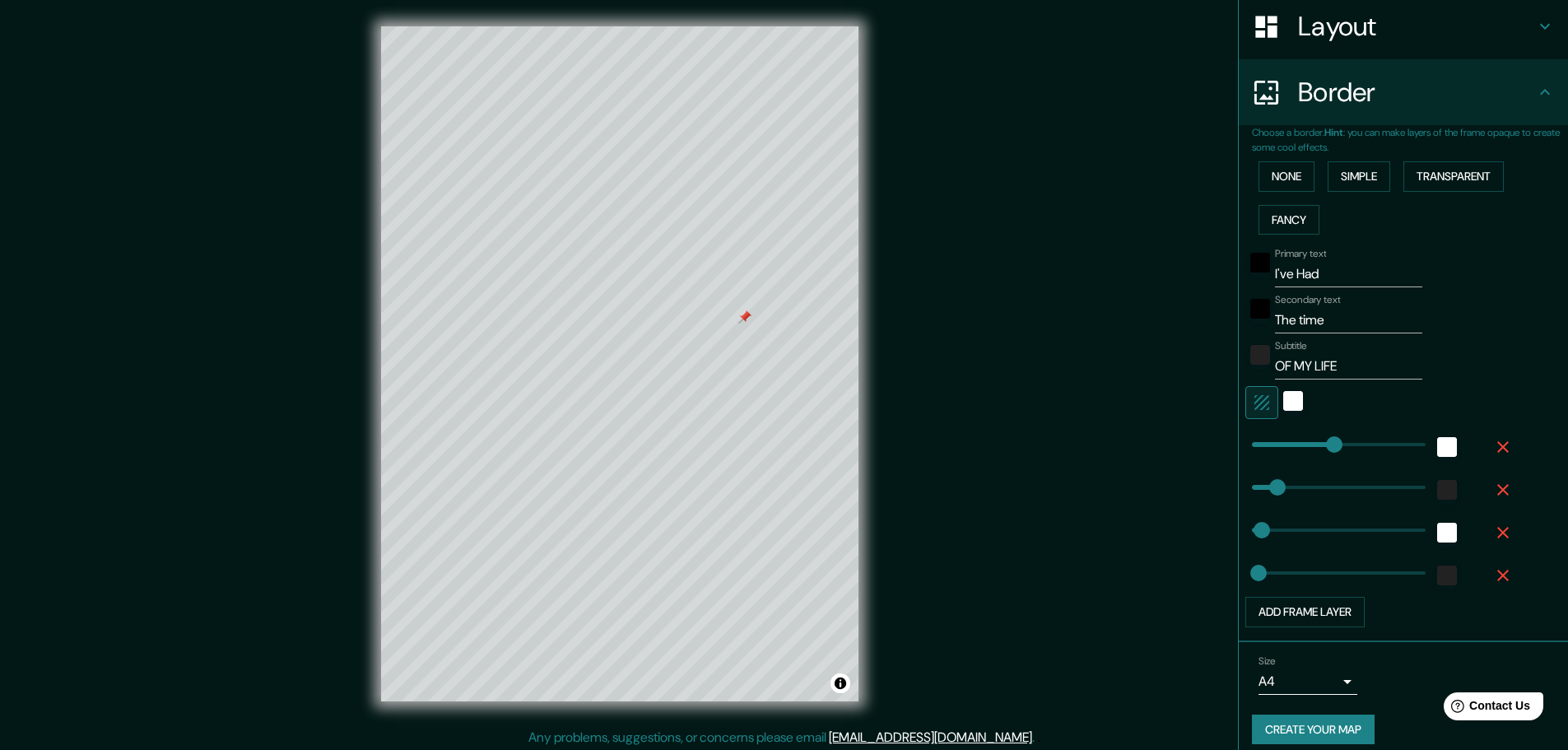
scroll to position [272, 0]
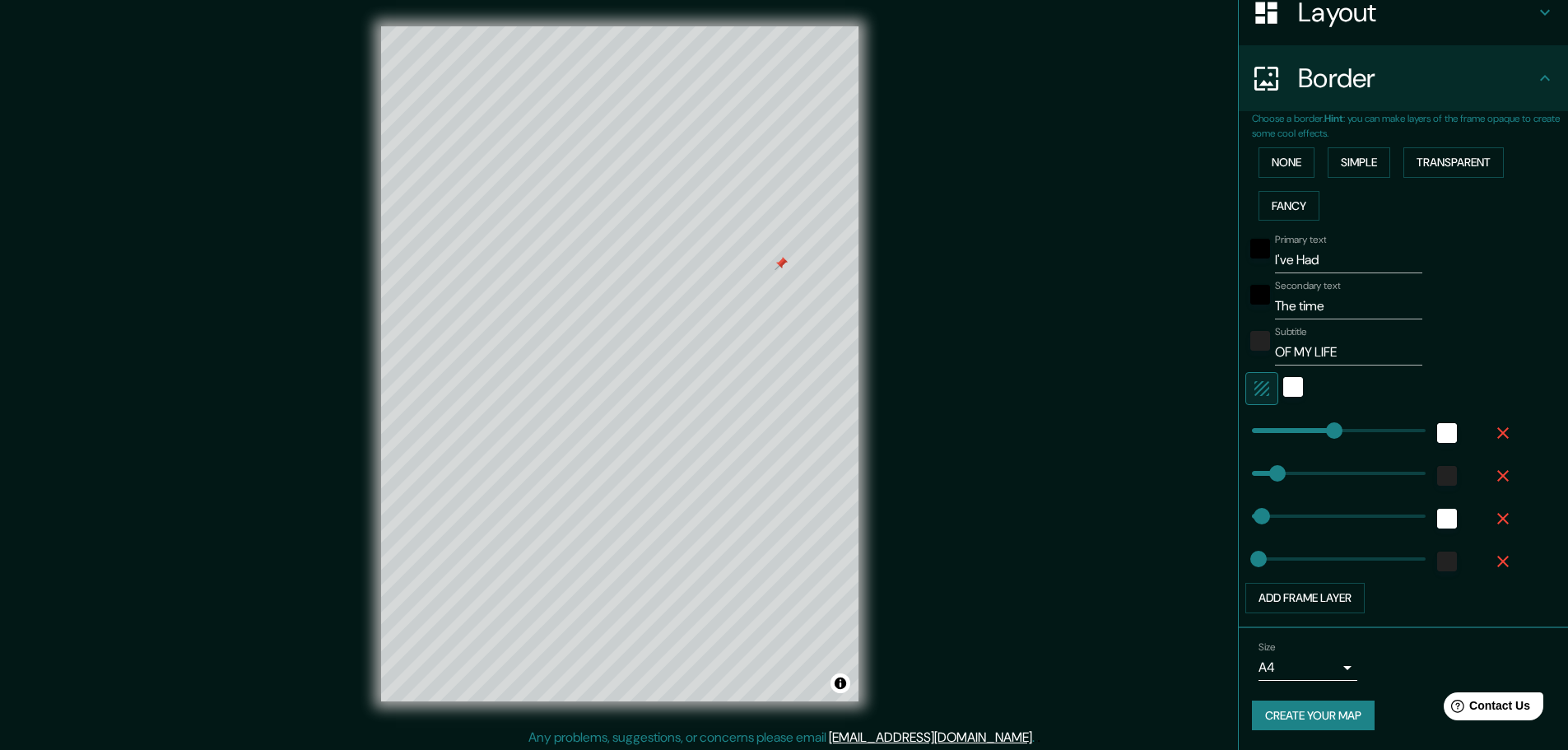
click at [775, 712] on button "Create your map" at bounding box center [1313, 716] width 123 height 31
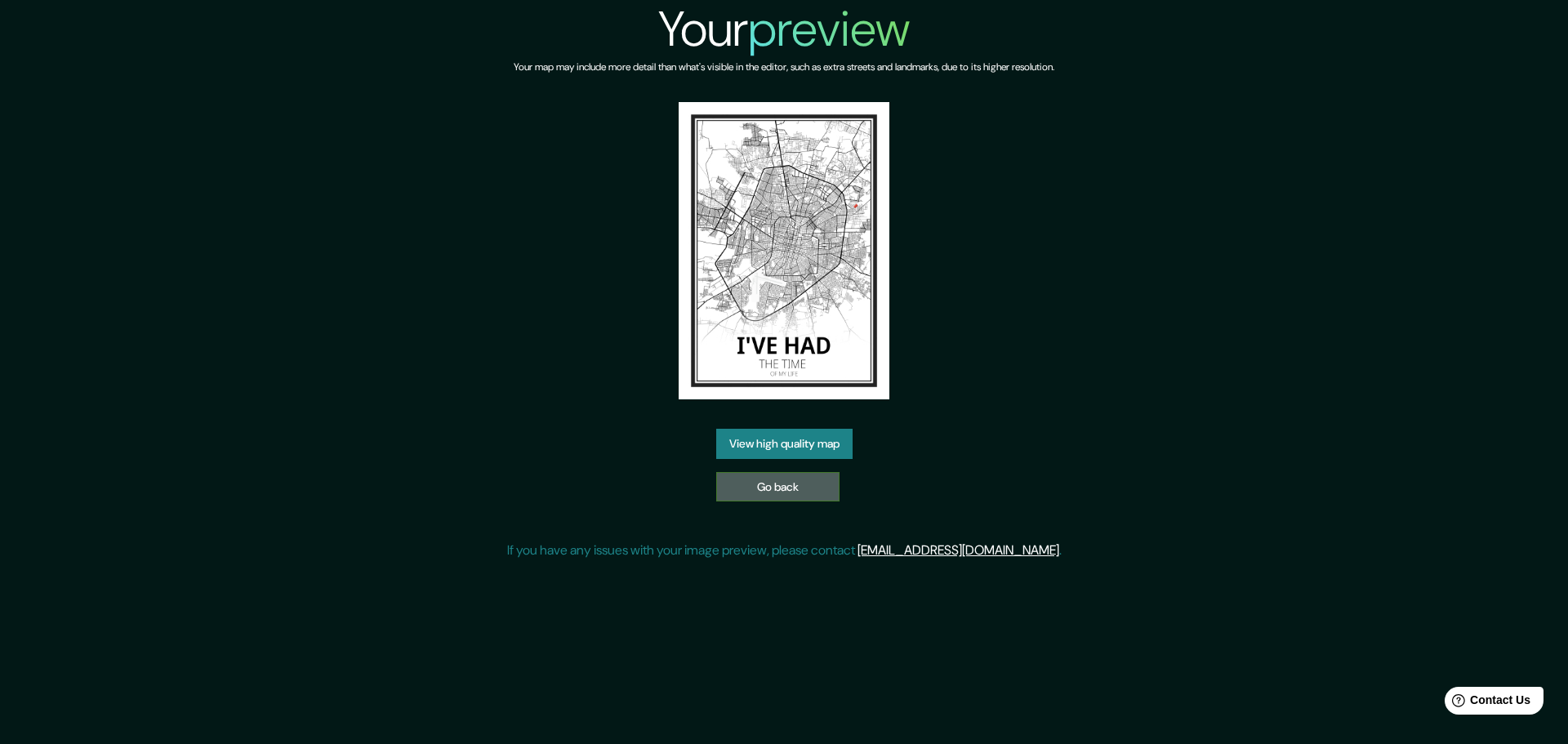
click at [783, 486] on link "Go back" at bounding box center [777, 487] width 123 height 31
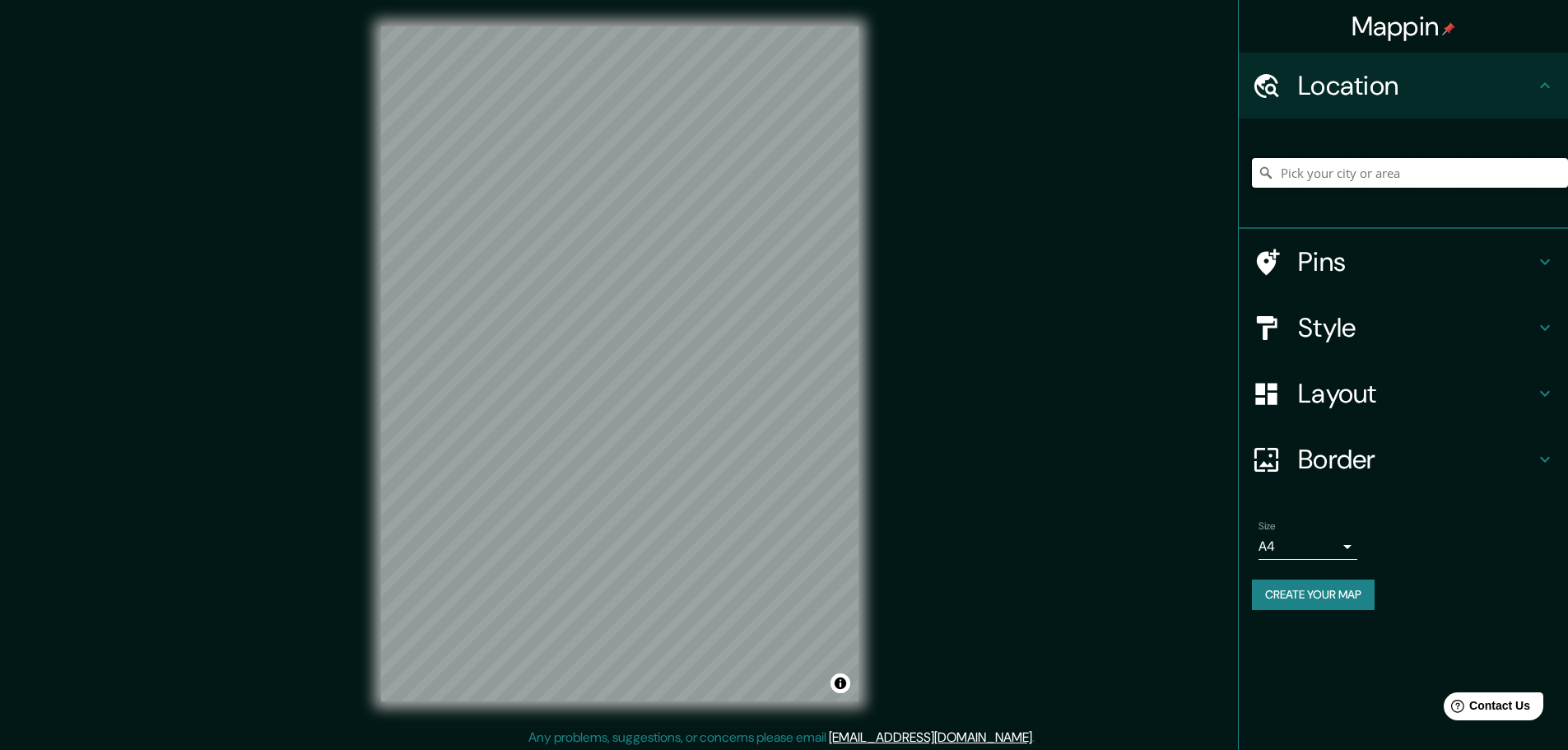
click at [1358, 178] on input "Pick your city or area" at bounding box center [1410, 173] width 316 height 30
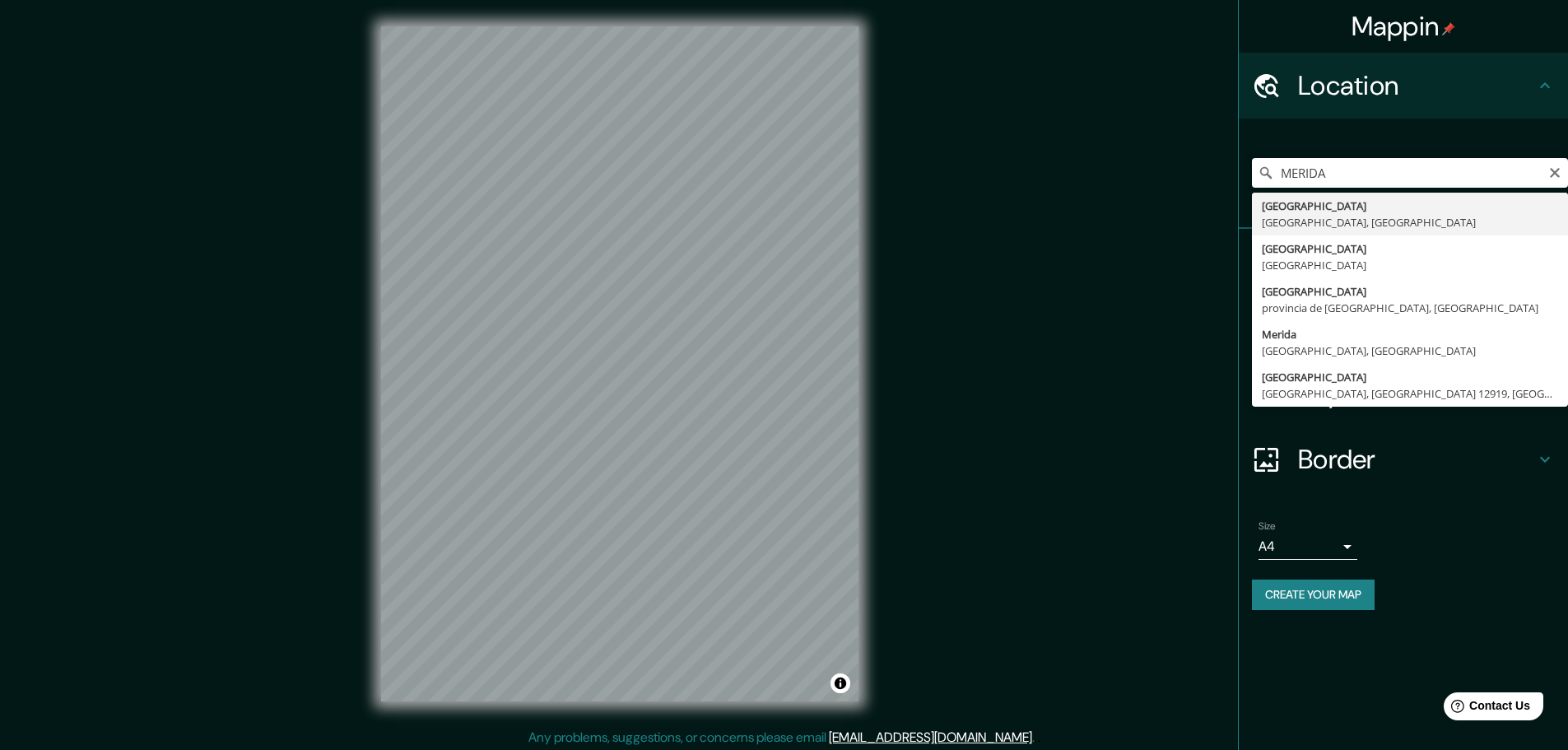
type input "[GEOGRAPHIC_DATA], [GEOGRAPHIC_DATA], [GEOGRAPHIC_DATA]"
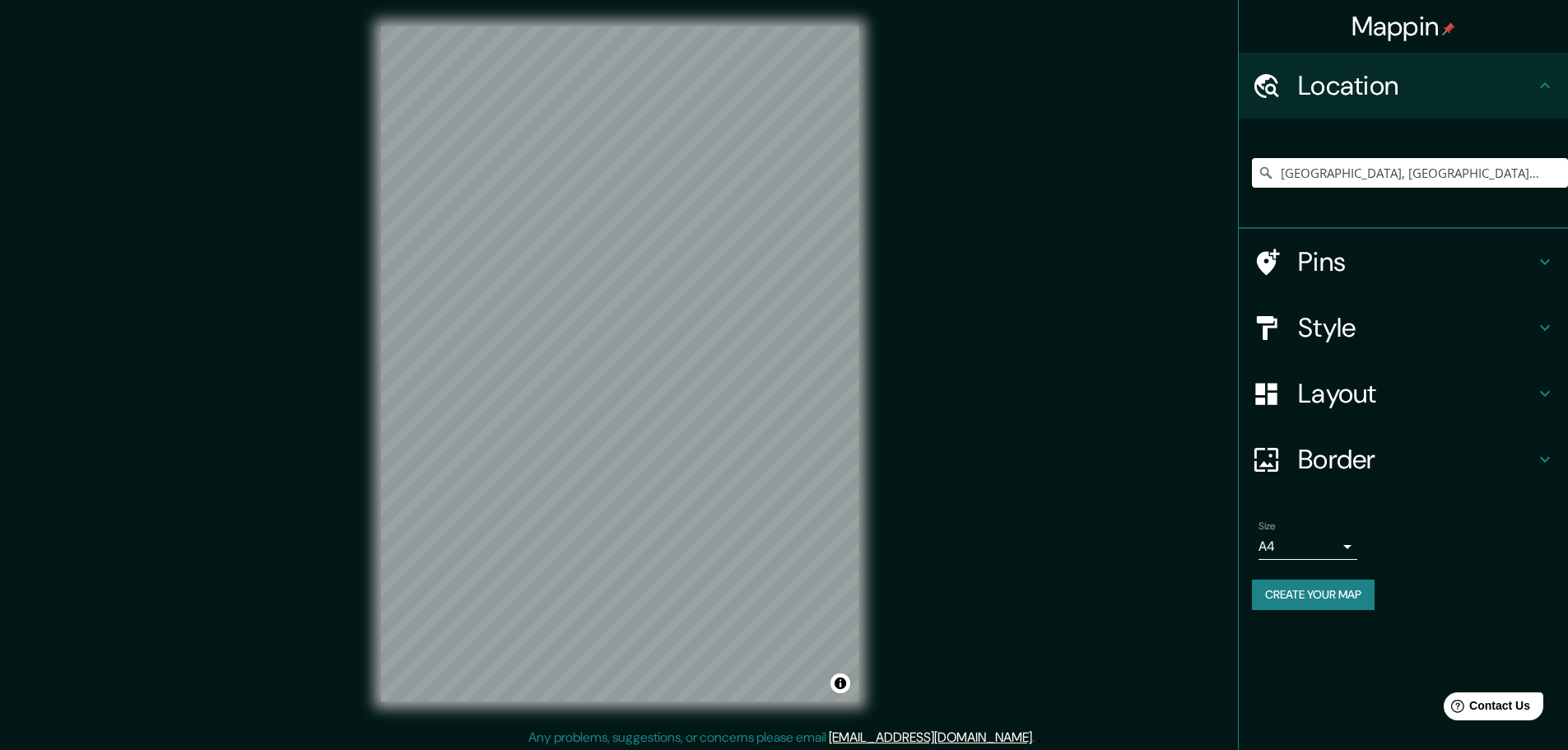
click at [1529, 254] on h4 "Pins" at bounding box center [1416, 262] width 237 height 33
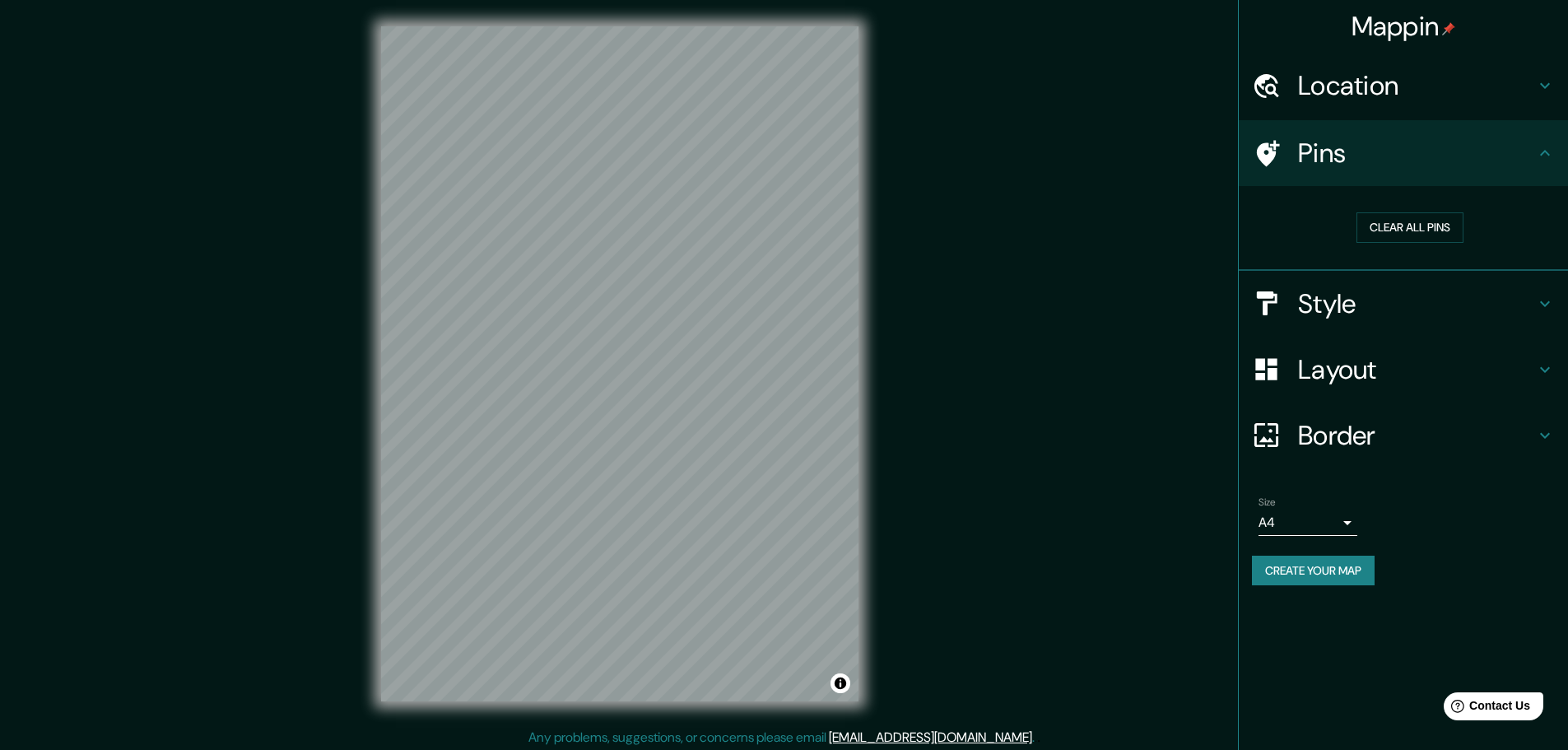
click at [1317, 153] on h4 "Pins" at bounding box center [1416, 153] width 237 height 33
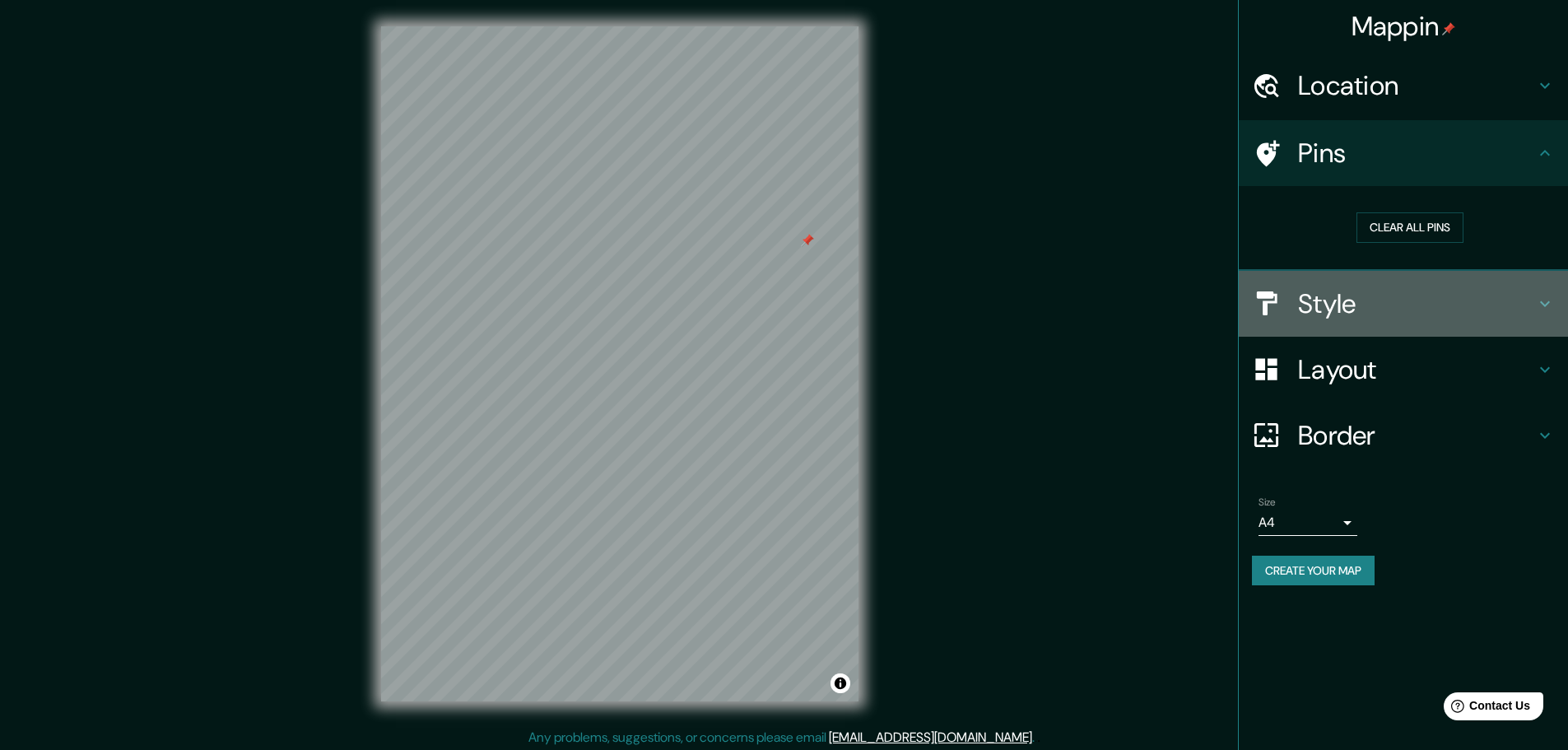
click at [1524, 297] on h4 "Style" at bounding box center [1416, 303] width 237 height 33
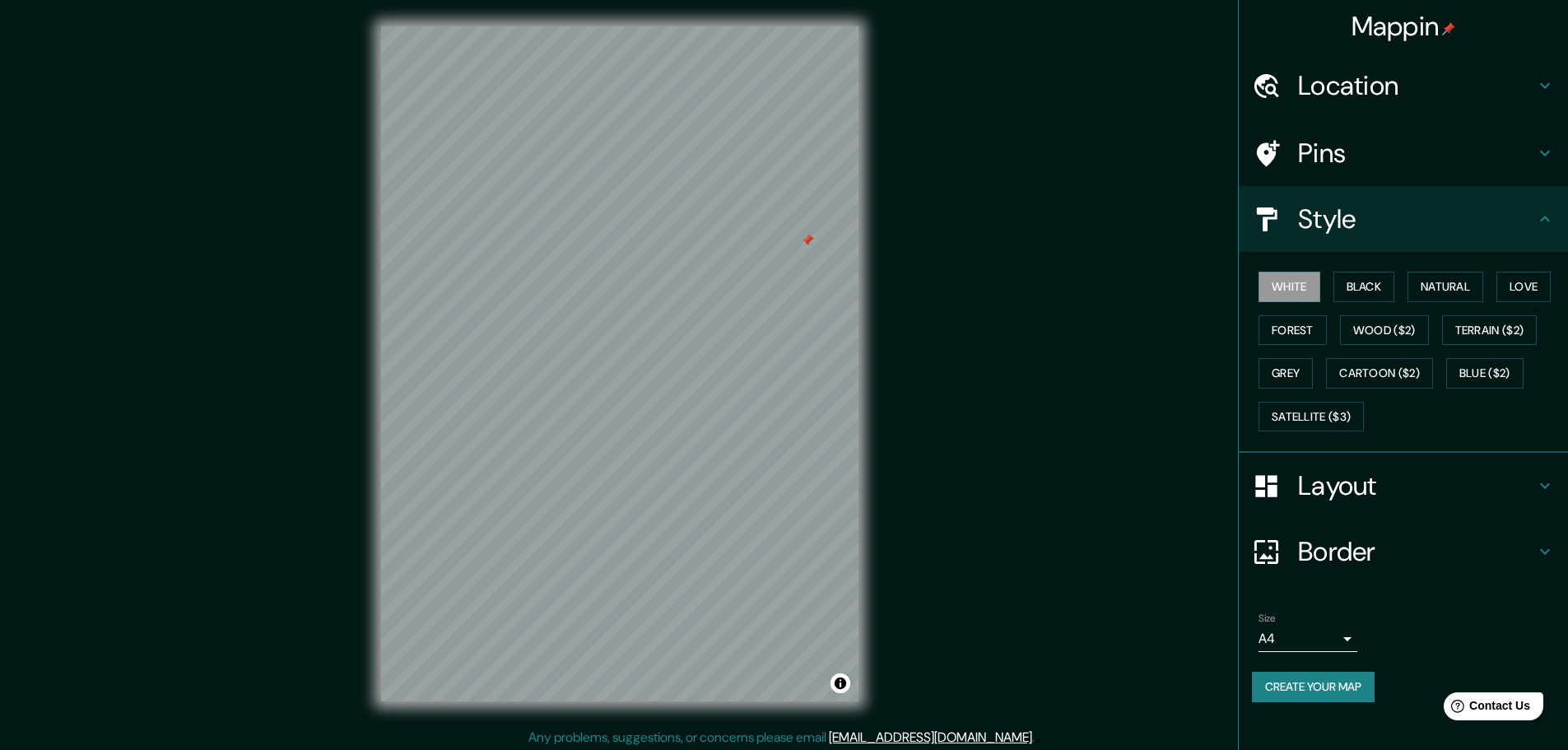
click at [1541, 223] on icon at bounding box center [1545, 219] width 20 height 20
click at [1366, 479] on h4 "Layout" at bounding box center [1416, 486] width 237 height 33
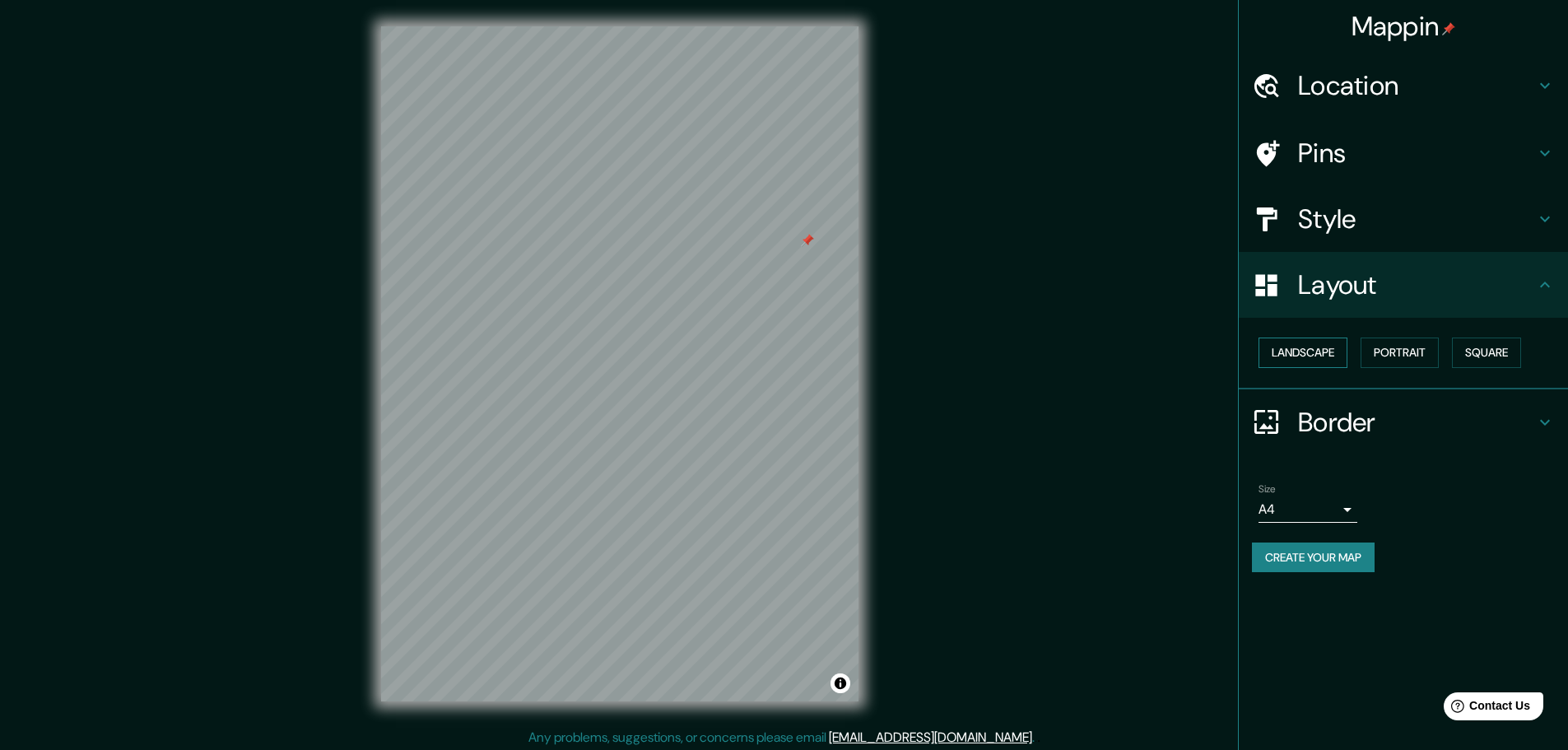
click at [1327, 351] on button "Landscape" at bounding box center [1303, 353] width 89 height 31
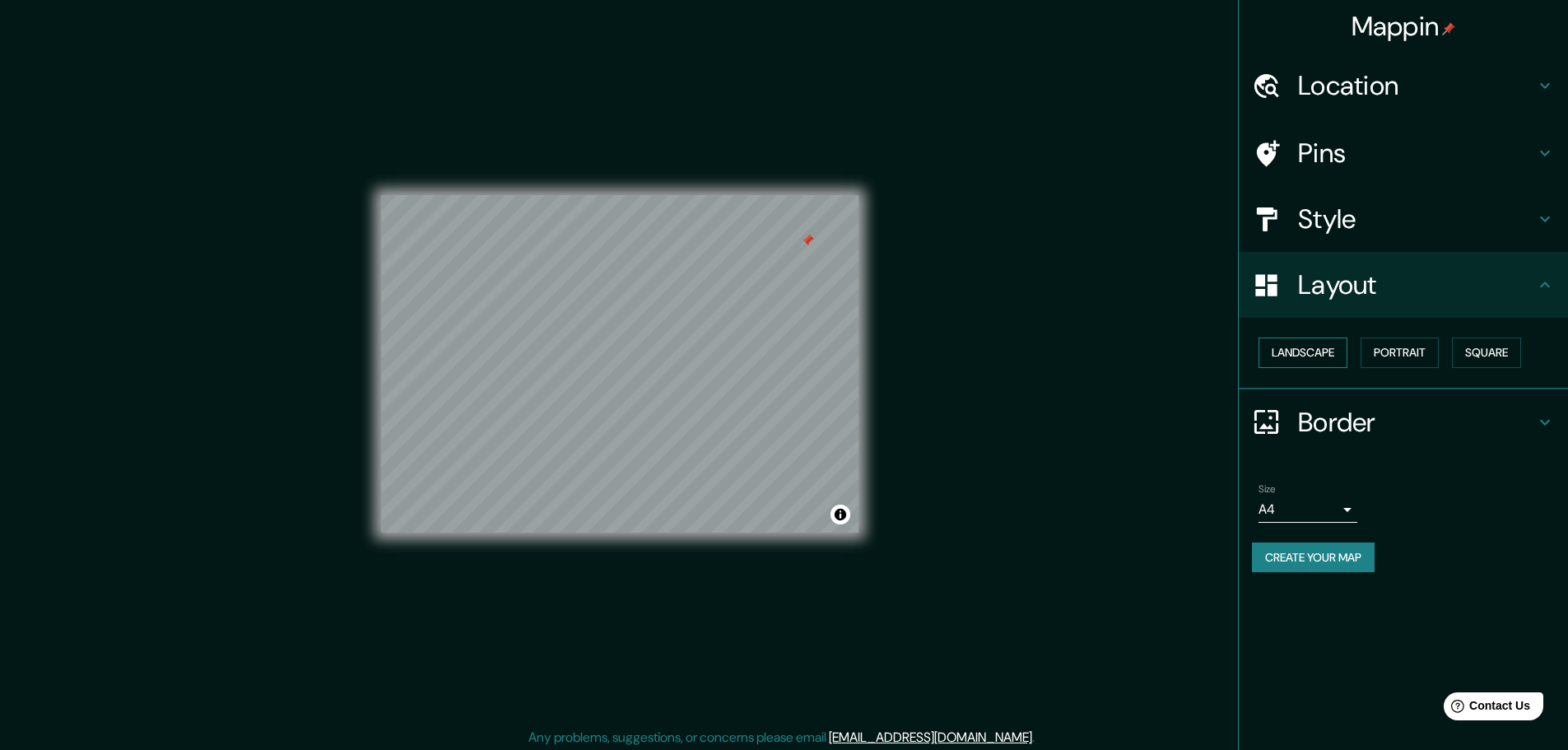
click at [1327, 351] on button "Landscape" at bounding box center [1303, 353] width 89 height 31
click at [1412, 350] on button "Portrait" at bounding box center [1400, 353] width 78 height 31
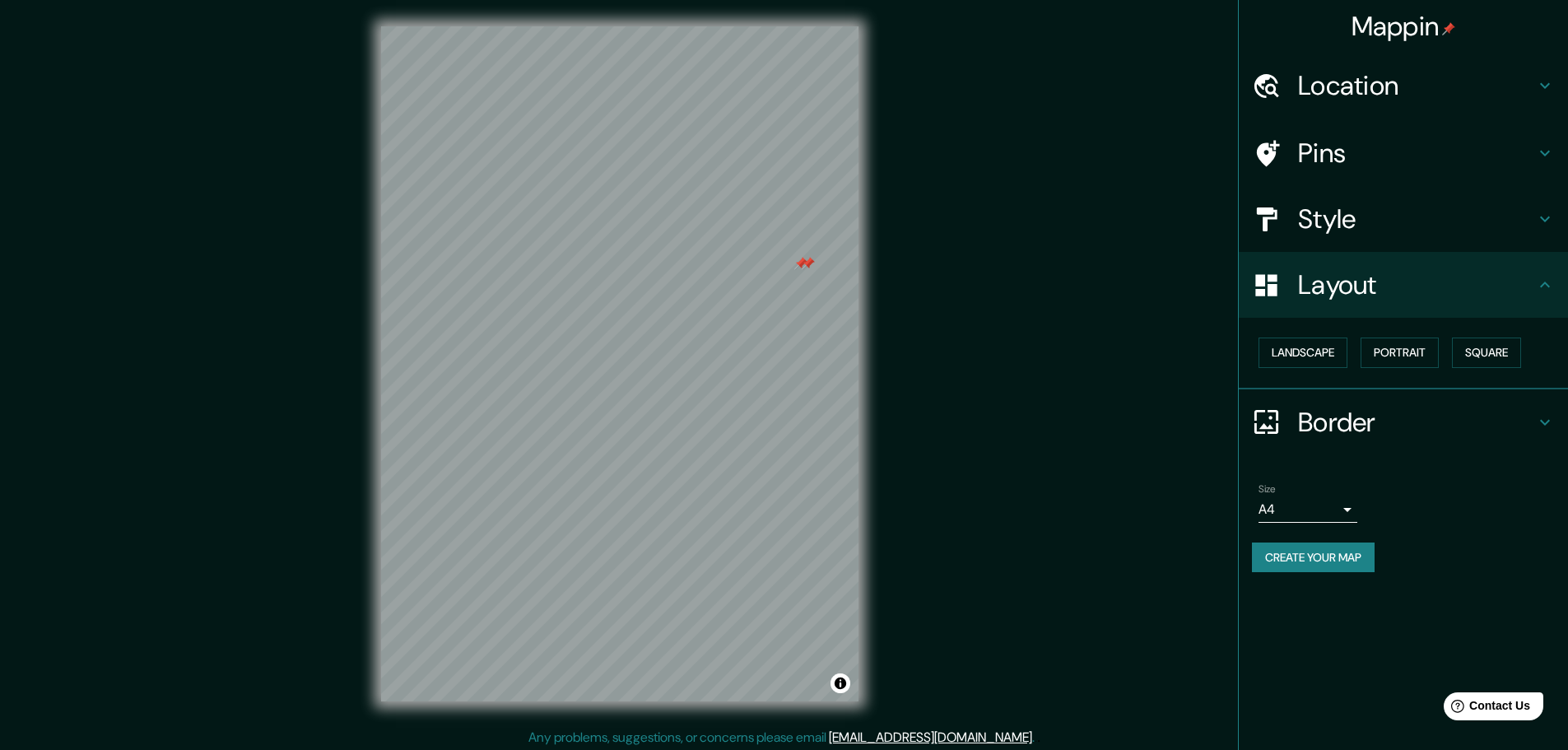
click at [814, 264] on div at bounding box center [808, 263] width 14 height 14
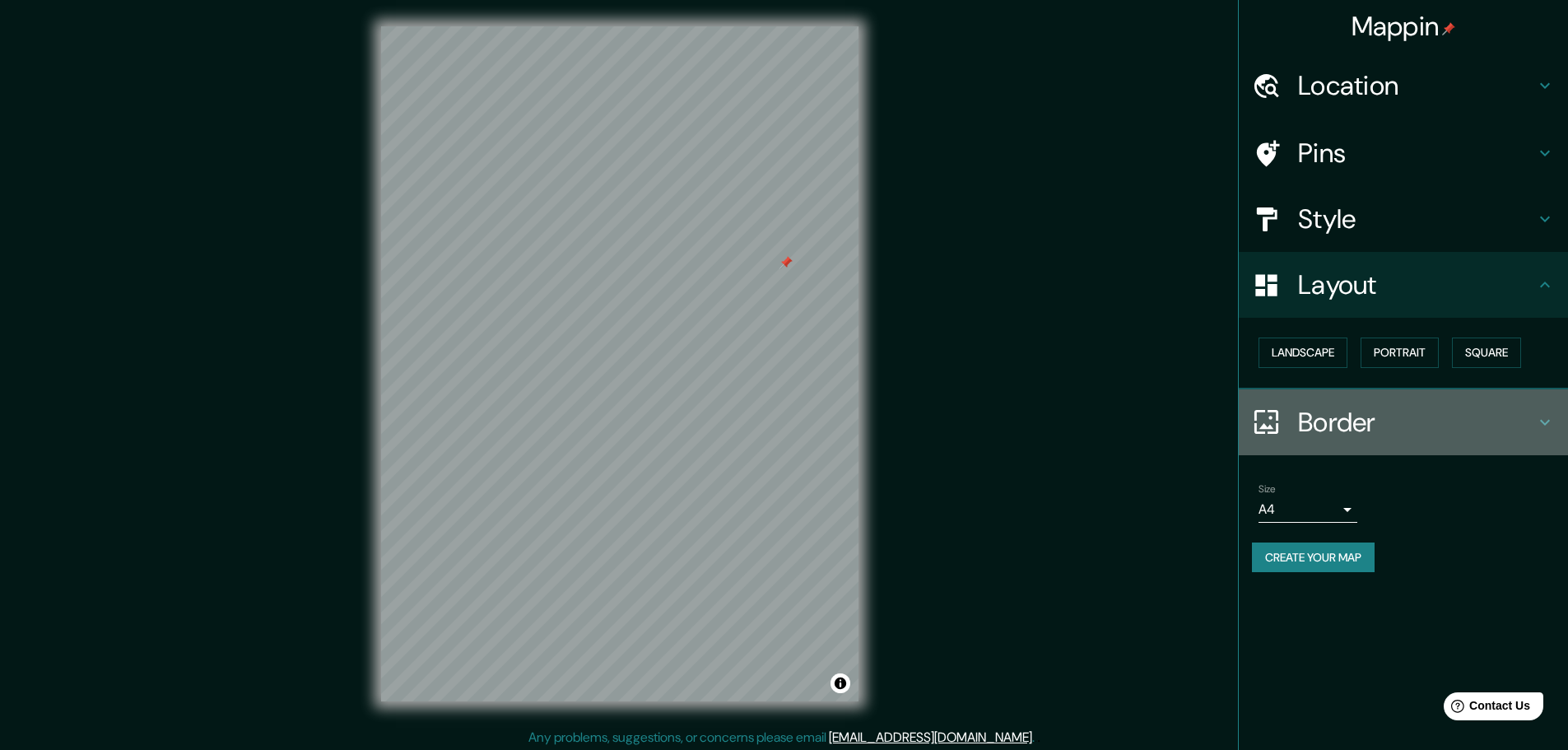
click at [1429, 417] on h4 "Border" at bounding box center [1416, 422] width 237 height 33
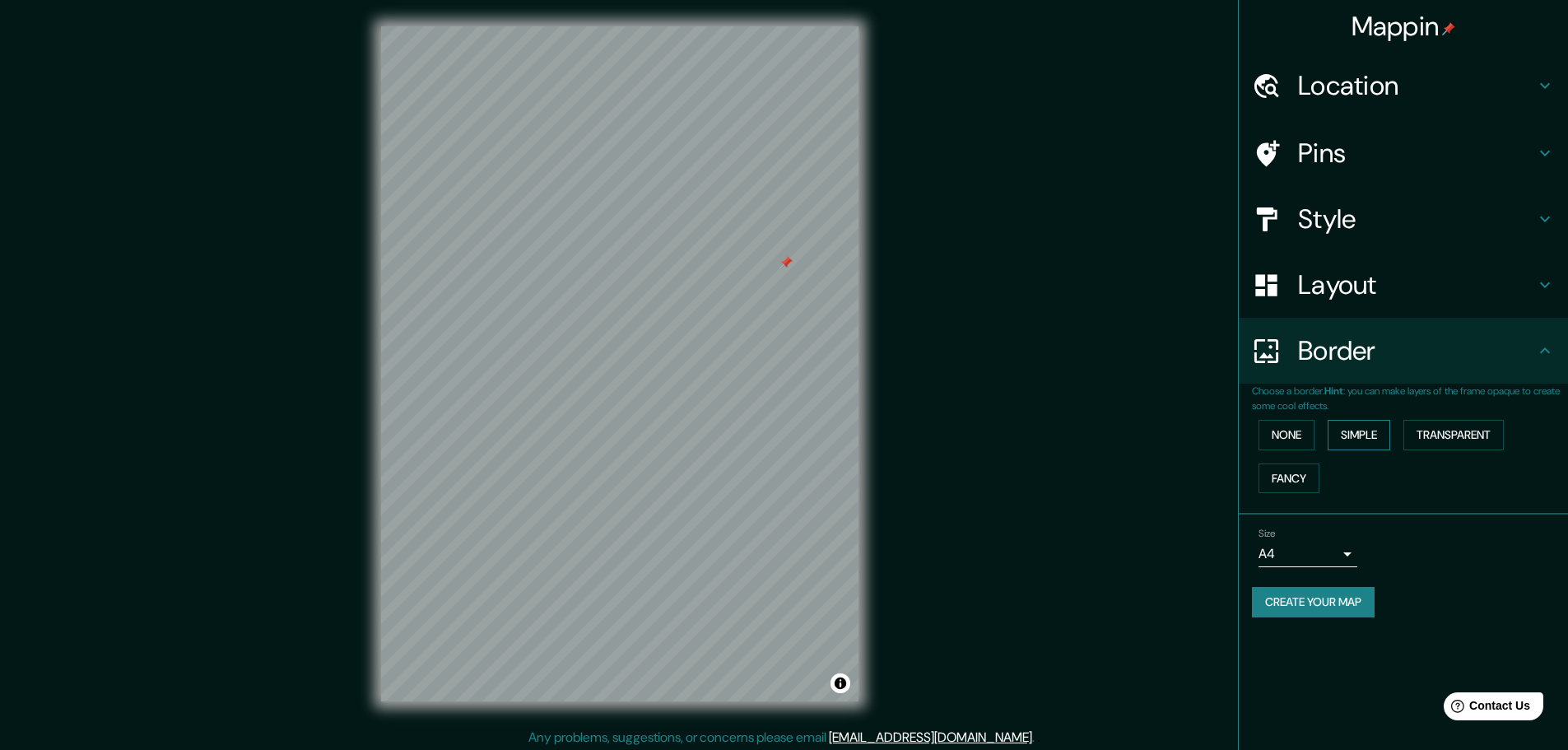
click at [1351, 439] on button "Simple" at bounding box center [1358, 435] width 63 height 31
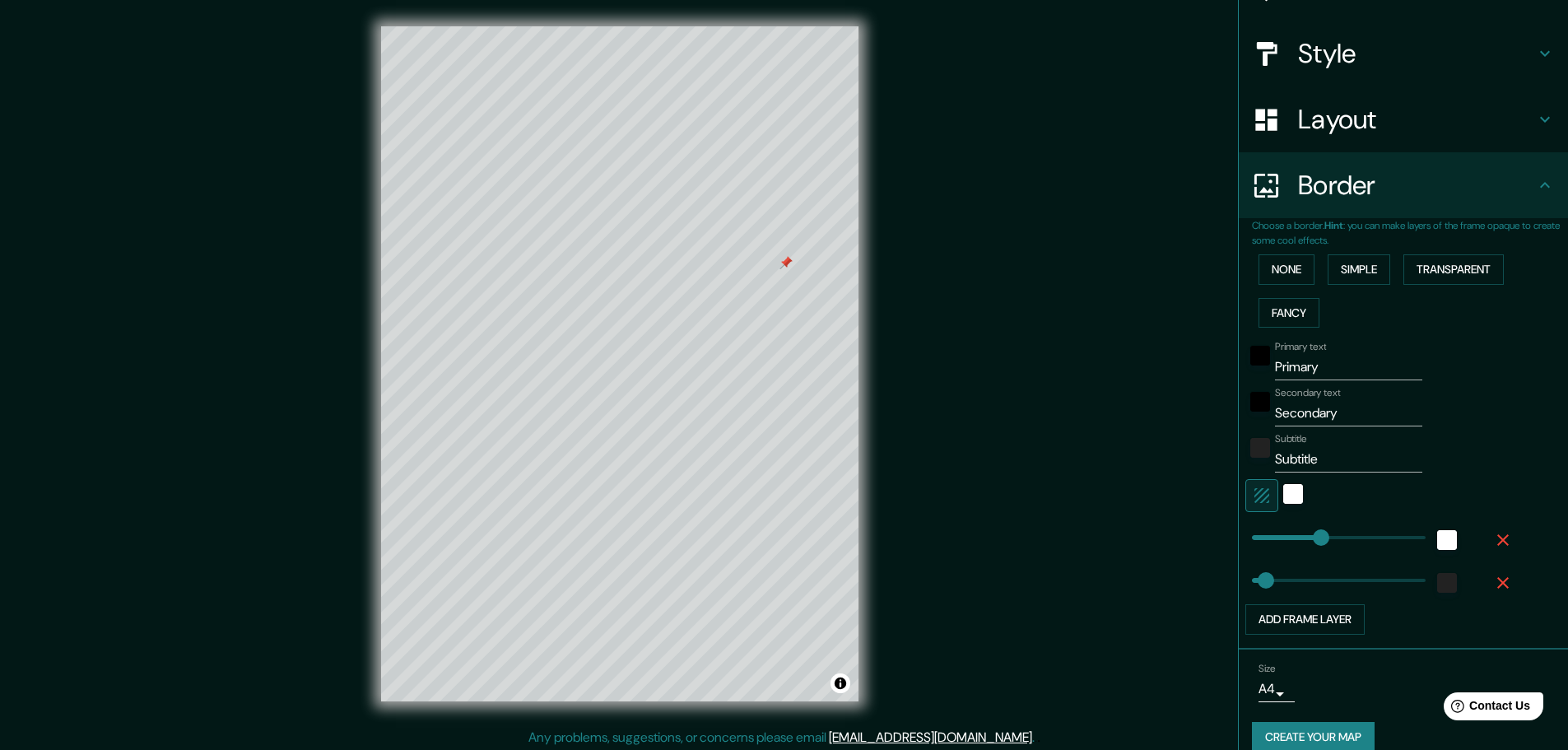
scroll to position [187, 0]
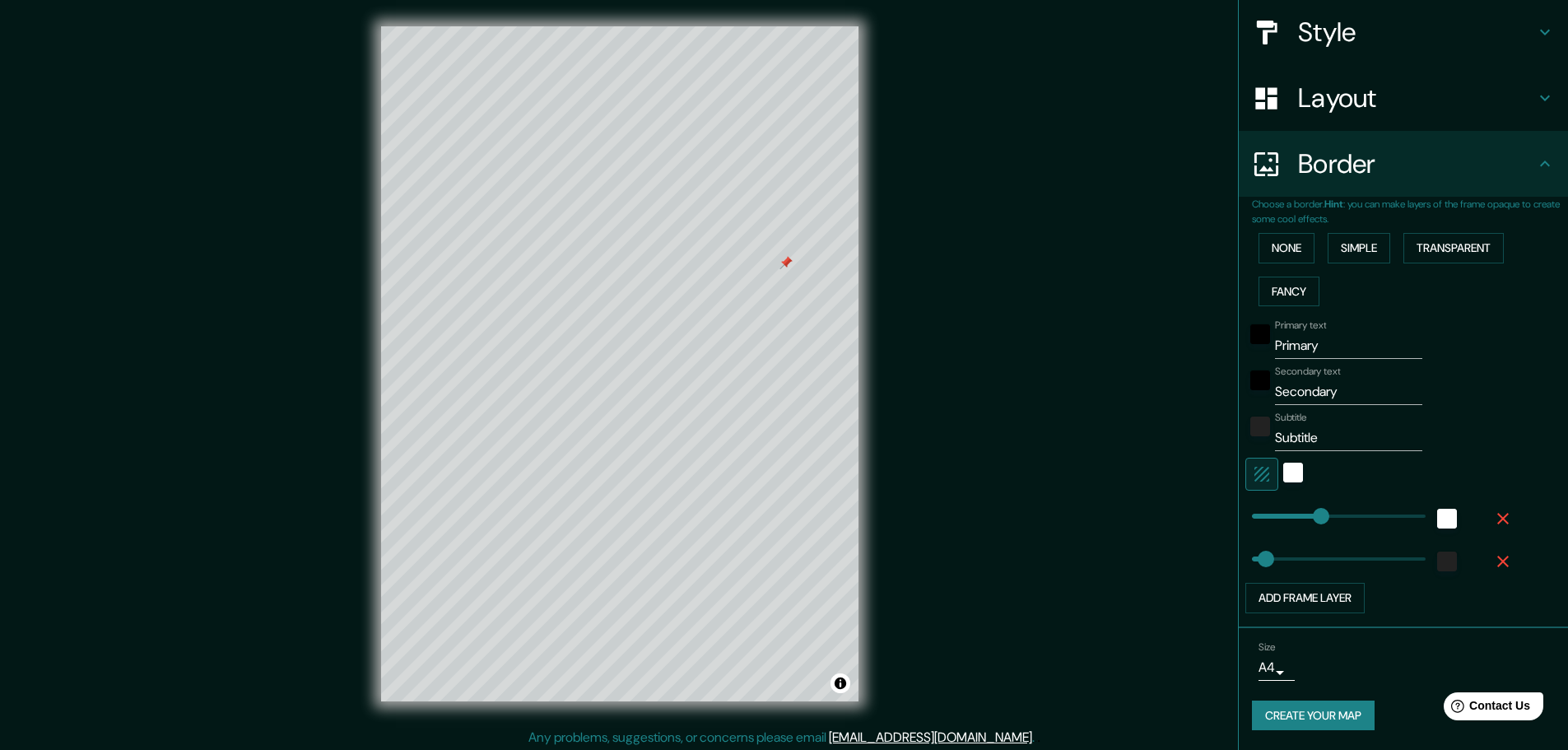
click at [1313, 340] on input "Primary" at bounding box center [1348, 345] width 147 height 26
type input "Primar"
type input "46"
type input "P"
type input "46"
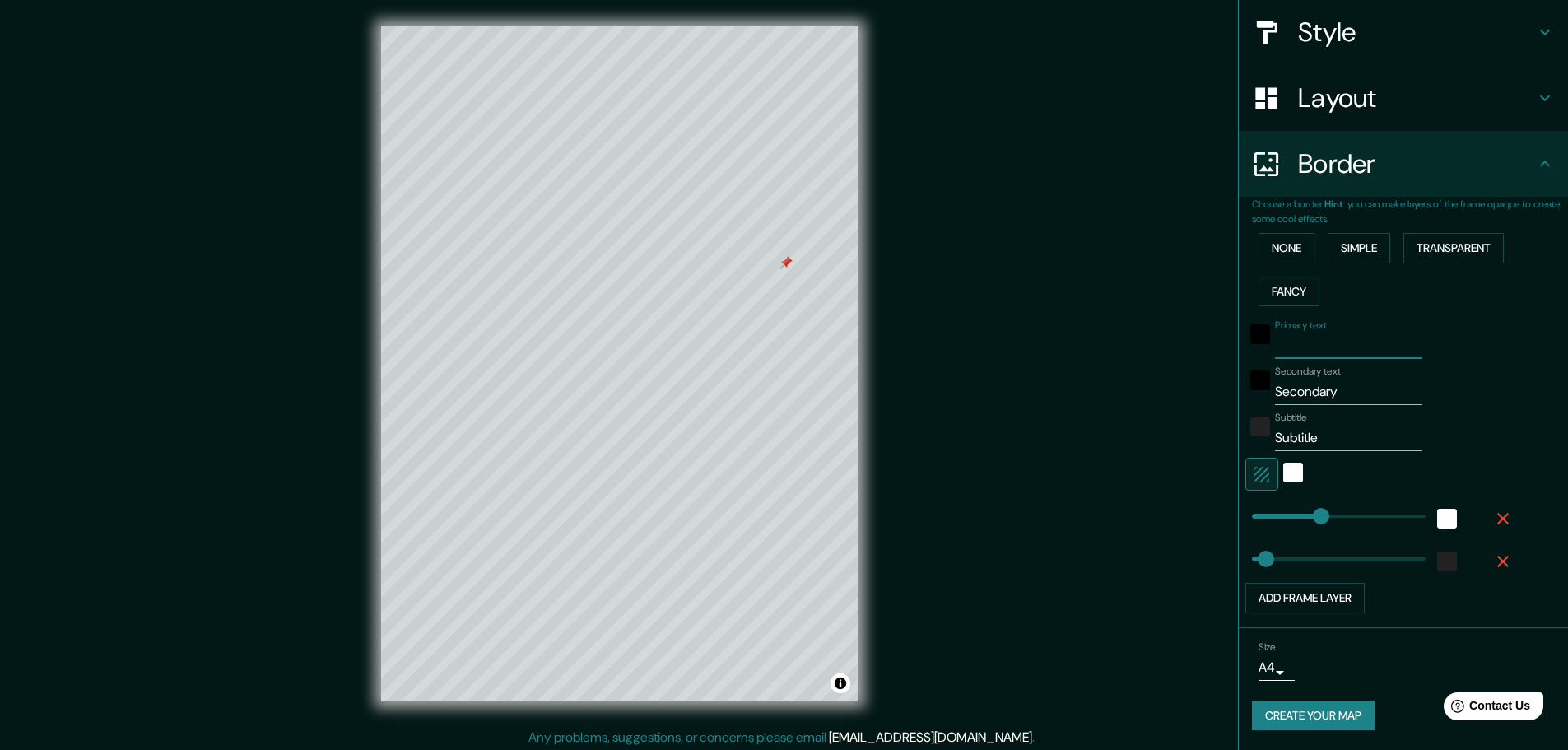
type input "i"
type input "46"
type input "i'"
type input "46"
type input "i'V"
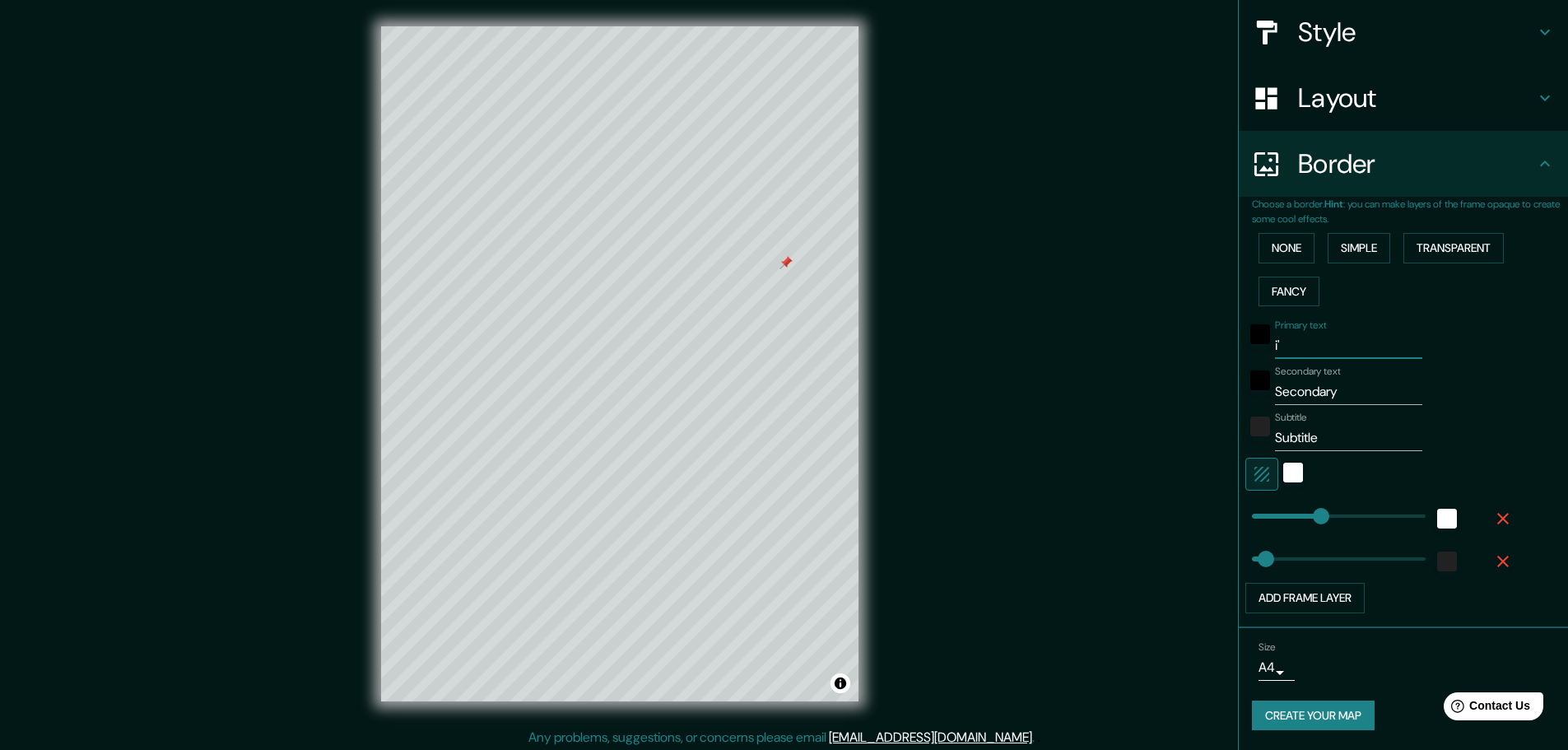
type input "46"
type input "i'VE"
type input "46"
type input "i'VE"
type input "46"
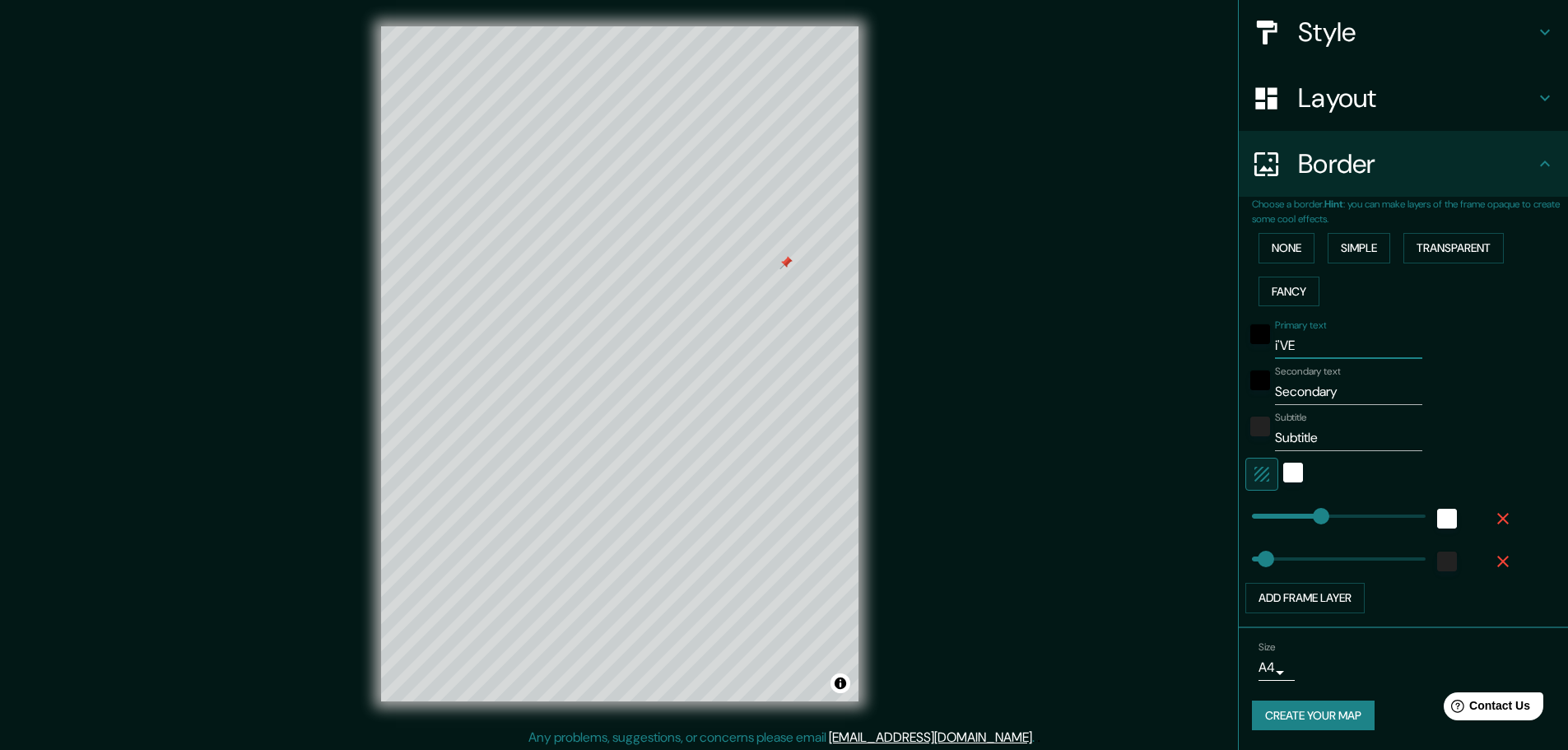
type input "i'VE h"
type input "46"
type input "i'VE hA"
type input "46"
type input "i'VE hAD"
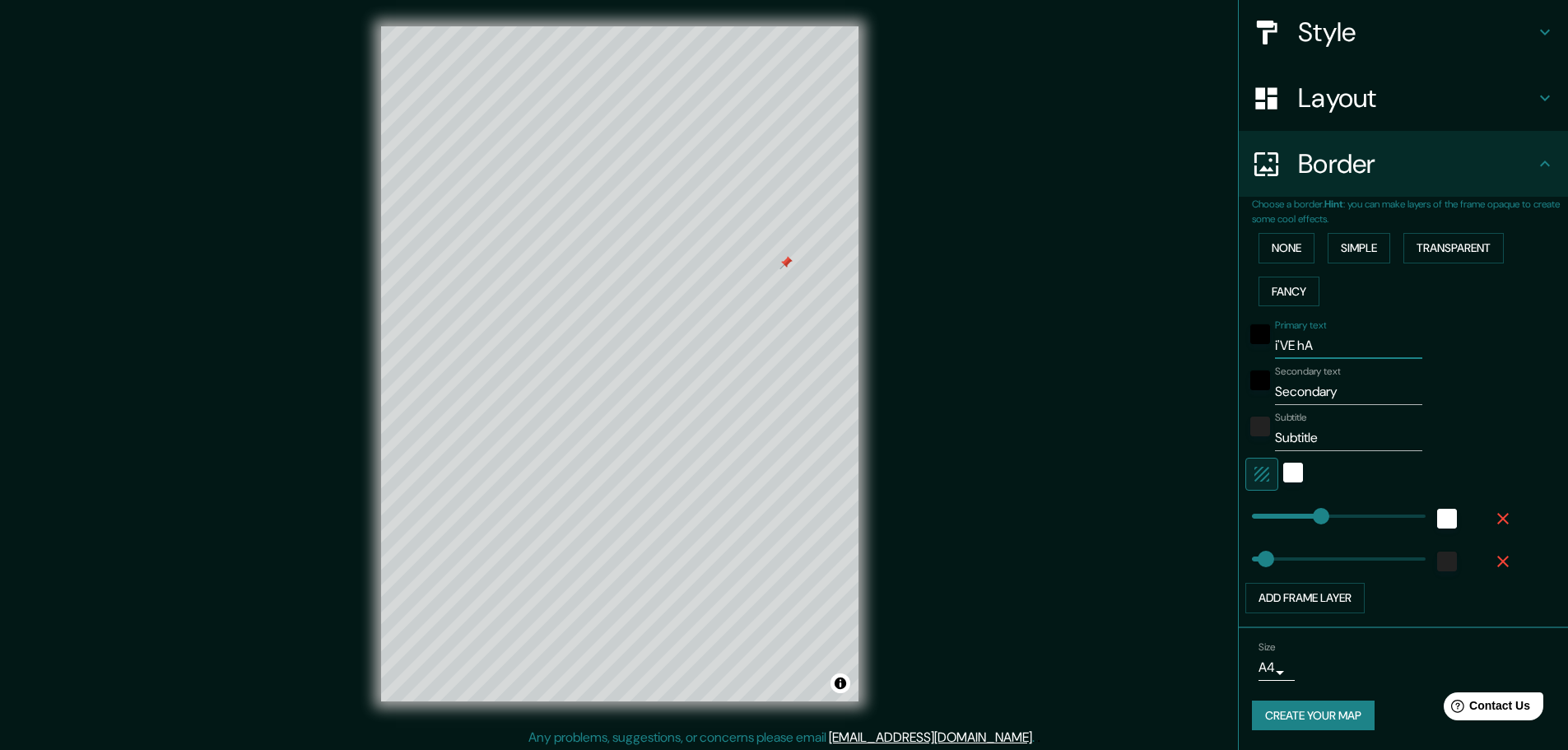
type input "46"
type input "i'VE hAD"
click at [1328, 397] on input "Secondary" at bounding box center [1348, 391] width 147 height 26
type input "Secondar"
type input "46"
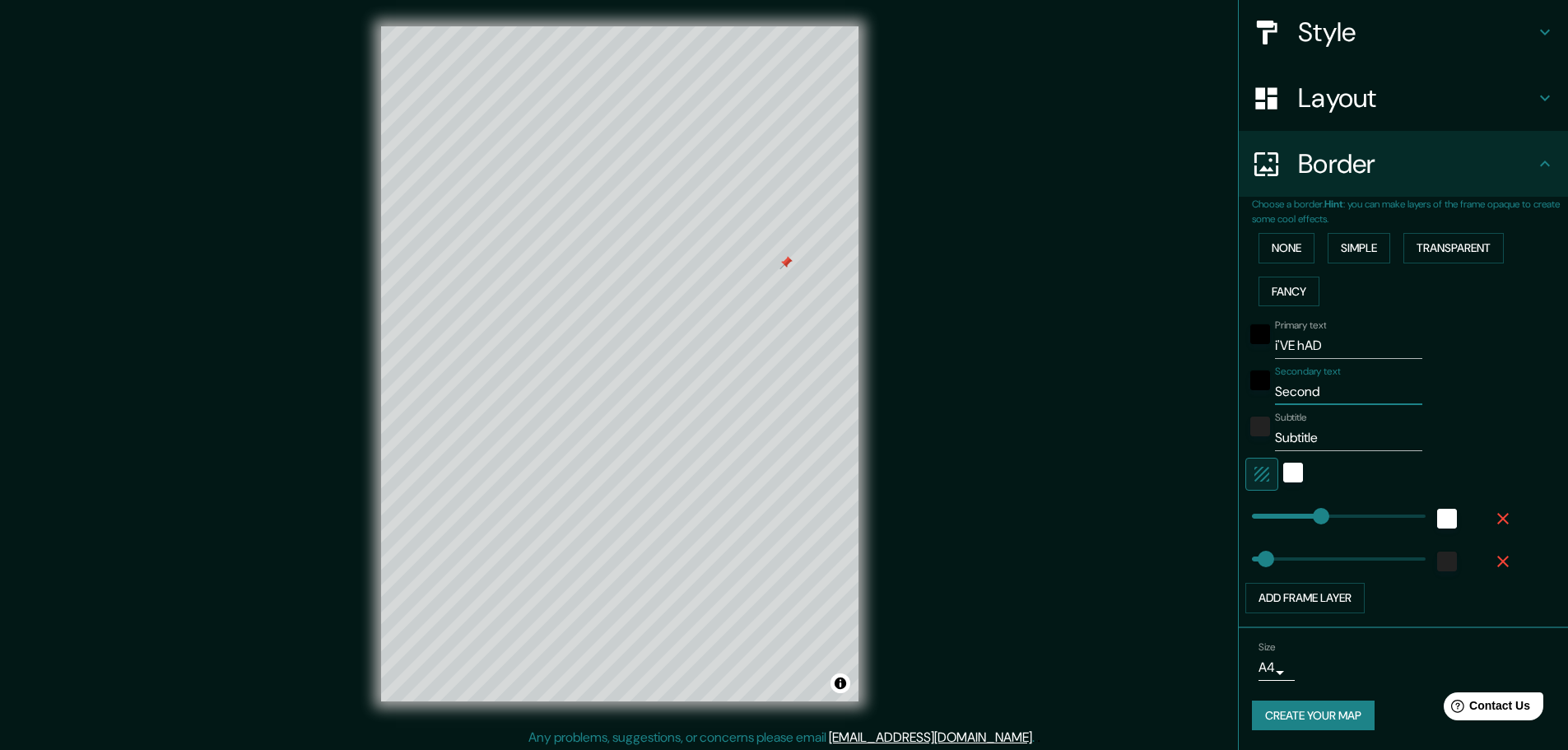
type input "Secon"
type input "46"
type input "S"
type input "46"
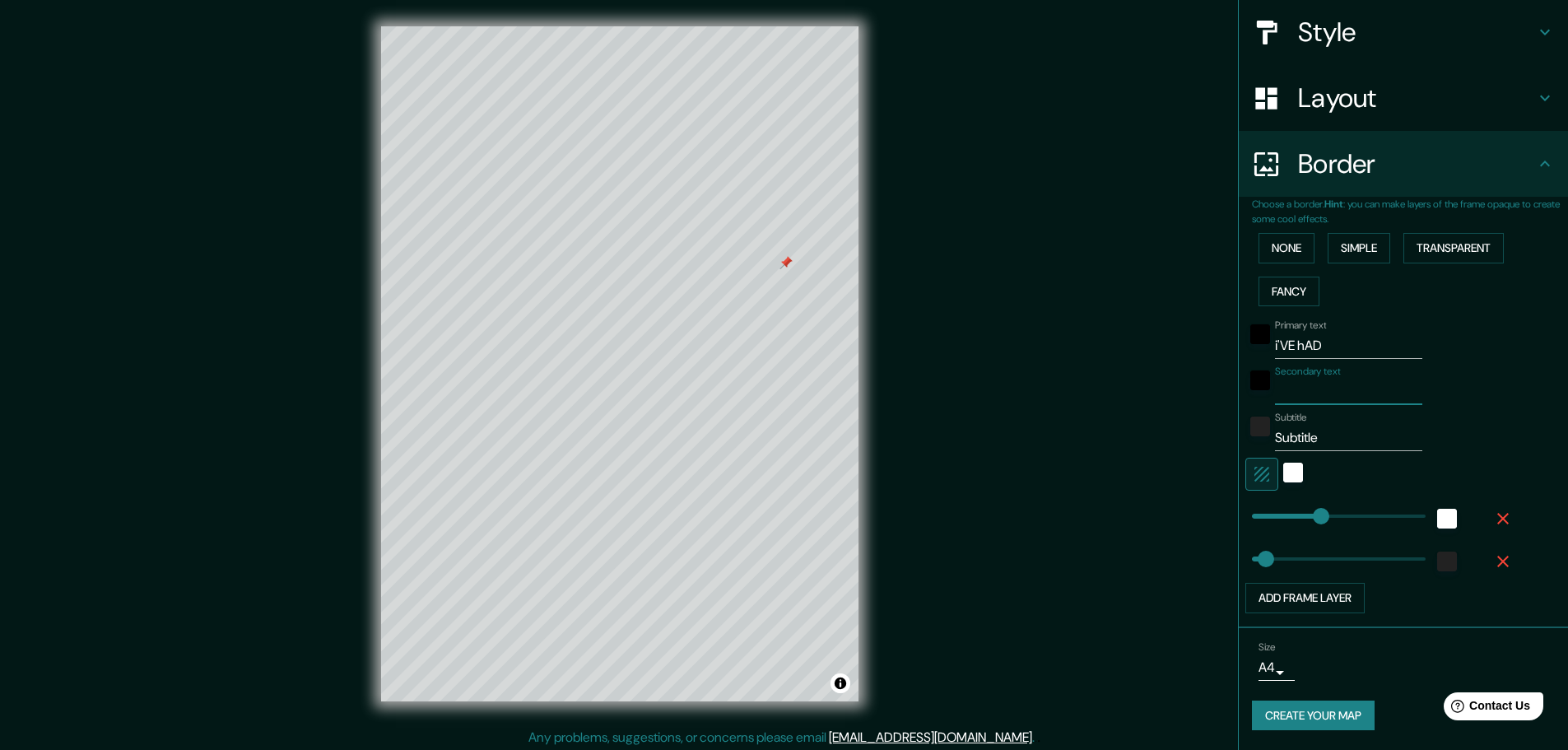
type input "T"
type input "46"
type input "TH"
type input "46"
type input "THE"
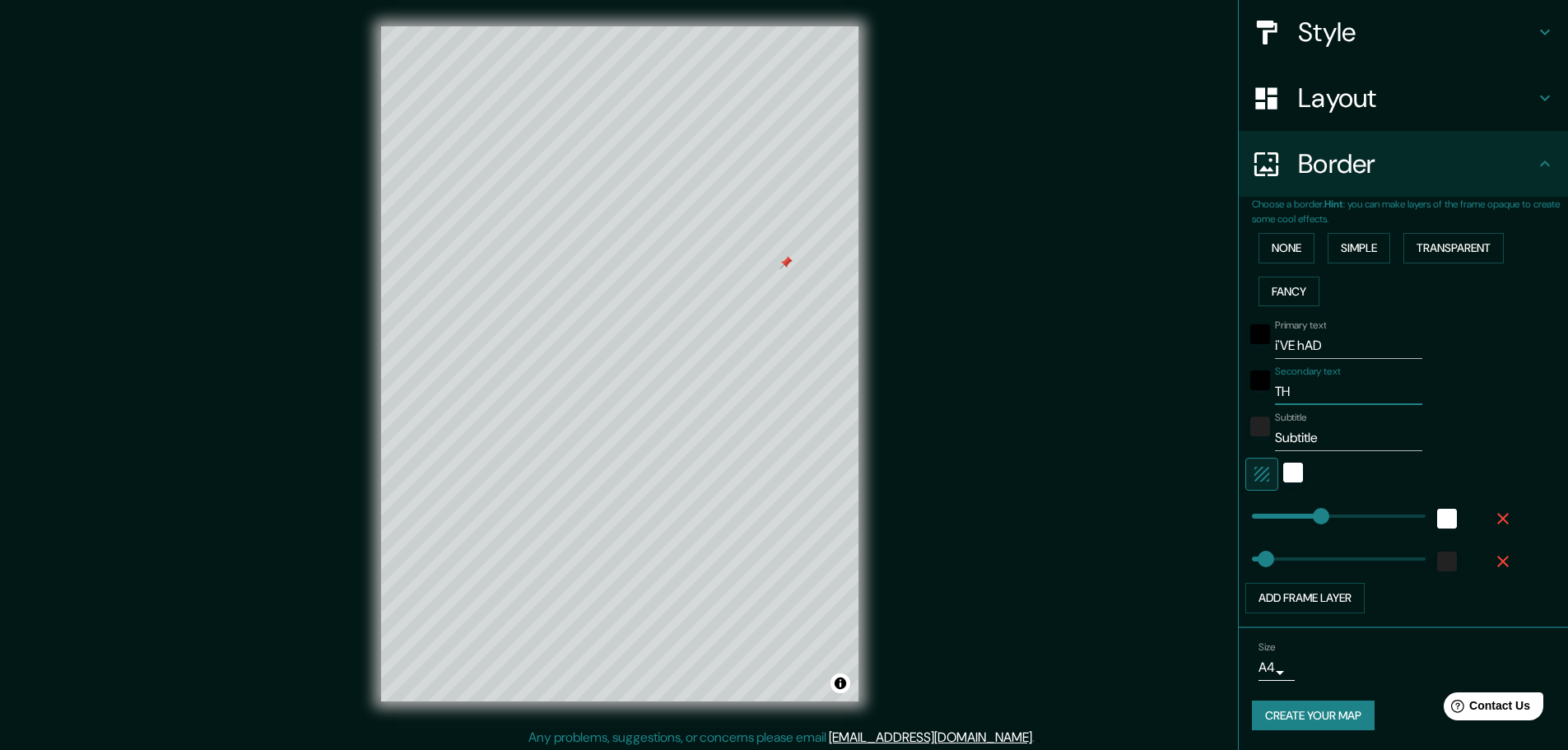
type input "46"
type input "THE"
type input "46"
type input "THE T"
type input "46"
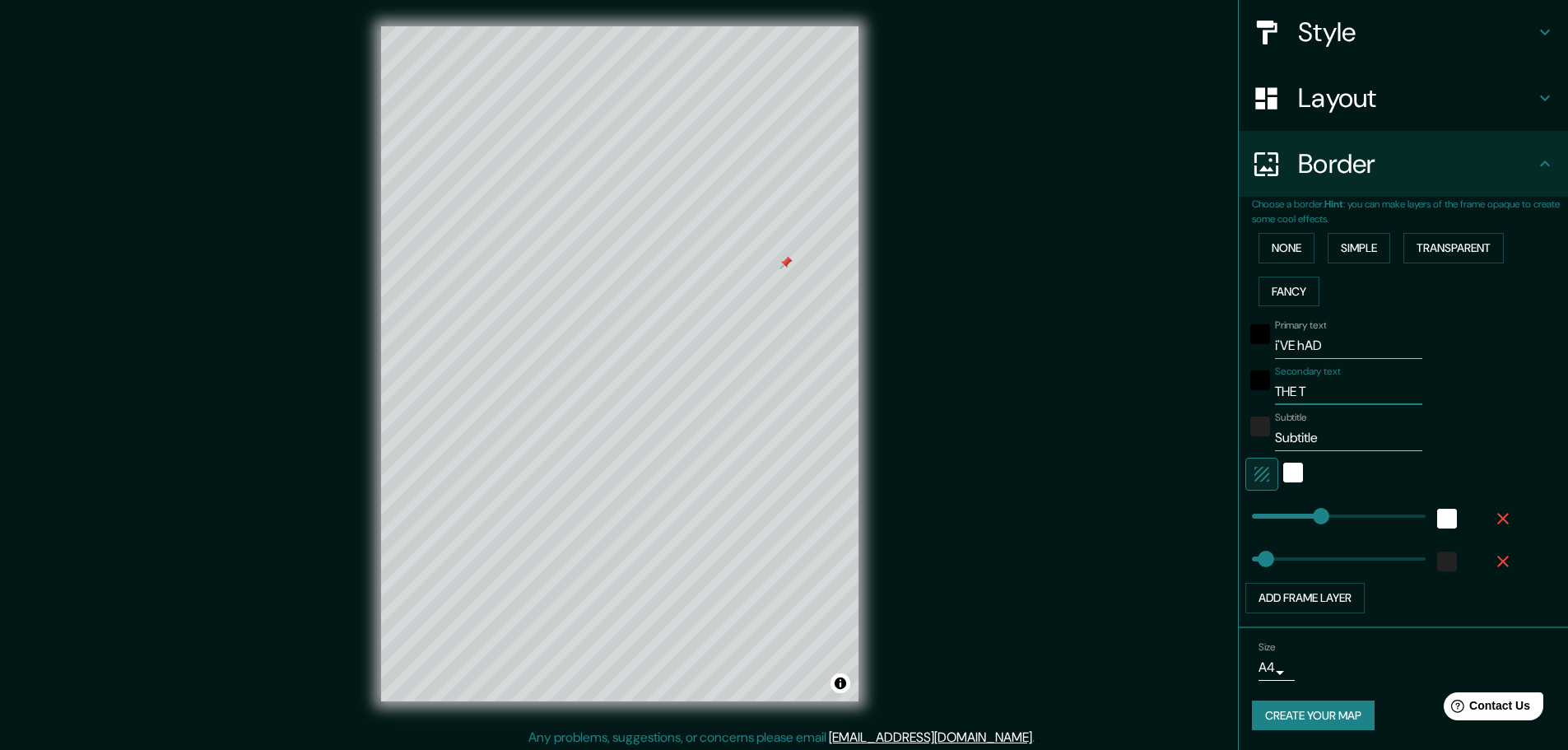
type input "THE TI"
type input "46"
type input "THE [PERSON_NAME]"
type input "46"
type input "THE TIME"
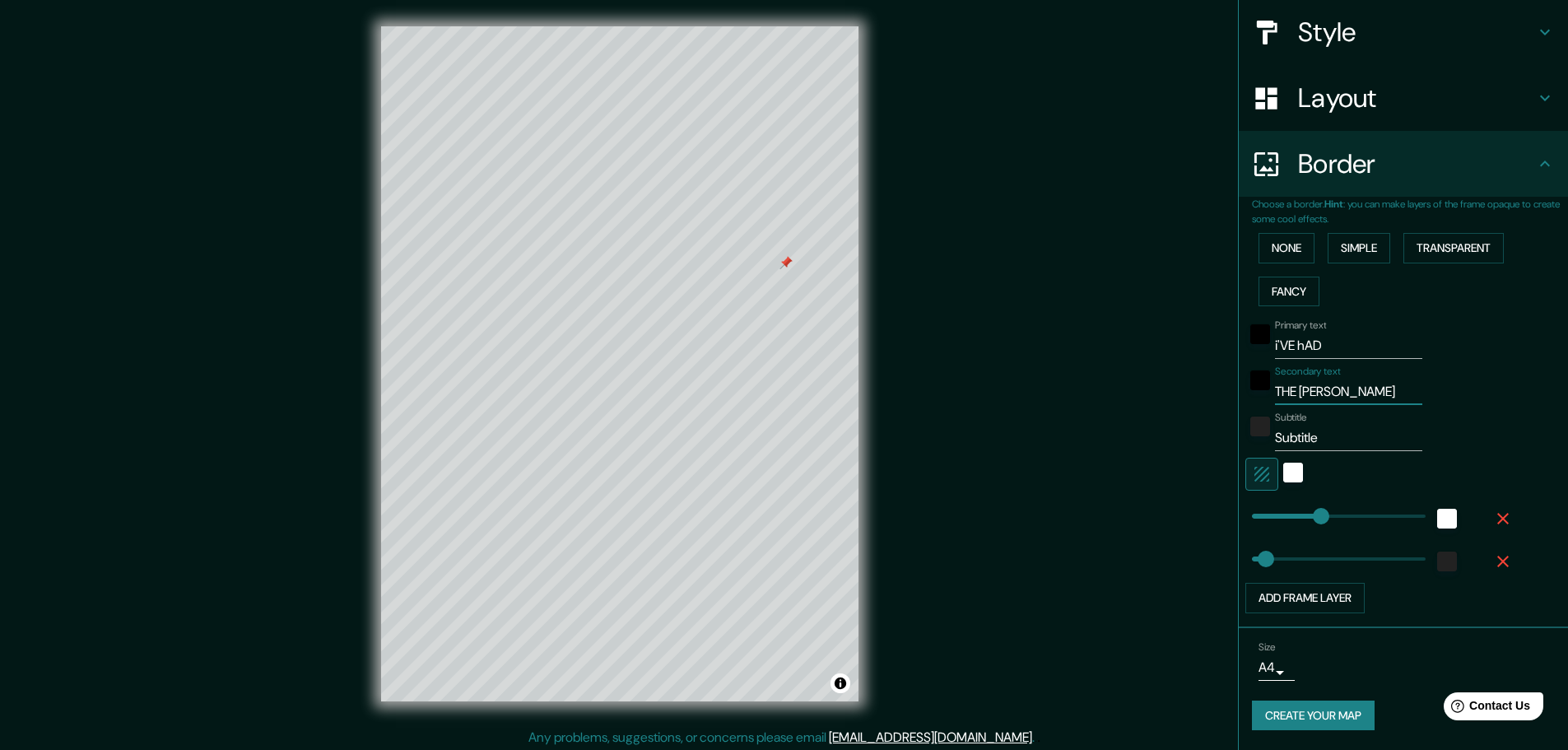
type input "46"
type input "THE TIME"
click at [1314, 439] on input "Subtitle" at bounding box center [1348, 438] width 147 height 26
type input "Subtitl"
type input "46"
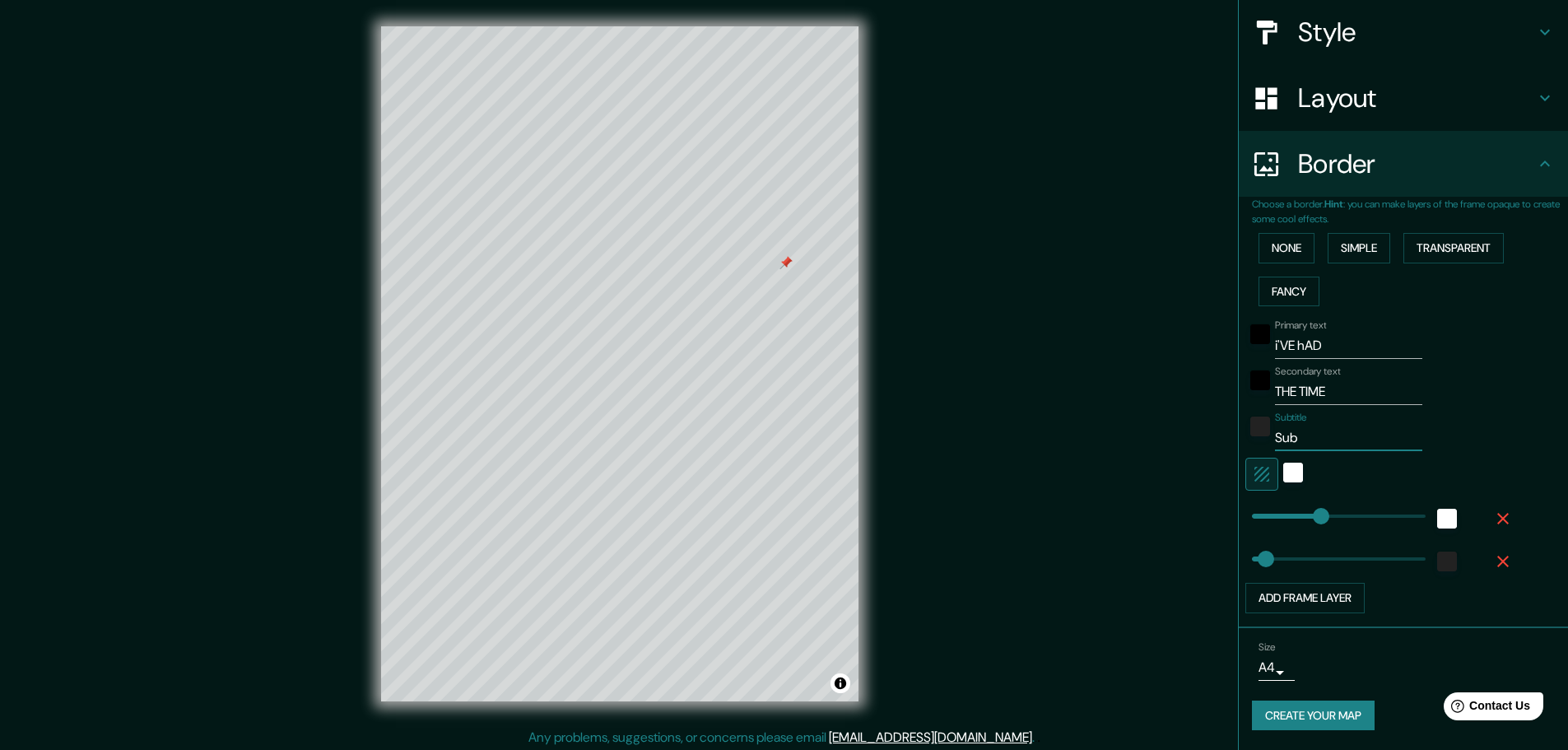
type input "Su"
type input "46"
type input "S"
type input "46"
type input "O"
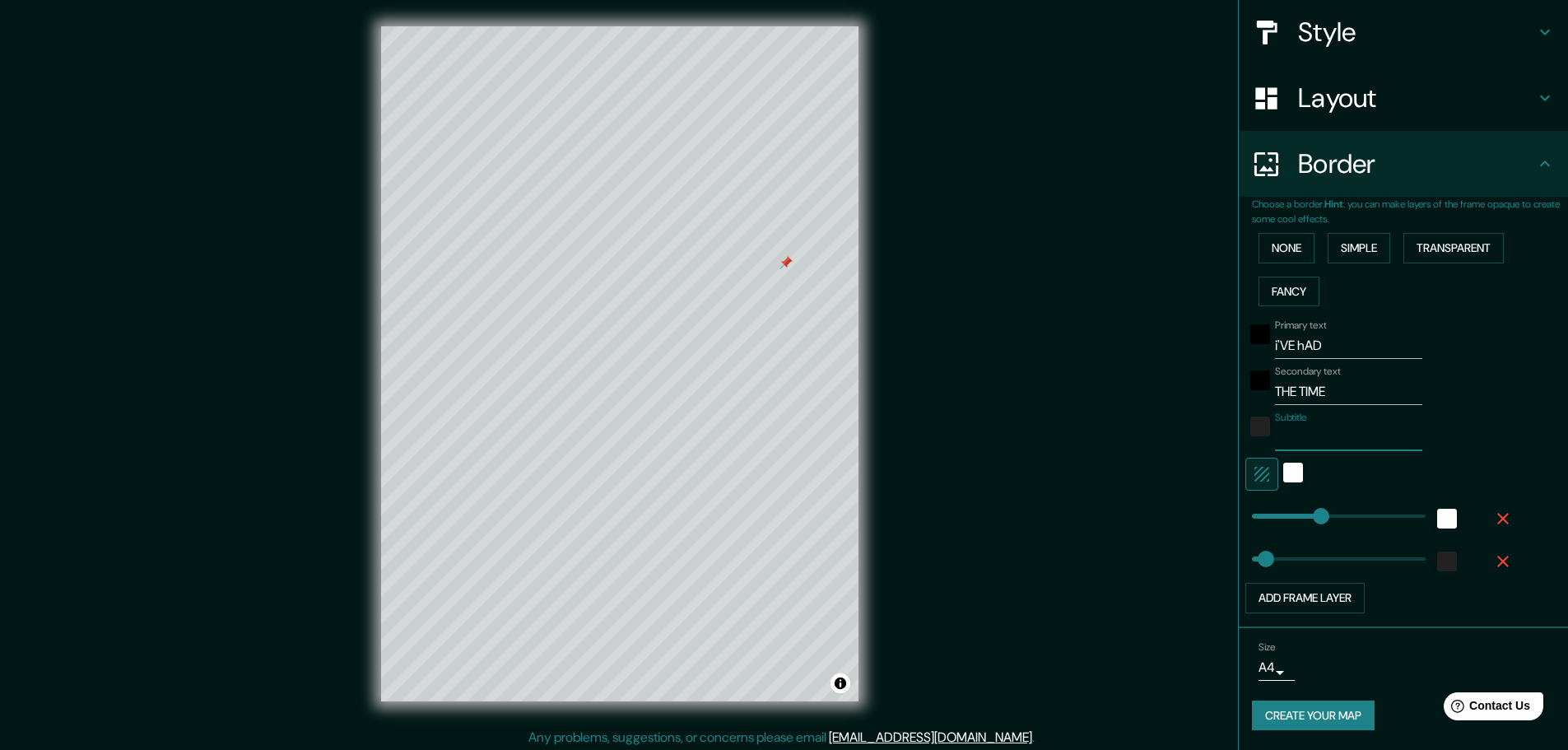
type input "46"
type input "OF"
type input "46"
type input "OF"
type input "46"
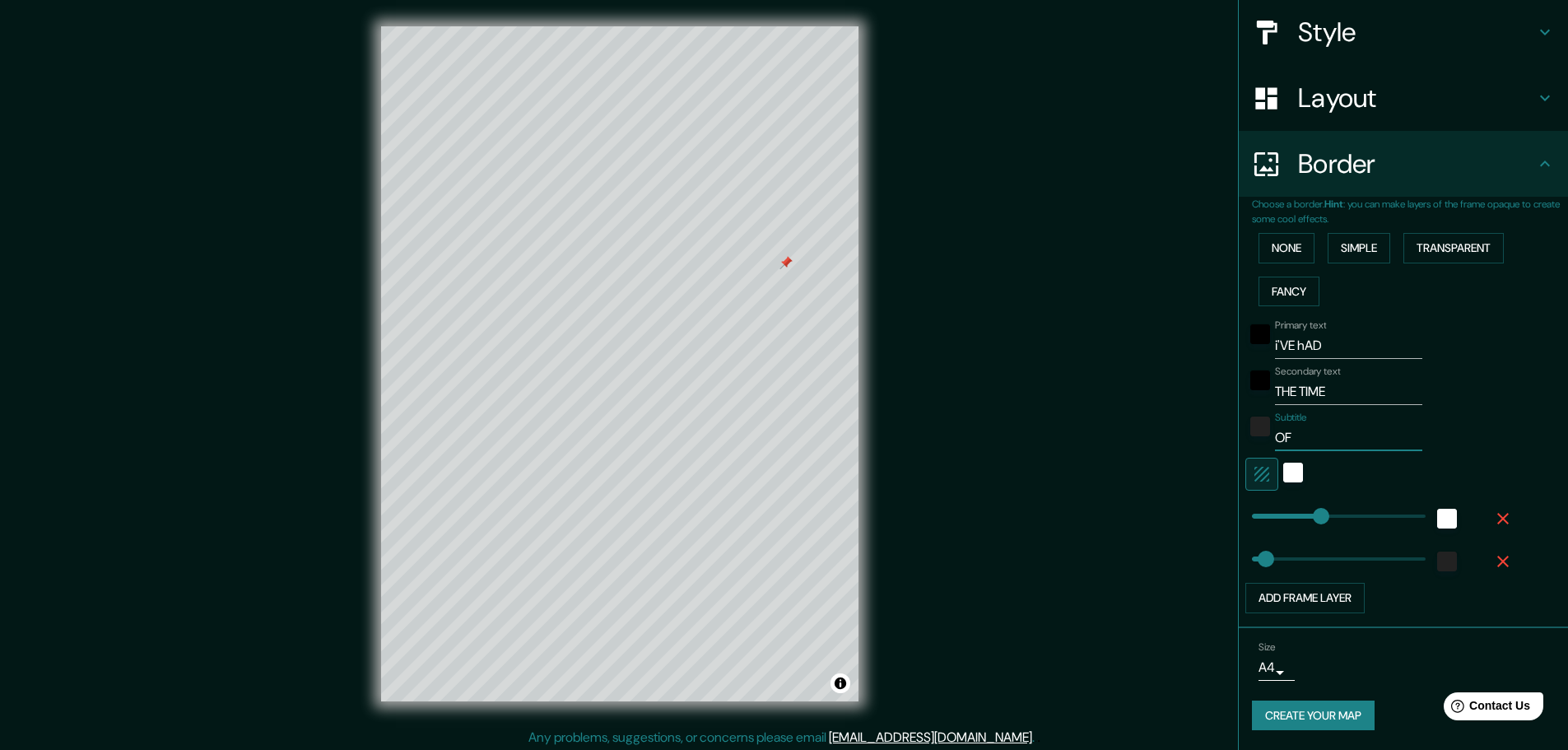
type input "OF M"
type input "46"
type input "OF MY"
type input "46"
type input "OF MY"
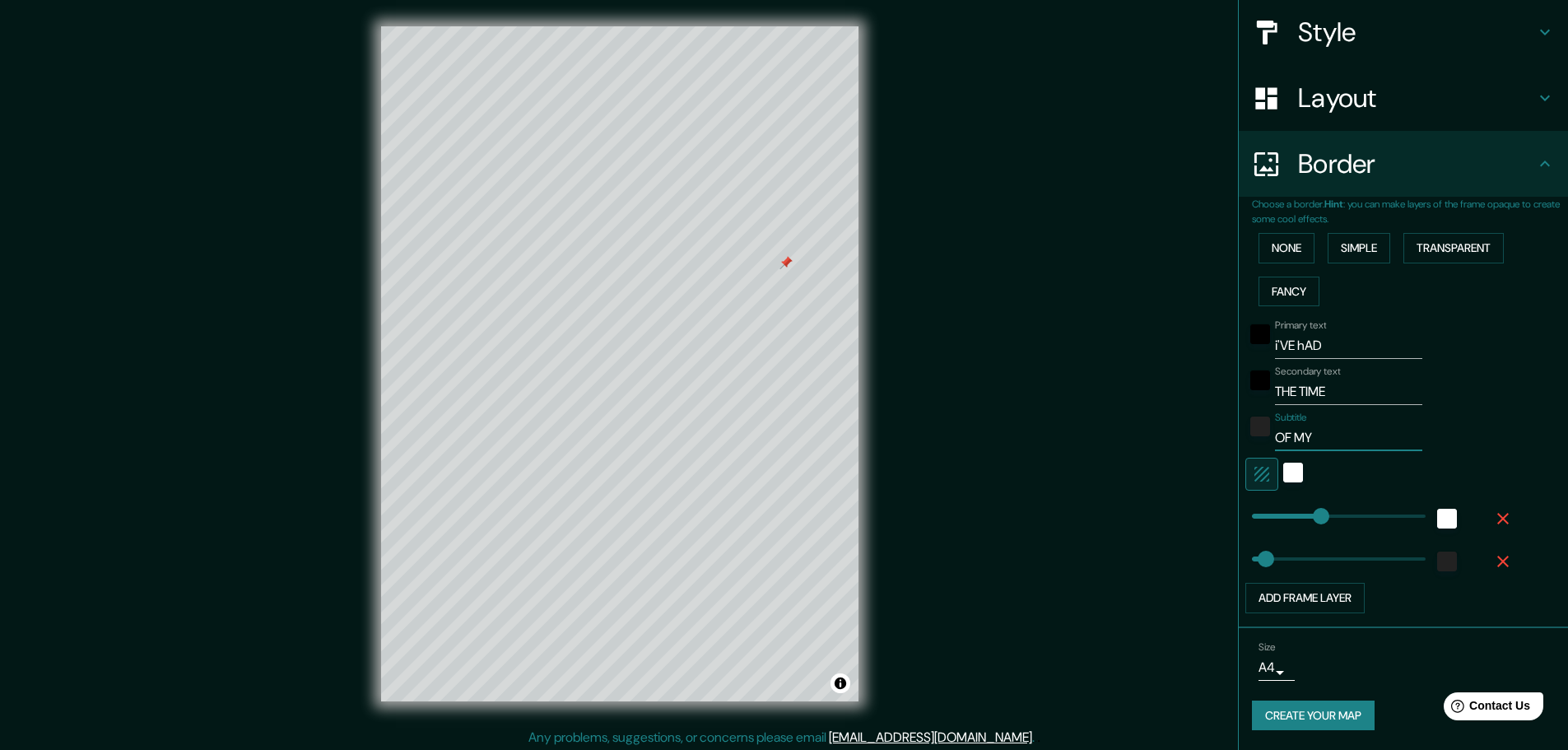
type input "46"
type input "OF MY L"
type input "46"
type input "OF MY LI"
type input "46"
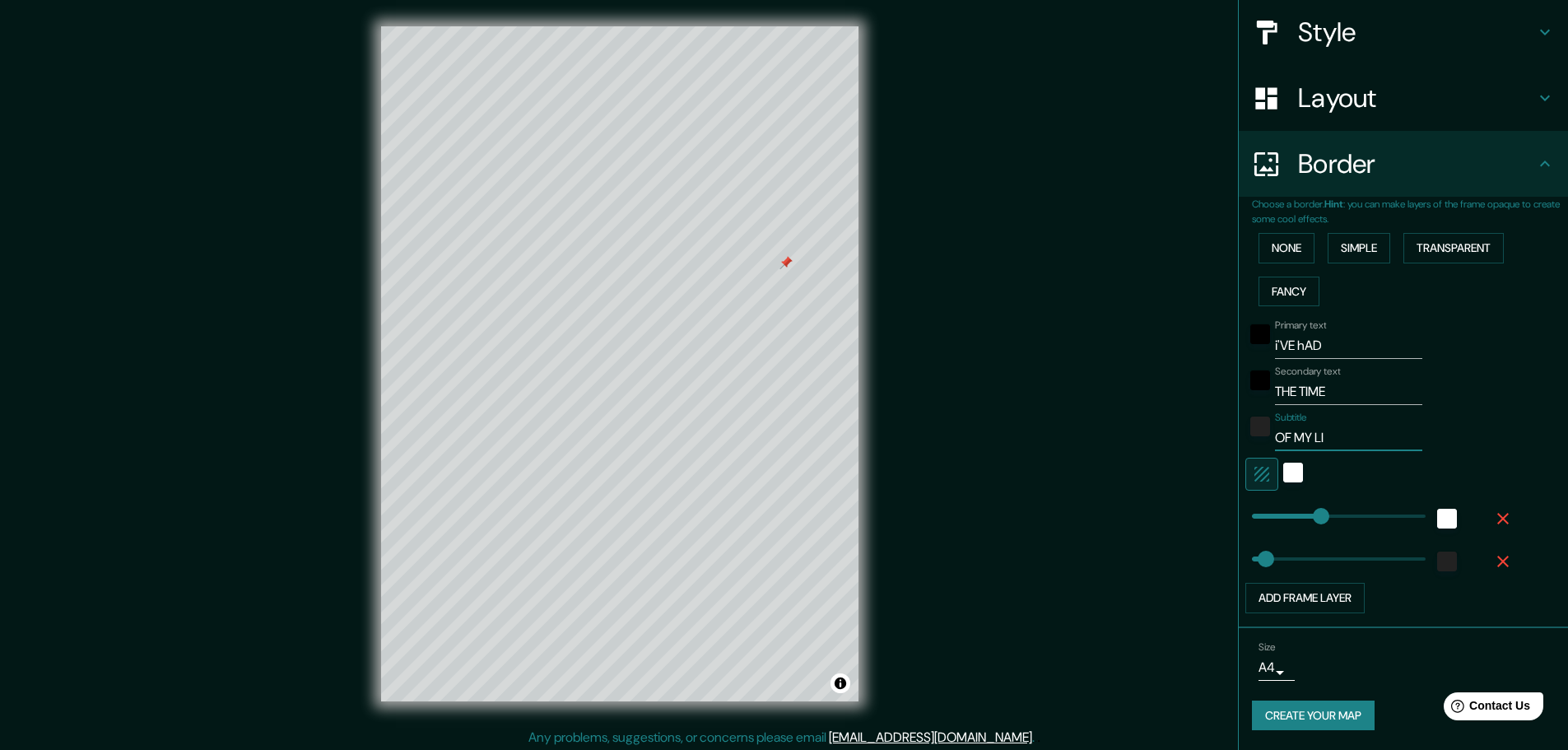
type input "OF MY LIF"
type input "46"
type input "OF MY LIFE"
type input "46"
type input "OF MY LIFE"
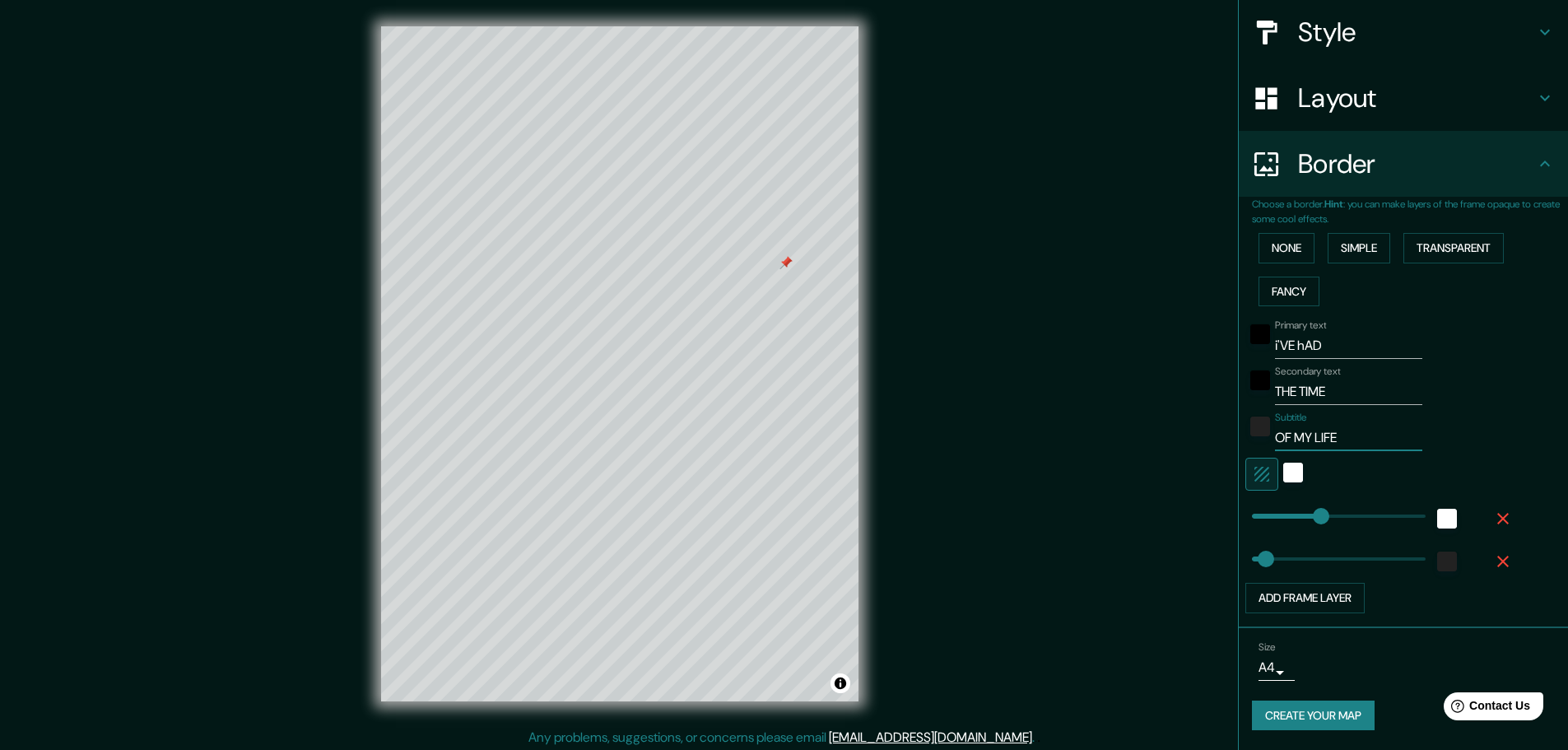
click at [1293, 708] on button "Create your map" at bounding box center [1313, 716] width 123 height 31
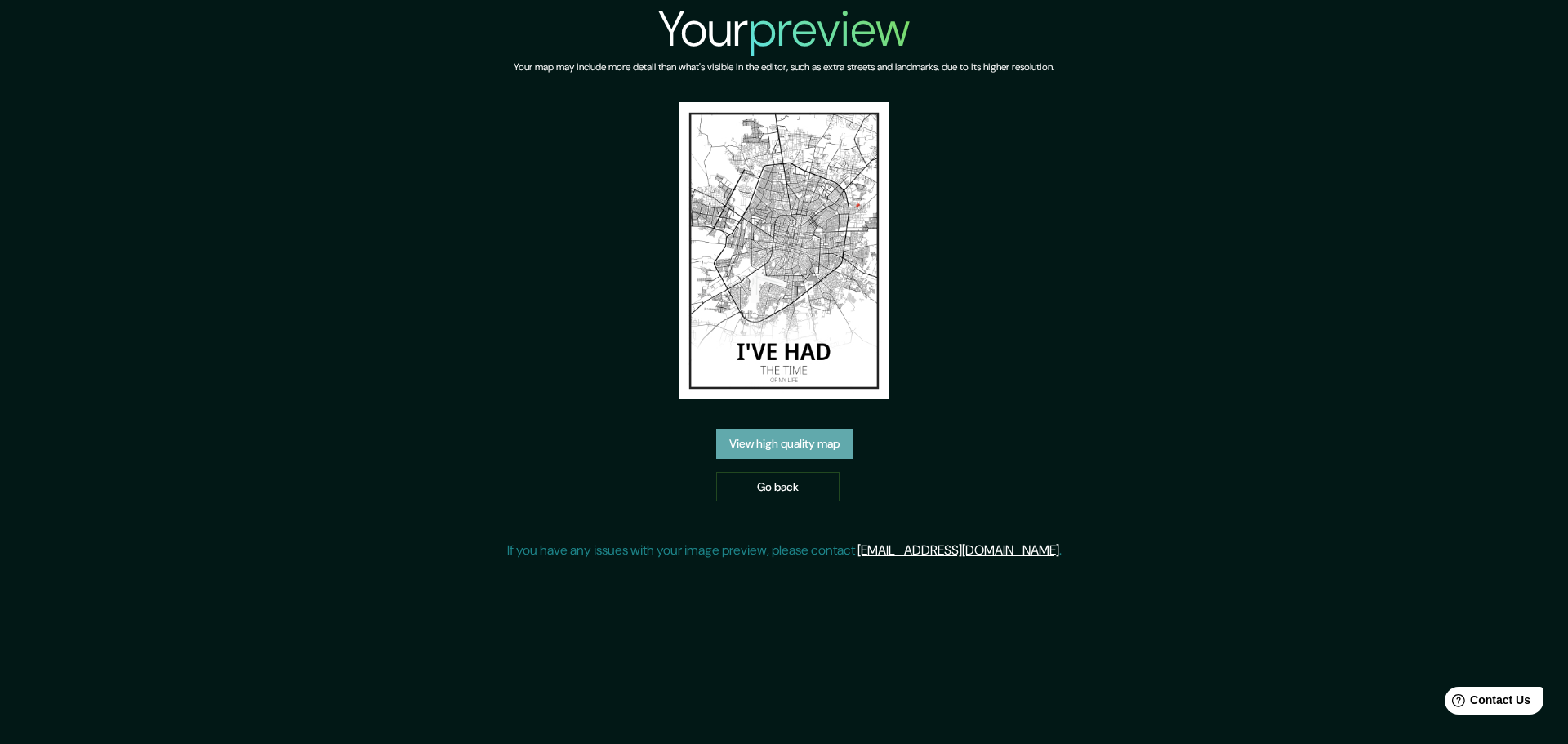
click at [836, 441] on link "View high quality map" at bounding box center [784, 444] width 136 height 31
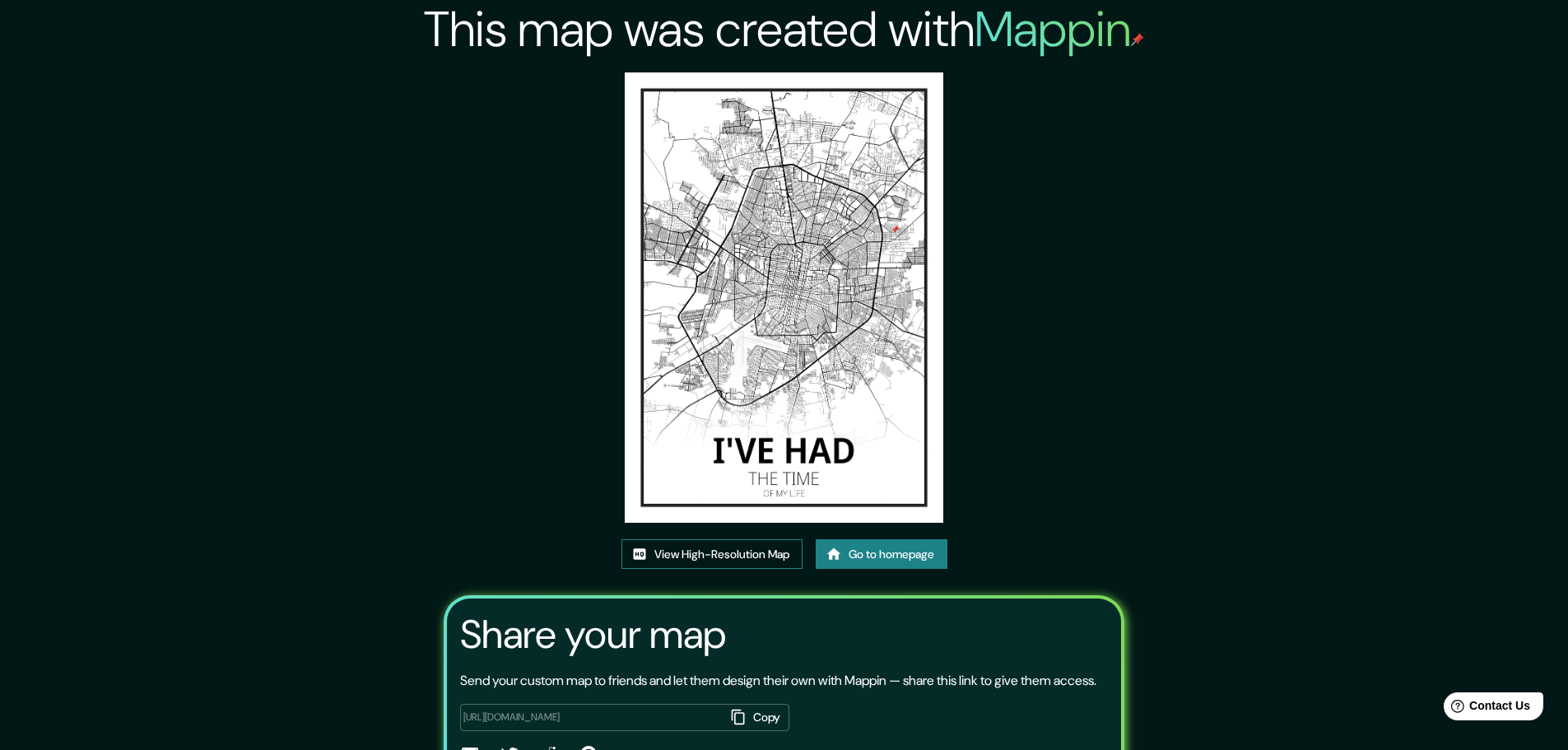
click at [714, 558] on link "View High-Resolution Map" at bounding box center [712, 555] width 181 height 31
